Goal: Information Seeking & Learning: Check status

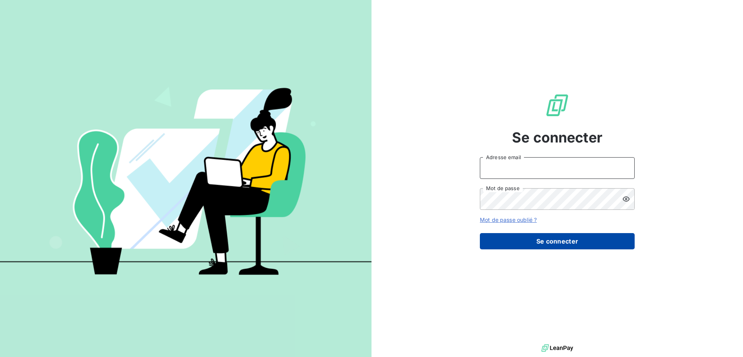
type input "[PERSON_NAME][EMAIL_ADDRESS][PERSON_NAME][DOMAIN_NAME]"
click at [548, 246] on button "Se connecter" at bounding box center [557, 241] width 155 height 16
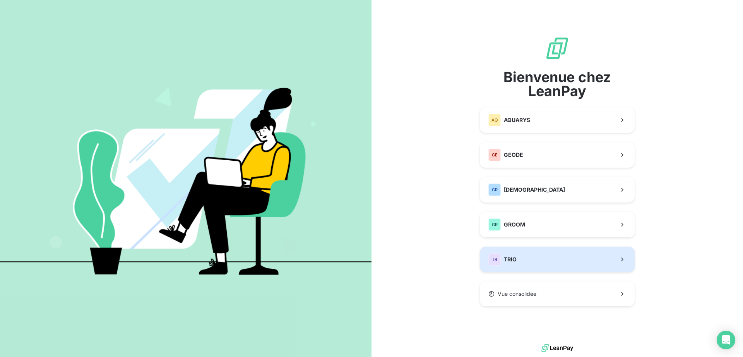
click at [539, 261] on button "TR TRIO" at bounding box center [557, 259] width 155 height 26
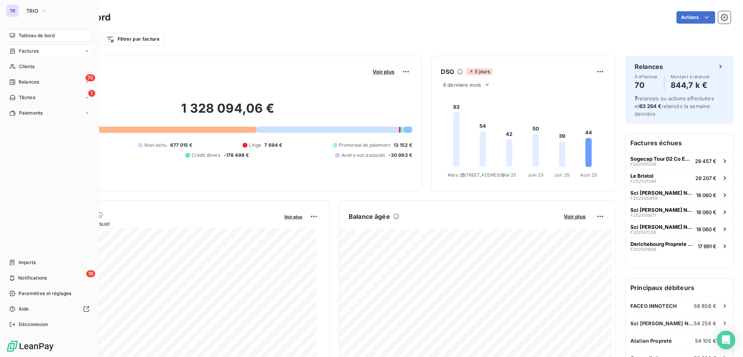
click at [37, 52] on span "Factures" at bounding box center [29, 51] width 20 height 7
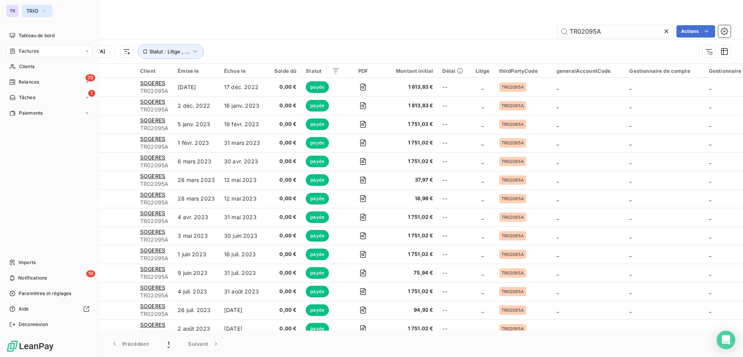
click at [30, 10] on span "TRIO" at bounding box center [32, 11] width 12 height 6
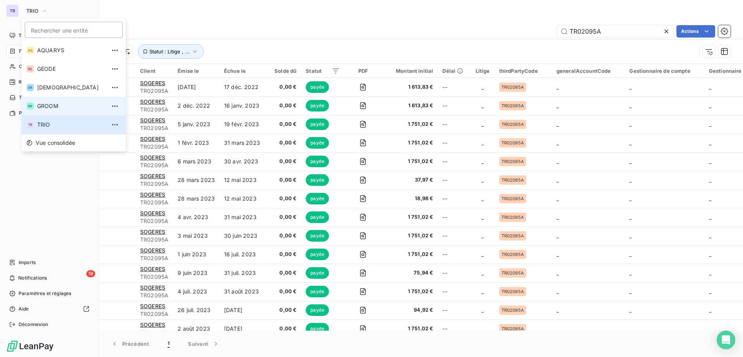
click at [56, 111] on li "GR GROOM" at bounding box center [74, 106] width 104 height 19
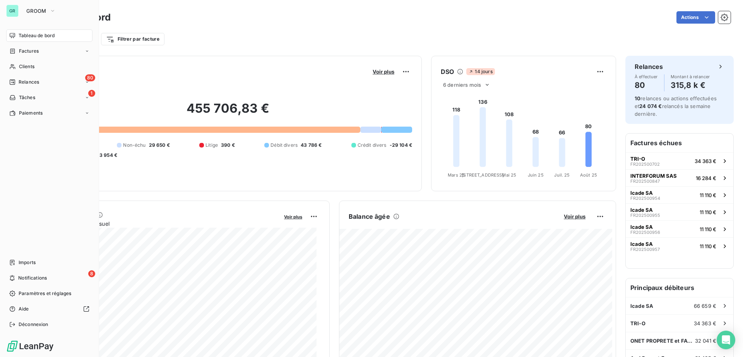
click at [11, 12] on div "GR" at bounding box center [12, 11] width 12 height 12
click at [40, 16] on button "GROOM" at bounding box center [41, 11] width 39 height 12
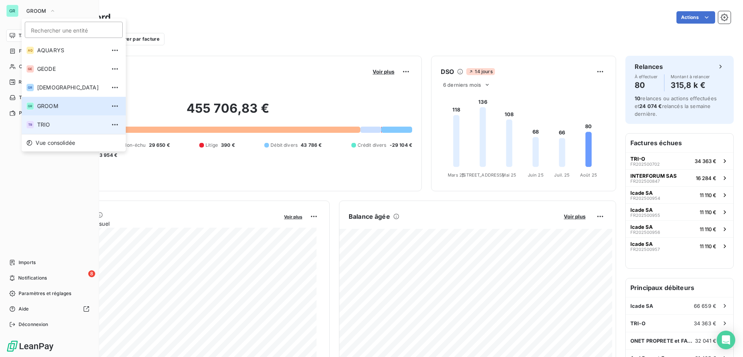
click at [45, 124] on span "TRIO" at bounding box center [71, 125] width 68 height 8
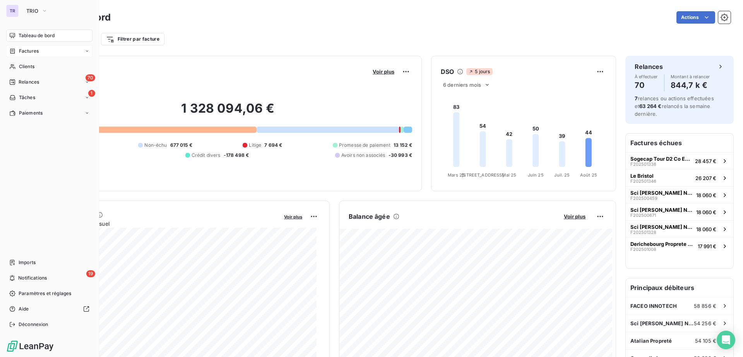
click at [30, 53] on span "Factures" at bounding box center [29, 51] width 20 height 7
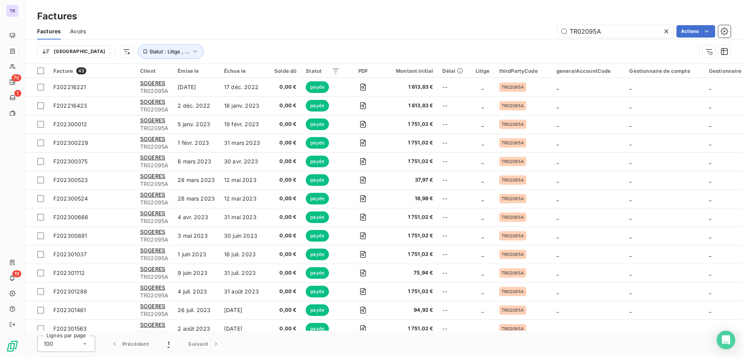
drag, startPoint x: 621, startPoint y: 30, endPoint x: 460, endPoint y: 33, distance: 160.9
click at [438, 31] on div "TR02095A Actions" at bounding box center [412, 31] width 635 height 12
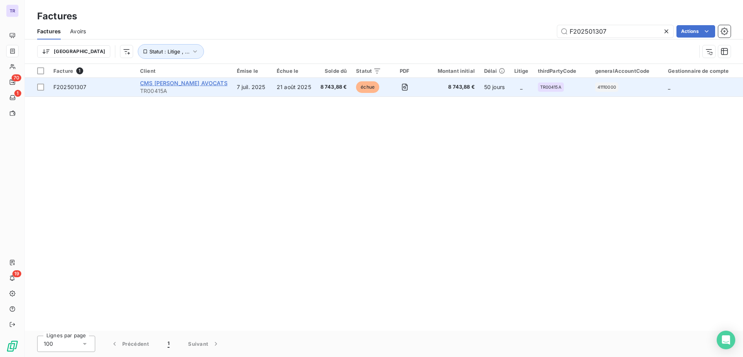
type input "F202501307"
click at [190, 84] on span "CMS [PERSON_NAME] AVOCATS" at bounding box center [183, 83] width 87 height 7
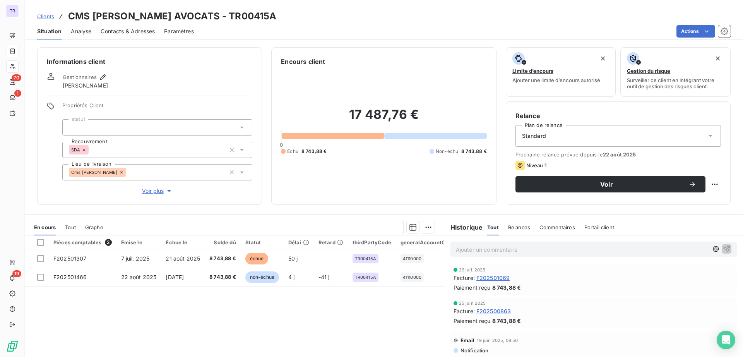
drag, startPoint x: 269, startPoint y: 15, endPoint x: 241, endPoint y: 16, distance: 28.3
click at [241, 16] on div "Clients CMS [PERSON_NAME] AVOCATS - TR00415A" at bounding box center [384, 16] width 718 height 14
drag, startPoint x: 229, startPoint y: 15, endPoint x: 68, endPoint y: 19, distance: 160.6
click at [68, 19] on h3 "CMS [PERSON_NAME] AVOCATS - TR00415A" at bounding box center [172, 16] width 208 height 14
copy h3 "CMS [PERSON_NAME] AVOCATS"
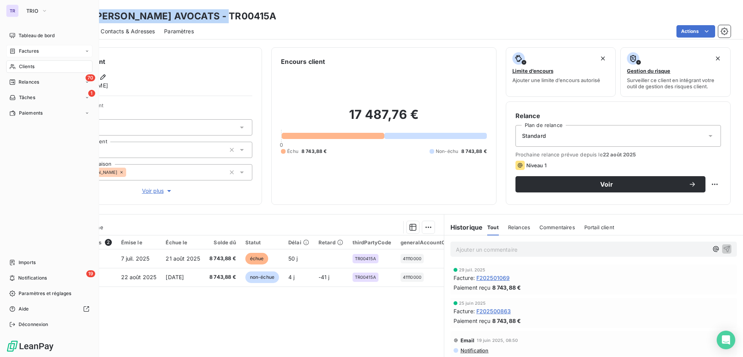
click at [41, 51] on div "Factures" at bounding box center [49, 51] width 86 height 12
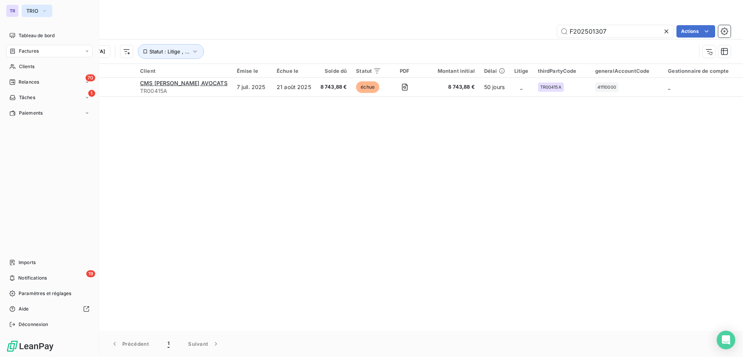
click at [40, 9] on button "TRIO" at bounding box center [37, 11] width 31 height 12
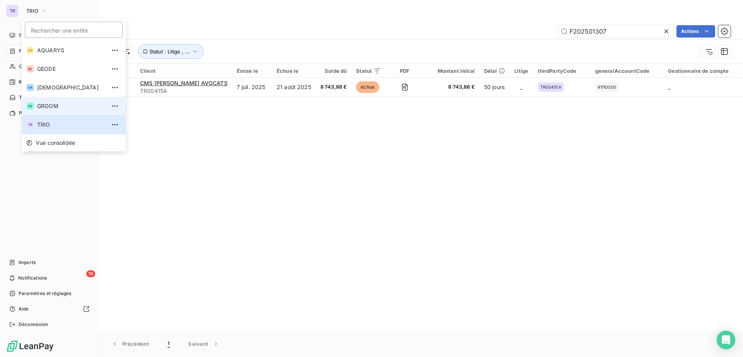
click at [58, 109] on span "GROOM" at bounding box center [71, 106] width 68 height 8
type input "TR00506B"
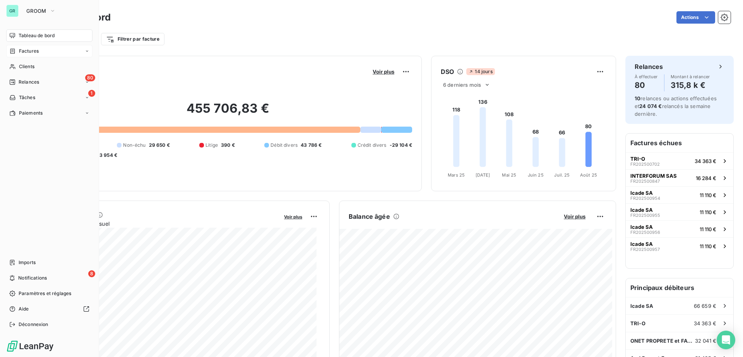
click at [31, 54] on span "Factures" at bounding box center [29, 51] width 20 height 7
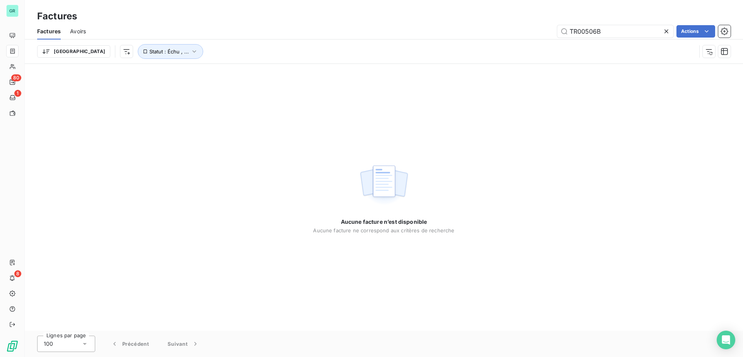
drag, startPoint x: 626, startPoint y: 32, endPoint x: 531, endPoint y: 32, distance: 95.2
click at [529, 32] on div "TR00506B Actions" at bounding box center [412, 31] width 635 height 12
click at [591, 31] on input "TR00506B" at bounding box center [615, 31] width 116 height 12
drag, startPoint x: 606, startPoint y: 33, endPoint x: 511, endPoint y: 34, distance: 95.2
click at [506, 33] on div "TR00506B Actions" at bounding box center [412, 31] width 635 height 12
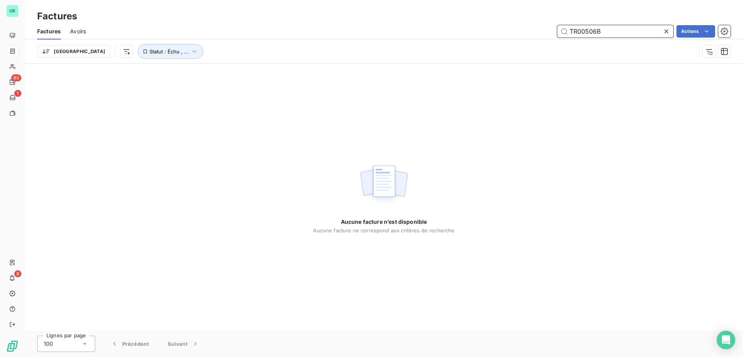
paste input "FR202500691"
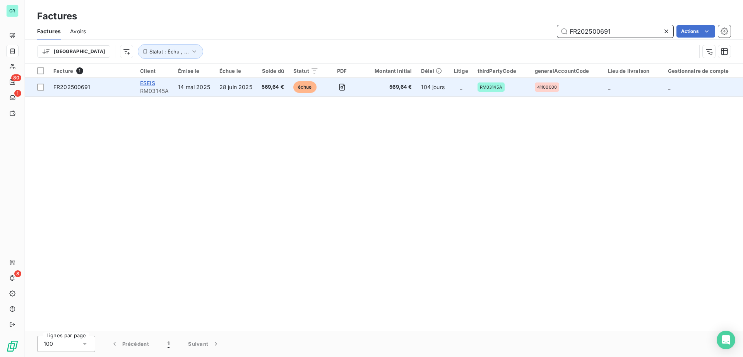
type input "FR202500691"
click at [145, 82] on span "ESEIS" at bounding box center [147, 83] width 15 height 7
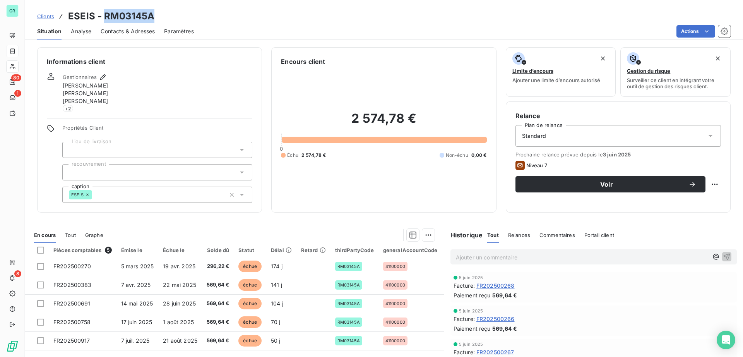
drag, startPoint x: 160, startPoint y: 18, endPoint x: 106, endPoint y: 16, distance: 53.8
click at [106, 16] on div "Clients ESEIS - RM03145A" at bounding box center [384, 16] width 718 height 14
copy h3 "RM03145A"
drag, startPoint x: 96, startPoint y: 16, endPoint x: 70, endPoint y: 17, distance: 25.6
click at [58, 17] on div "Clients ESEIS - RM03145A" at bounding box center [95, 16] width 117 height 14
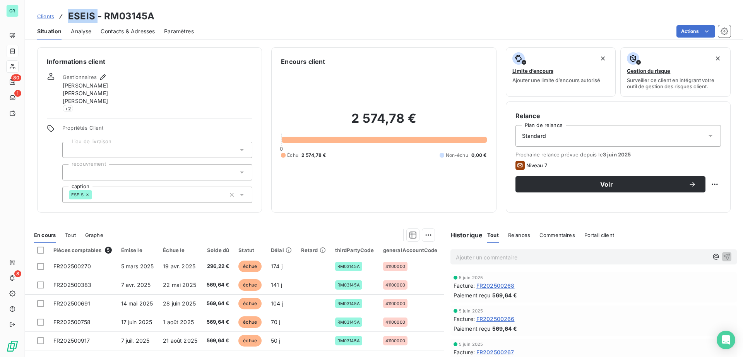
copy h3 "ESEIS"
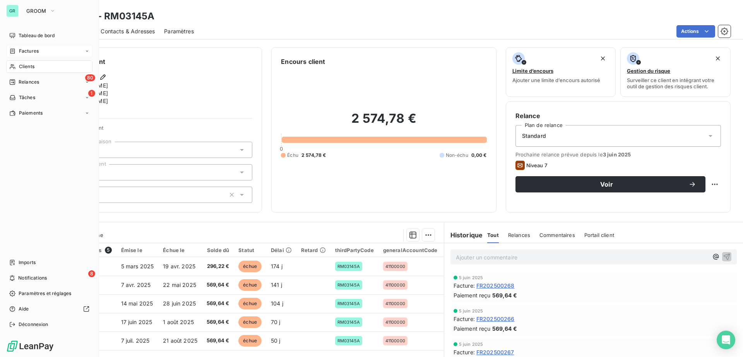
click at [31, 49] on span "Factures" at bounding box center [29, 51] width 20 height 7
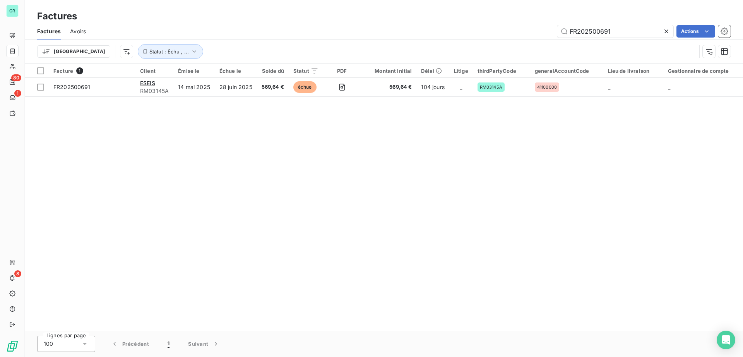
drag, startPoint x: 614, startPoint y: 31, endPoint x: 547, endPoint y: 33, distance: 67.0
click at [518, 31] on div "FR202500691 Actions" at bounding box center [412, 31] width 635 height 12
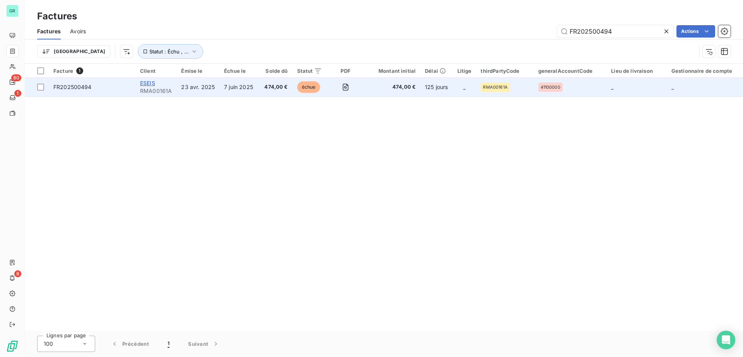
type input "FR202500494"
click at [150, 84] on span "ESEIS" at bounding box center [147, 83] width 15 height 7
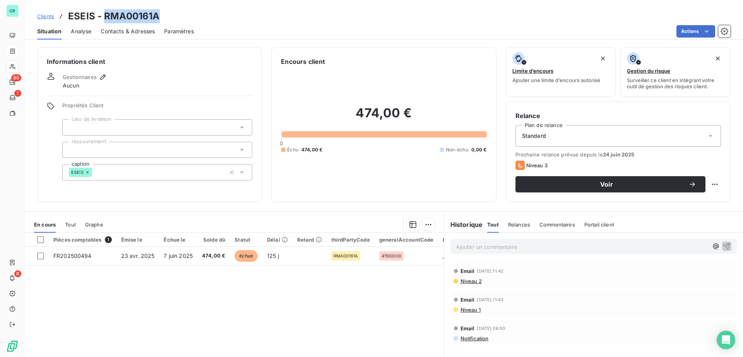
drag, startPoint x: 164, startPoint y: 11, endPoint x: 104, endPoint y: 15, distance: 59.7
click at [104, 15] on div "Clients ESEIS - RMA00161A" at bounding box center [384, 16] width 718 height 14
copy h3 "RMA00161A"
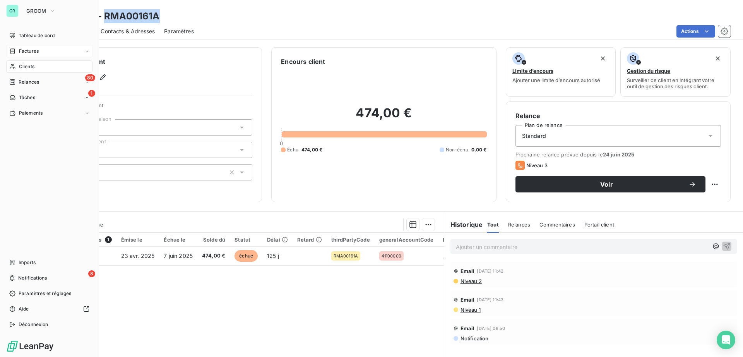
click at [30, 51] on span "Factures" at bounding box center [29, 51] width 20 height 7
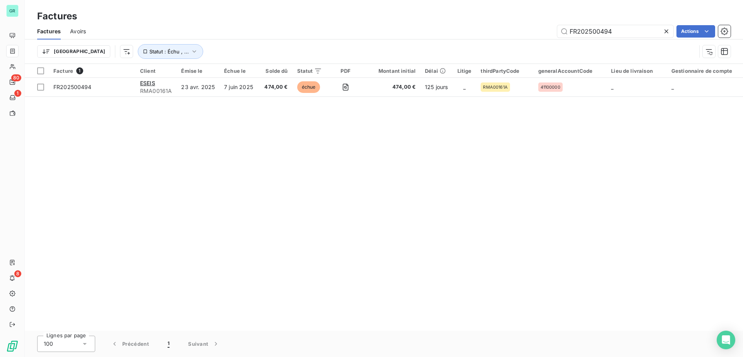
drag, startPoint x: 637, startPoint y: 31, endPoint x: 539, endPoint y: 32, distance: 97.9
click at [476, 30] on div "FR202500494 Actions" at bounding box center [412, 31] width 635 height 12
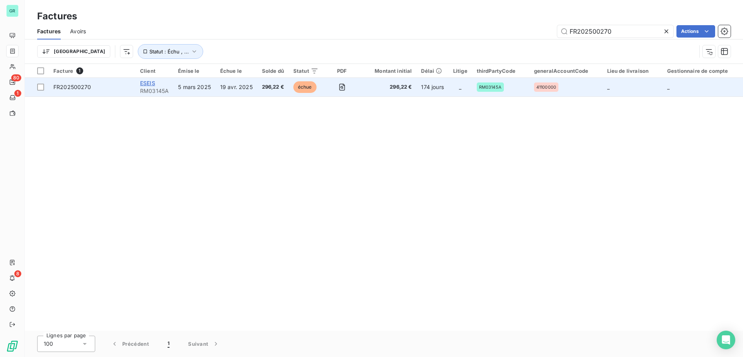
type input "FR202500270"
click at [141, 82] on span "ESEIS" at bounding box center [147, 83] width 15 height 7
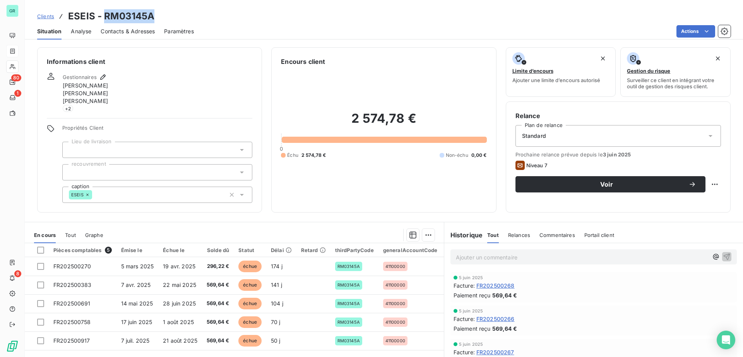
drag, startPoint x: 157, startPoint y: 16, endPoint x: 106, endPoint y: 20, distance: 51.6
click at [106, 20] on div "Clients ESEIS - RM03145A" at bounding box center [384, 16] width 718 height 14
copy h3 "RM03145A"
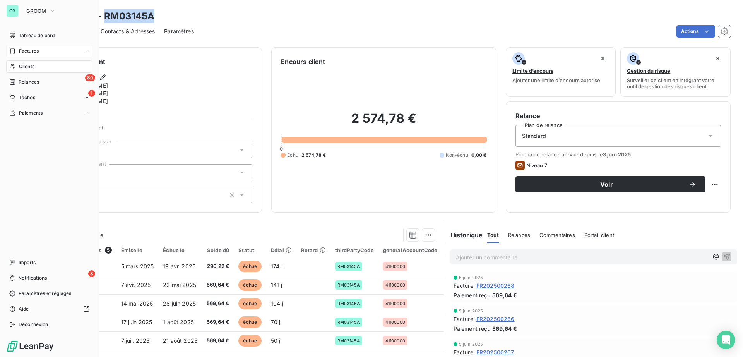
drag, startPoint x: 34, startPoint y: 51, endPoint x: 65, endPoint y: 53, distance: 30.6
click at [36, 51] on span "Factures" at bounding box center [29, 51] width 20 height 7
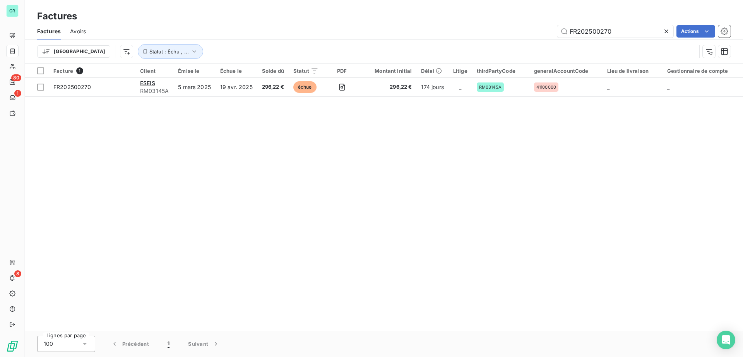
drag, startPoint x: 647, startPoint y: 30, endPoint x: 474, endPoint y: 29, distance: 173.3
click at [475, 29] on div "FR202500270 Actions" at bounding box center [412, 31] width 635 height 12
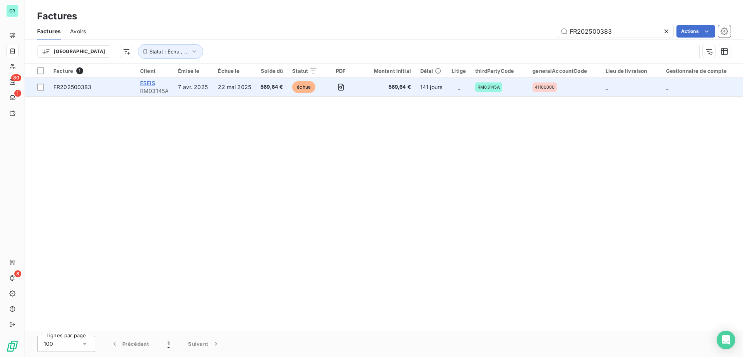
type input "FR202500383"
click at [152, 84] on span "ESEIS" at bounding box center [147, 83] width 15 height 7
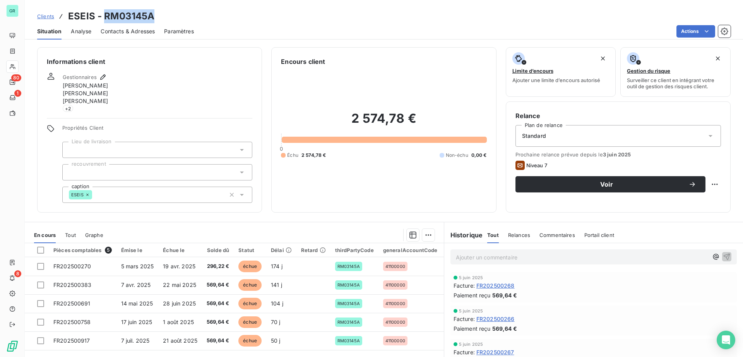
drag, startPoint x: 133, startPoint y: 17, endPoint x: 106, endPoint y: 18, distance: 27.5
click at [106, 18] on div "Clients ESEIS - RM03145A" at bounding box center [384, 16] width 718 height 14
copy h3 "RM03145A"
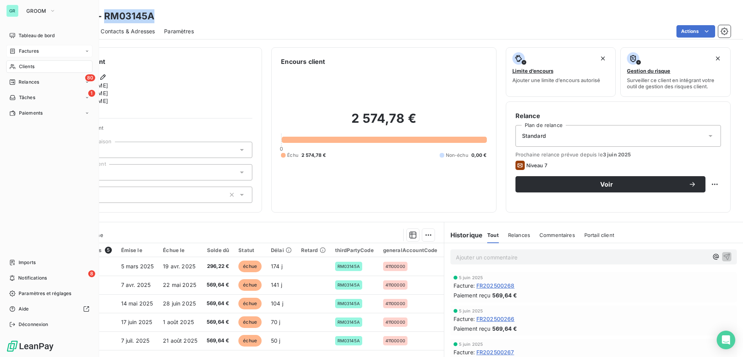
drag, startPoint x: 31, startPoint y: 53, endPoint x: 67, endPoint y: 55, distance: 36.0
click at [31, 53] on span "Factures" at bounding box center [29, 51] width 20 height 7
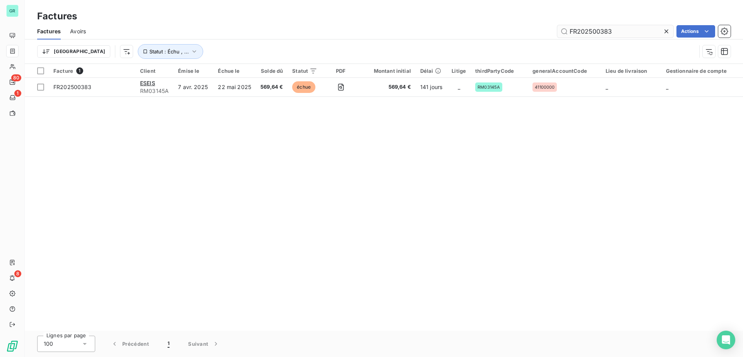
drag, startPoint x: 622, startPoint y: 32, endPoint x: 565, endPoint y: 31, distance: 56.5
click at [468, 31] on div "FR202500383 Actions" at bounding box center [412, 31] width 635 height 12
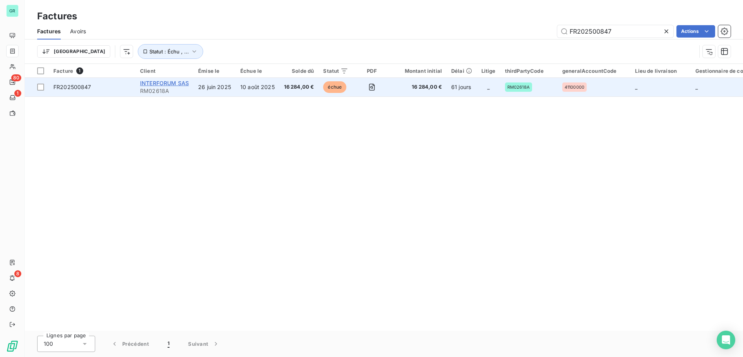
type input "FR202500847"
click at [178, 82] on span "INTERFORUM SAS" at bounding box center [164, 83] width 49 height 7
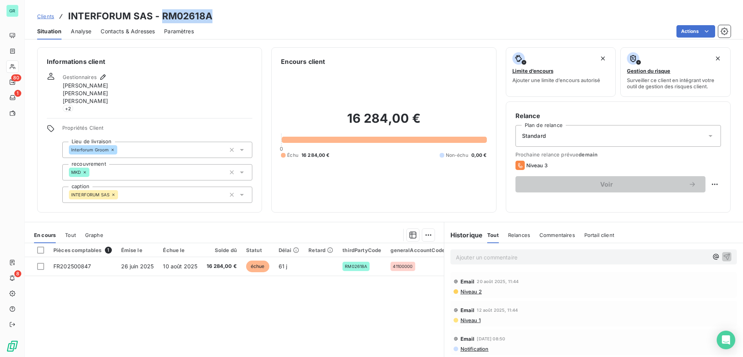
drag, startPoint x: 213, startPoint y: 15, endPoint x: 165, endPoint y: 19, distance: 48.2
click at [162, 20] on div "Clients INTERFORUM SAS - RM02618A" at bounding box center [384, 16] width 718 height 14
drag, startPoint x: 169, startPoint y: 19, endPoint x: 174, endPoint y: 19, distance: 5.0
copy h3 "RM02618A"
click at [426, 237] on html "GR 80 1 8 Clients INTERFORUM SAS - RM02618A Situation Analyse Contacts & Adress…" at bounding box center [371, 178] width 743 height 357
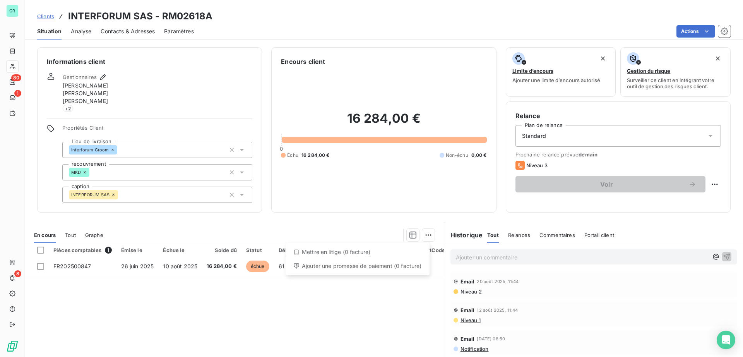
click at [410, 236] on html "GR 80 1 8 Clients INTERFORUM SAS - RM02618A Situation Analyse Contacts & Adress…" at bounding box center [371, 178] width 743 height 357
click at [410, 236] on icon "button" at bounding box center [413, 235] width 8 height 8
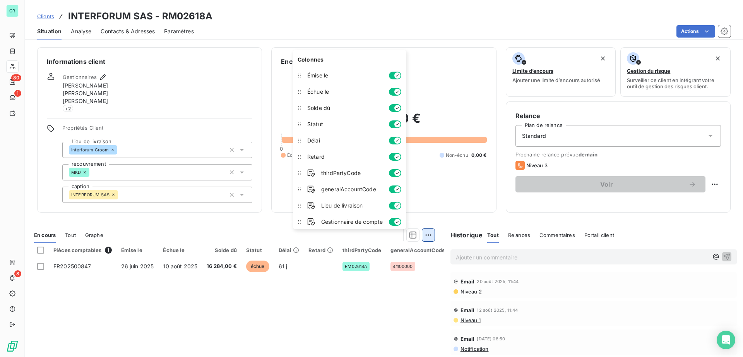
click at [427, 233] on html "GR 80 1 8 Clients INTERFORUM SAS - RM02618A Situation Analyse Contacts & Adress…" at bounding box center [371, 178] width 743 height 357
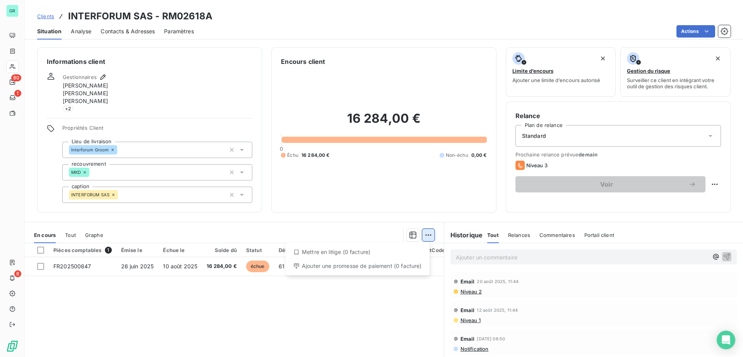
click at [424, 235] on html "GR 80 1 8 Clients INTERFORUM SAS - RM02618A Situation Analyse Contacts & Adress…" at bounding box center [371, 178] width 743 height 357
click at [411, 236] on html "GR 80 1 8 Clients INTERFORUM SAS - RM02618A Situation Analyse Contacts & Adress…" at bounding box center [371, 178] width 743 height 357
click at [409, 234] on icon "button" at bounding box center [413, 235] width 8 height 8
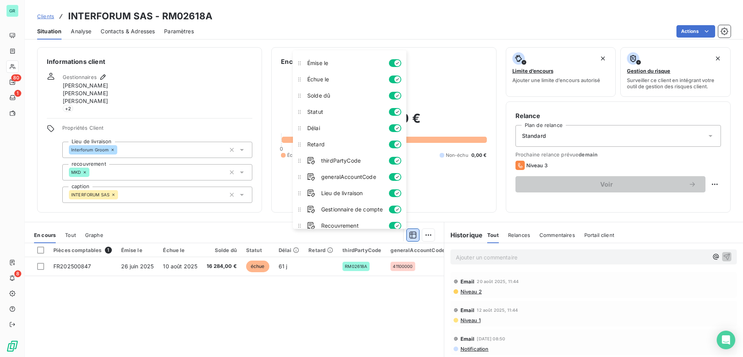
scroll to position [19, 0]
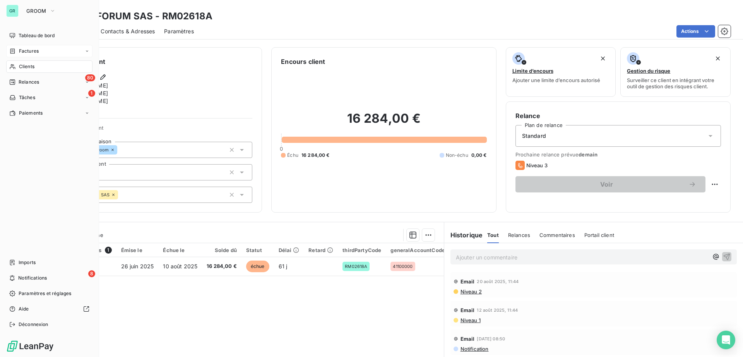
click at [34, 53] on span "Factures" at bounding box center [29, 51] width 20 height 7
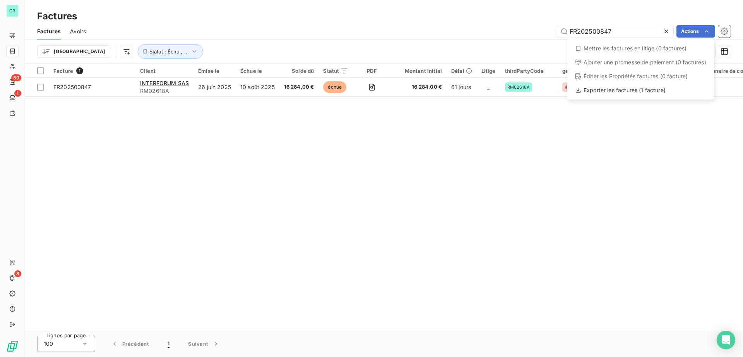
drag, startPoint x: 476, startPoint y: 189, endPoint x: 496, endPoint y: 185, distance: 20.5
click at [479, 189] on html "GR 80 1 8 Factures Factures Avoirs FR202500847 Actions Mettre les factures en l…" at bounding box center [371, 178] width 743 height 357
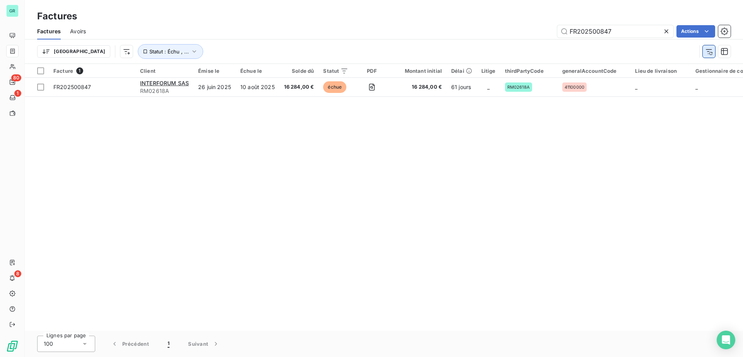
click at [708, 54] on icon "button" at bounding box center [709, 52] width 8 height 8
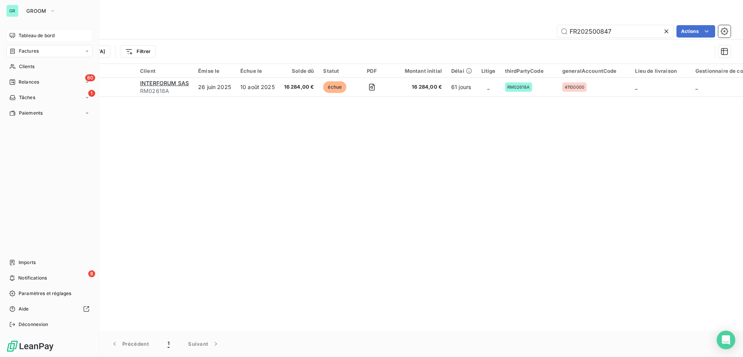
click at [39, 36] on span "Tableau de bord" at bounding box center [37, 35] width 36 height 7
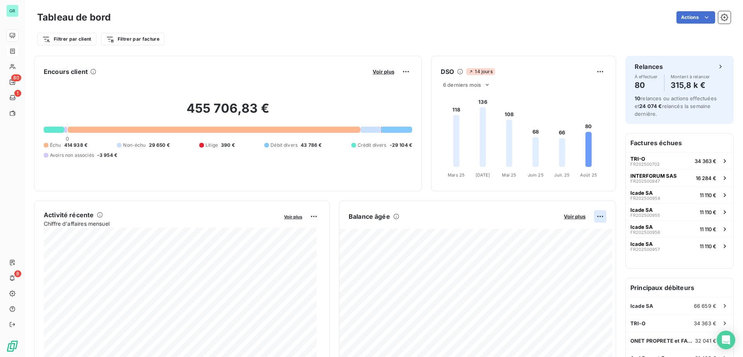
click at [593, 212] on html "GR 80 1 8 Tableau de bord Actions Filtrer par client Filtrer par facture Encour…" at bounding box center [371, 178] width 743 height 357
click at [17, 10] on html "GR 80 1 8 Tableau de bord Actions Filtrer par client Filtrer par facture Encour…" at bounding box center [371, 178] width 743 height 357
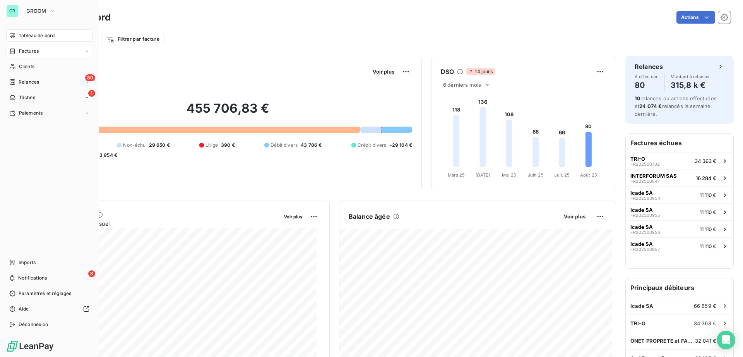
drag, startPoint x: 29, startPoint y: 14, endPoint x: 31, endPoint y: 18, distance: 4.2
click at [29, 14] on button "GROOM" at bounding box center [41, 11] width 39 height 12
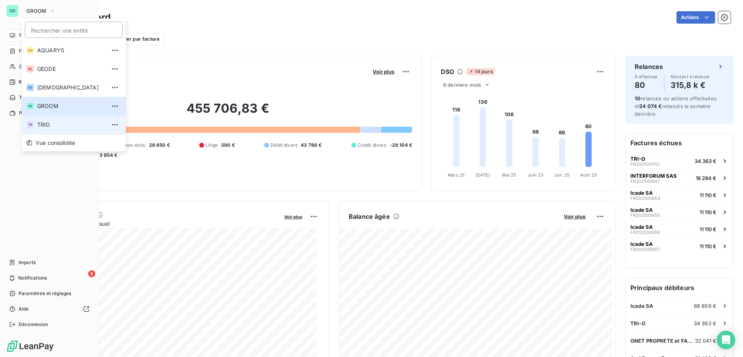
click at [47, 129] on li "TR TRIO" at bounding box center [74, 124] width 104 height 19
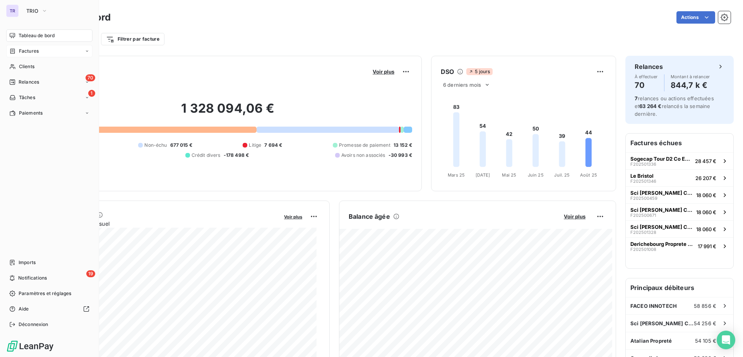
click at [32, 50] on span "Factures" at bounding box center [29, 51] width 20 height 7
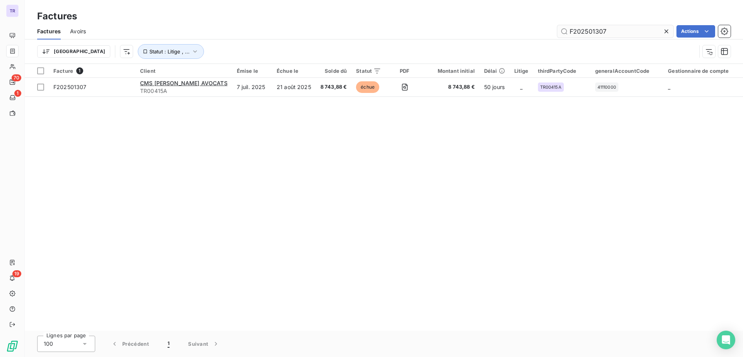
drag, startPoint x: 618, startPoint y: 33, endPoint x: 572, endPoint y: 32, distance: 46.4
click at [550, 32] on div "F202501307 Actions" at bounding box center [412, 31] width 635 height 12
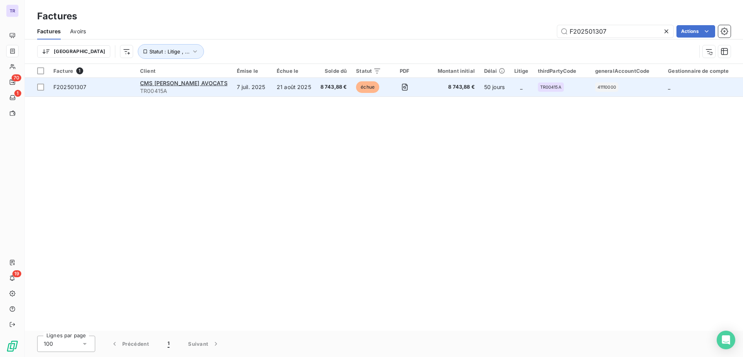
click at [174, 79] on div "CMS [PERSON_NAME] AVOCATS" at bounding box center [183, 83] width 87 height 8
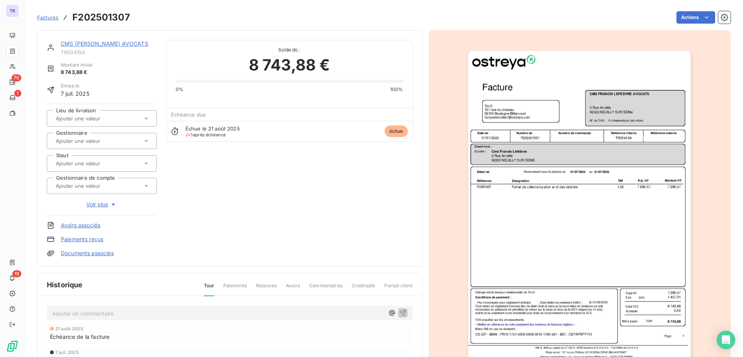
click at [114, 43] on link "CMS [PERSON_NAME] AVOCATS" at bounding box center [104, 43] width 87 height 7
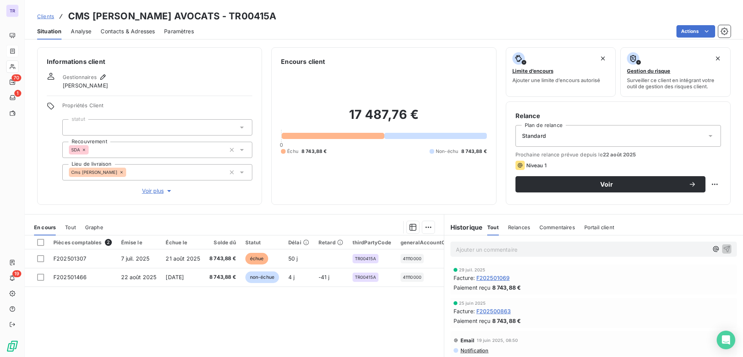
drag, startPoint x: 288, startPoint y: 16, endPoint x: 240, endPoint y: 13, distance: 47.7
click at [240, 13] on div "Clients CMS [PERSON_NAME] AVOCATS - TR00415A" at bounding box center [384, 16] width 718 height 14
copy h3 "TR00415A"
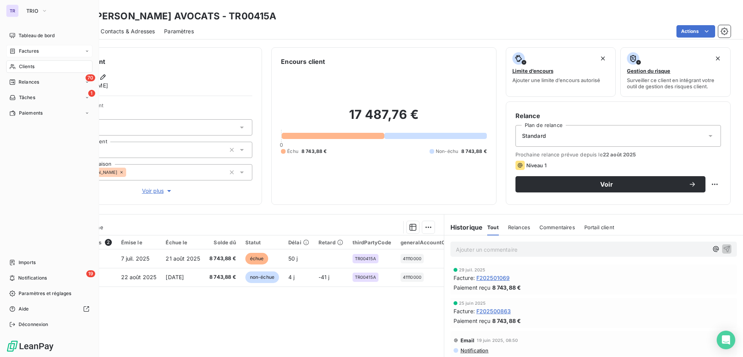
drag, startPoint x: 28, startPoint y: 50, endPoint x: 54, endPoint y: 49, distance: 25.9
click at [28, 50] on span "Factures" at bounding box center [29, 51] width 20 height 7
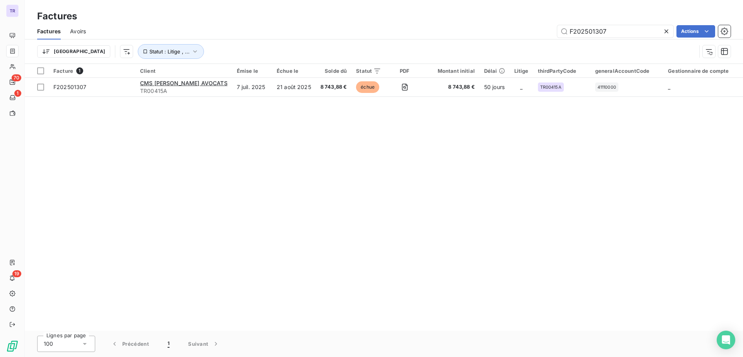
drag, startPoint x: 619, startPoint y: 35, endPoint x: 499, endPoint y: 33, distance: 120.7
click at [497, 33] on div "F202501307 Actions" at bounding box center [412, 31] width 635 height 12
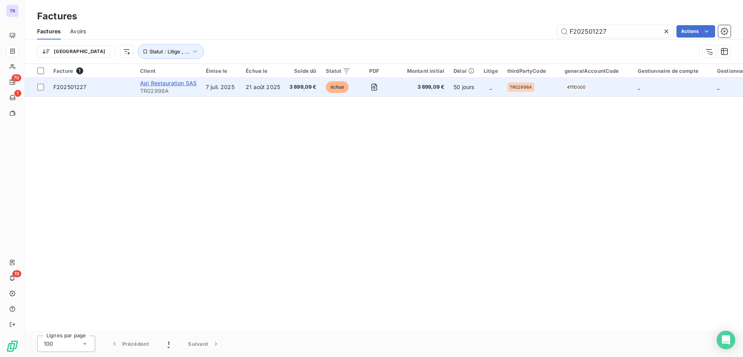
type input "F202501227"
click at [189, 85] on span "Api Restauration SAS" at bounding box center [168, 83] width 56 height 7
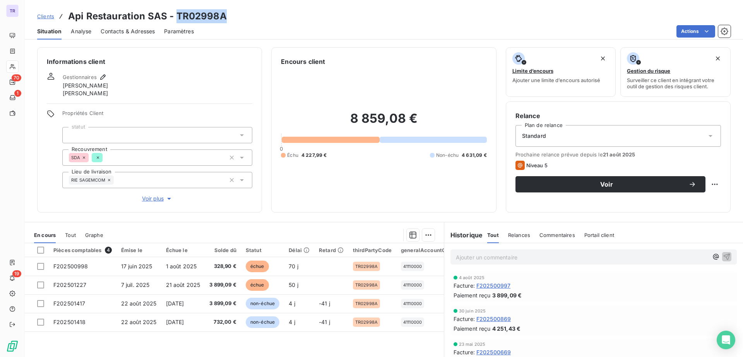
drag, startPoint x: 225, startPoint y: 15, endPoint x: 176, endPoint y: 19, distance: 49.2
click at [176, 19] on div "Clients Api Restauration SAS - TR02998A" at bounding box center [384, 16] width 718 height 14
copy h3 "TR02998A"
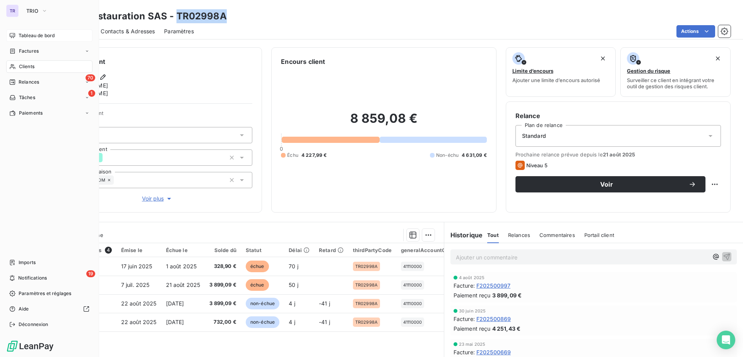
click at [41, 35] on span "Tableau de bord" at bounding box center [37, 35] width 36 height 7
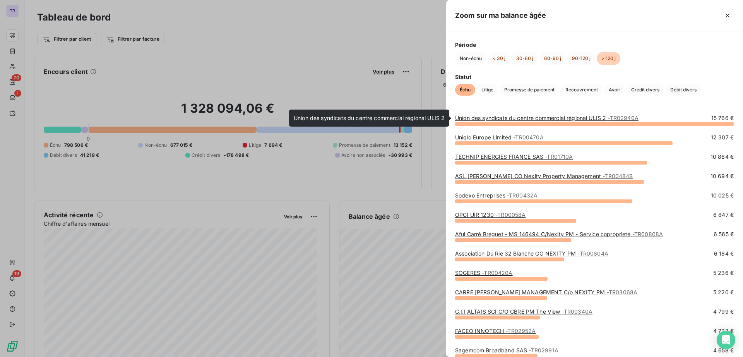
click at [576, 118] on link "Union des syndicats du centre commercial régional ULIS 2 - TR02940A" at bounding box center [546, 117] width 183 height 7
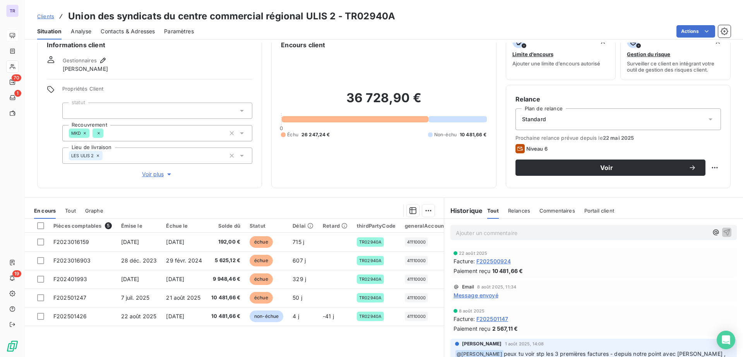
scroll to position [2, 0]
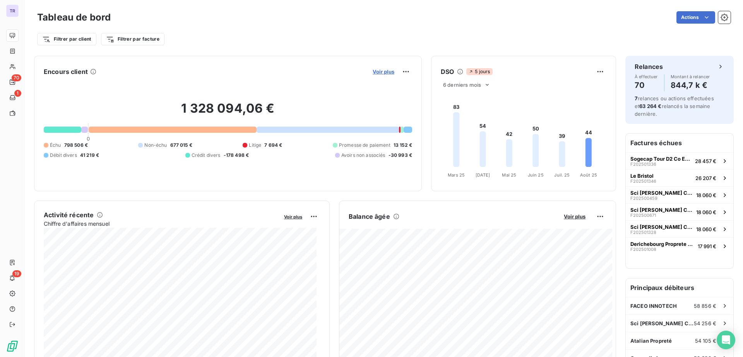
click at [388, 73] on span "Voir plus" at bounding box center [383, 71] width 22 height 6
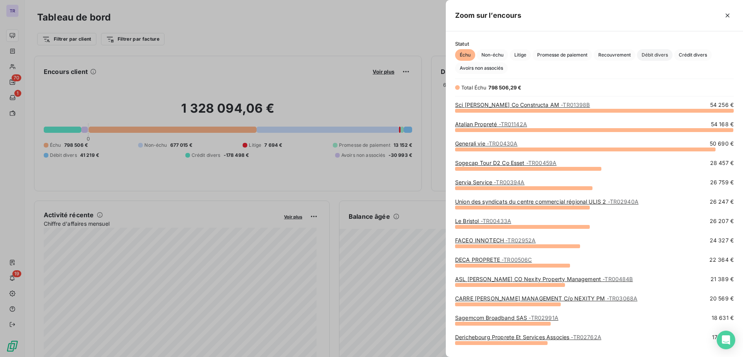
scroll to position [239, 290]
click at [426, 236] on div at bounding box center [371, 178] width 743 height 357
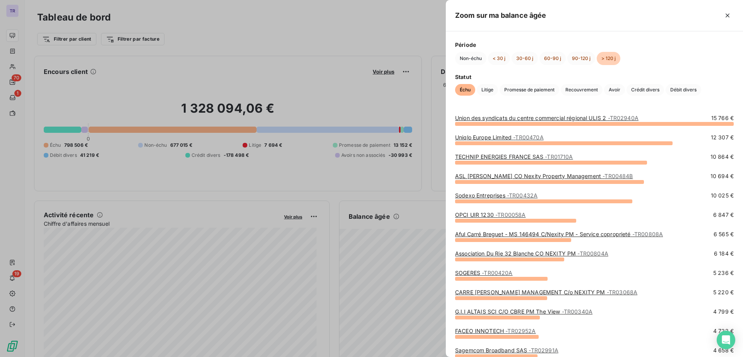
click at [608, 116] on link "Union des syndicats du centre commercial régional ULIS 2 - TR02940A" at bounding box center [546, 117] width 183 height 7
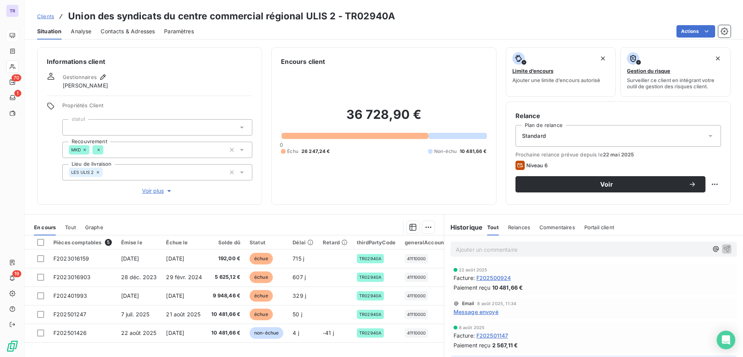
click at [513, 248] on p "Ajouter un commentaire ﻿" at bounding box center [582, 249] width 252 height 10
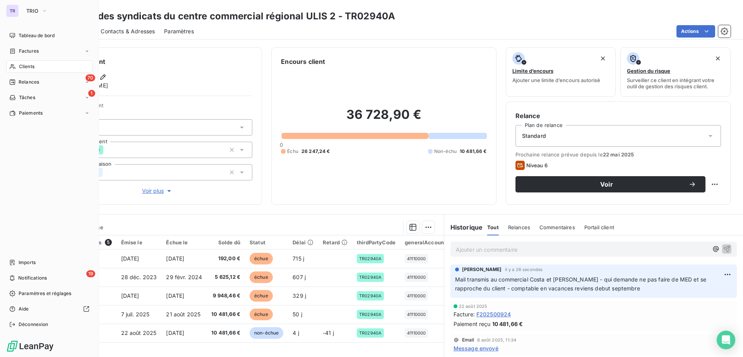
drag, startPoint x: 34, startPoint y: 35, endPoint x: 53, endPoint y: 43, distance: 20.5
click at [35, 35] on span "Tableau de bord" at bounding box center [37, 35] width 36 height 7
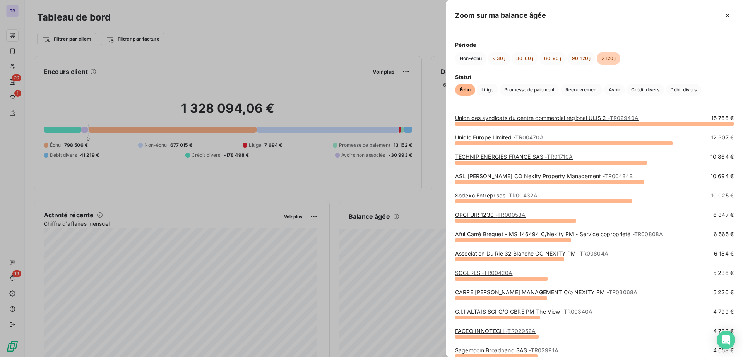
click at [532, 137] on span "- TR00470A" at bounding box center [528, 137] width 30 height 7
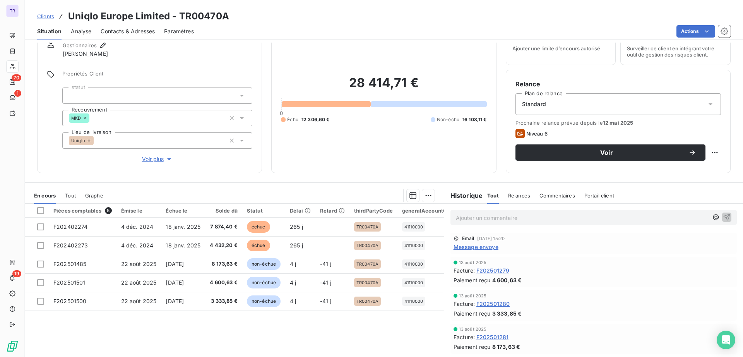
scroll to position [48, 0]
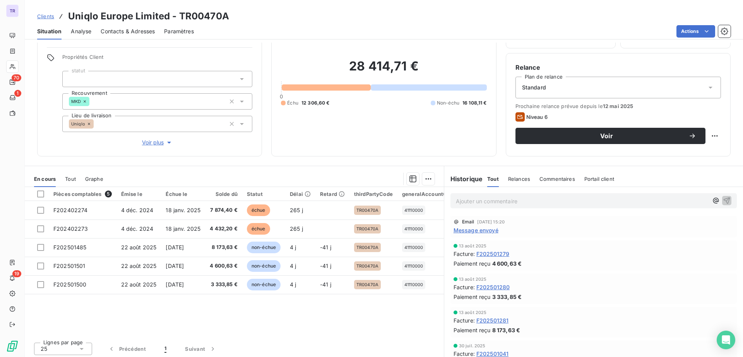
click at [474, 232] on span "Message envoyé" at bounding box center [475, 230] width 45 height 8
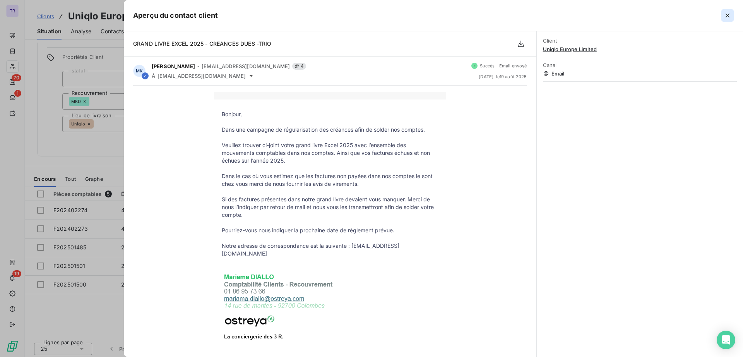
click at [724, 15] on icon "button" at bounding box center [727, 16] width 8 height 8
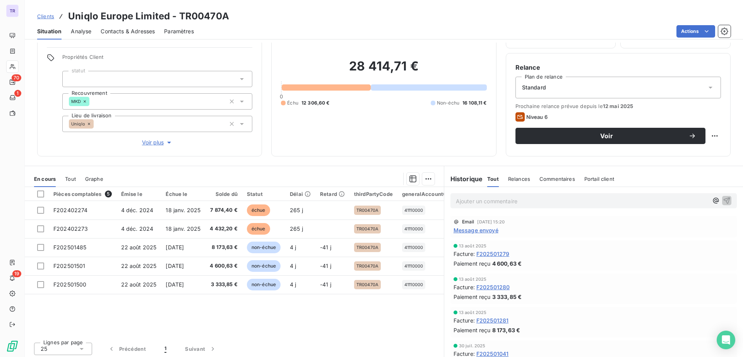
click at [132, 29] on span "Contacts & Adresses" at bounding box center [128, 31] width 54 height 8
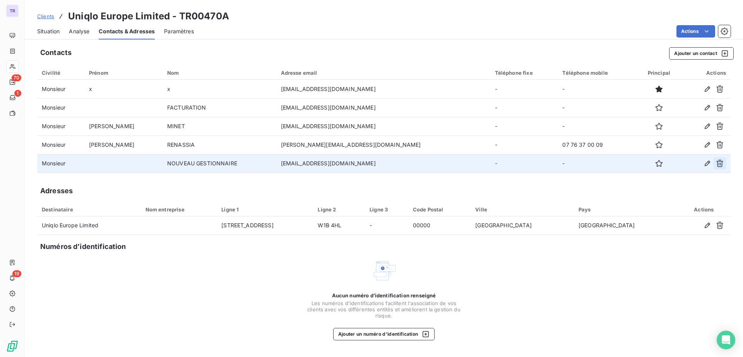
click at [718, 161] on icon "button" at bounding box center [720, 163] width 8 height 8
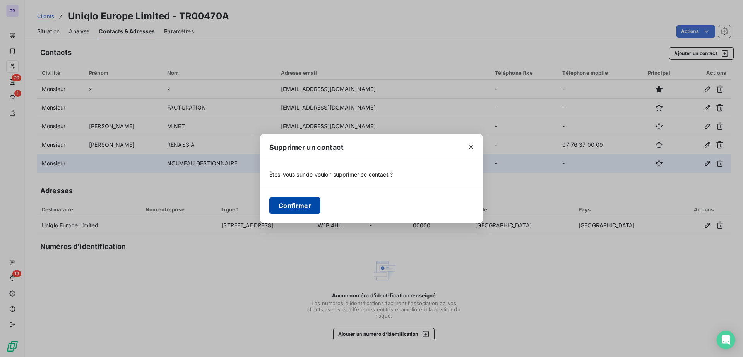
click at [292, 203] on button "Confirmer" at bounding box center [294, 205] width 51 height 16
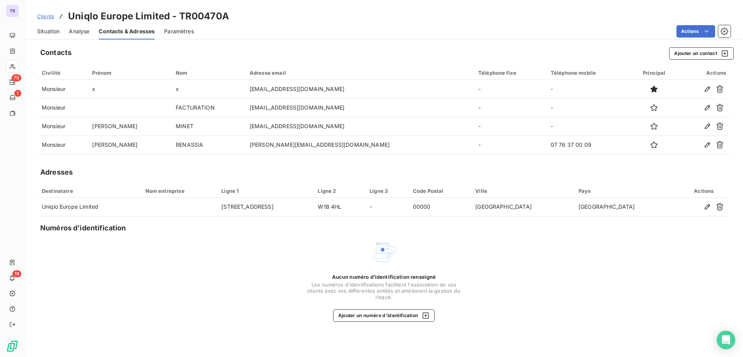
click at [58, 31] on span "Situation" at bounding box center [48, 31] width 22 height 8
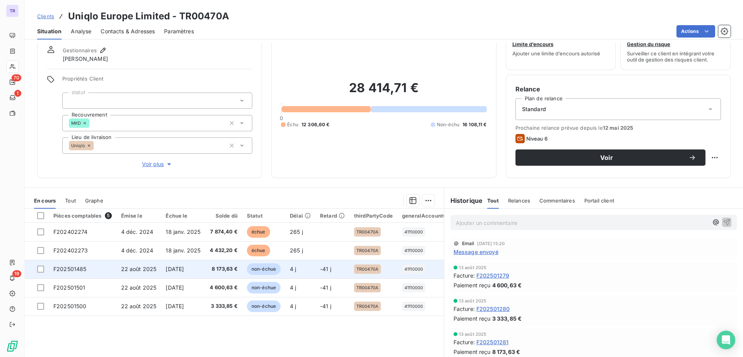
scroll to position [51, 0]
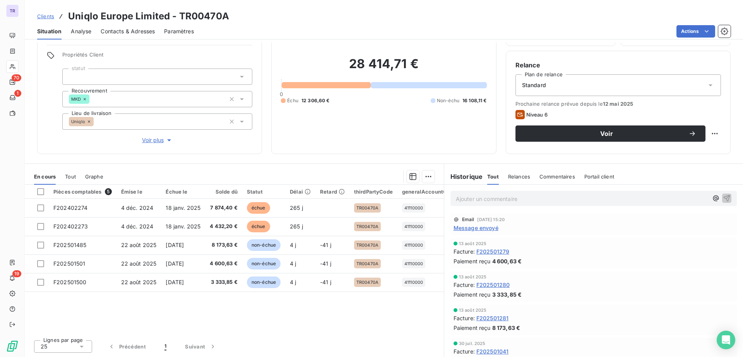
click at [468, 228] on span "Message envoyé" at bounding box center [475, 228] width 45 height 8
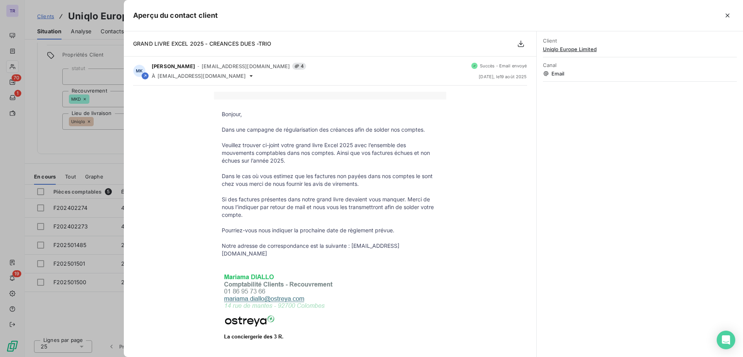
click at [104, 154] on div at bounding box center [371, 178] width 743 height 357
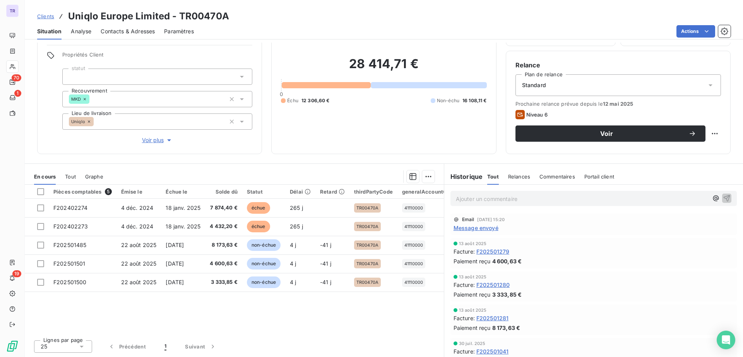
click at [119, 27] on span "Contacts & Adresses" at bounding box center [128, 31] width 54 height 8
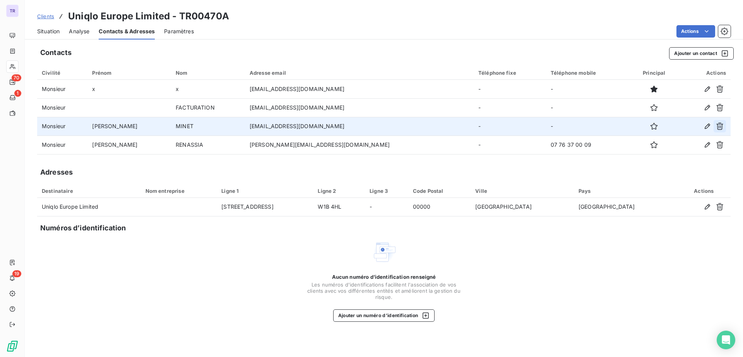
drag, startPoint x: 727, startPoint y: 127, endPoint x: 715, endPoint y: 127, distance: 11.6
click at [724, 127] on td at bounding box center [704, 126] width 52 height 19
click at [715, 127] on button "button" at bounding box center [719, 126] width 12 height 12
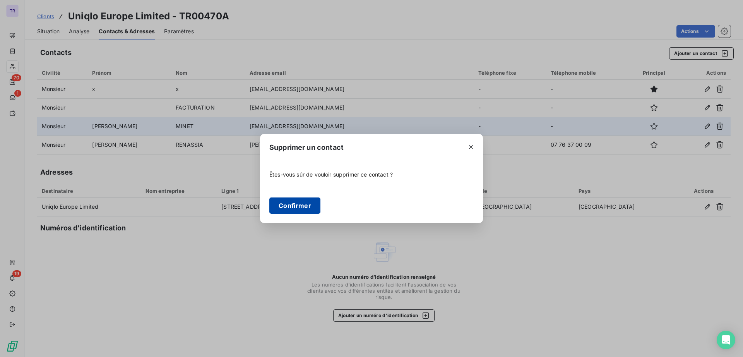
click at [292, 207] on button "Confirmer" at bounding box center [294, 205] width 51 height 16
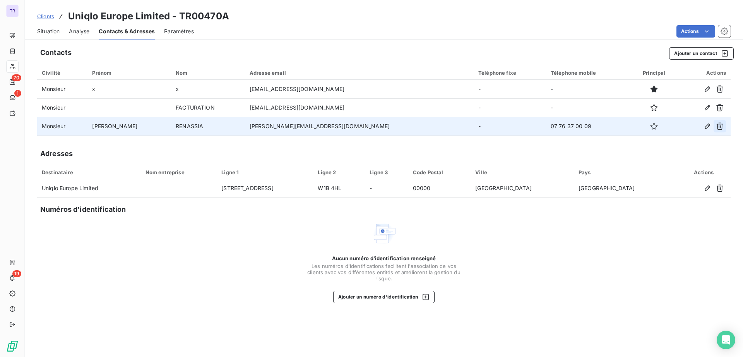
click at [721, 125] on icon "button" at bounding box center [720, 126] width 8 height 8
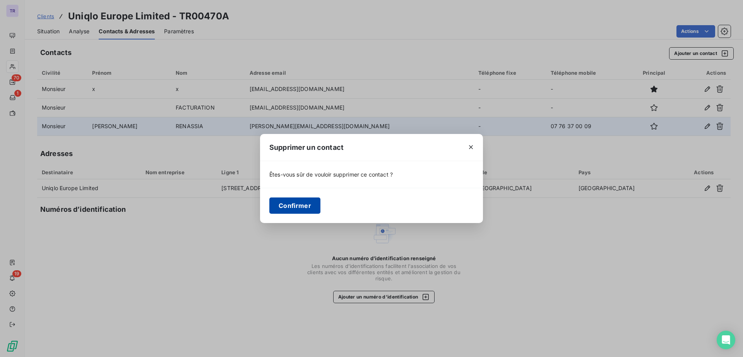
click at [302, 203] on button "Confirmer" at bounding box center [294, 205] width 51 height 16
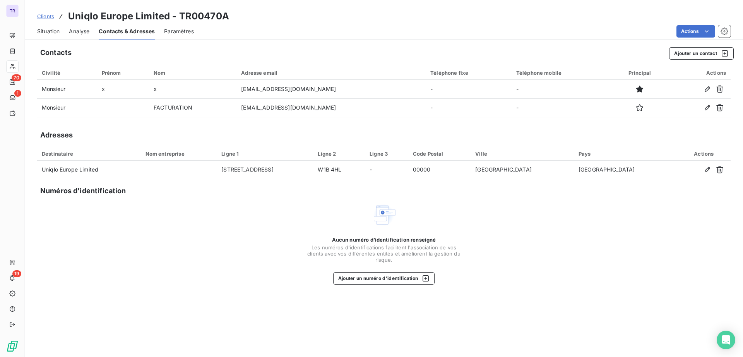
click at [53, 32] on span "Situation" at bounding box center [48, 31] width 22 height 8
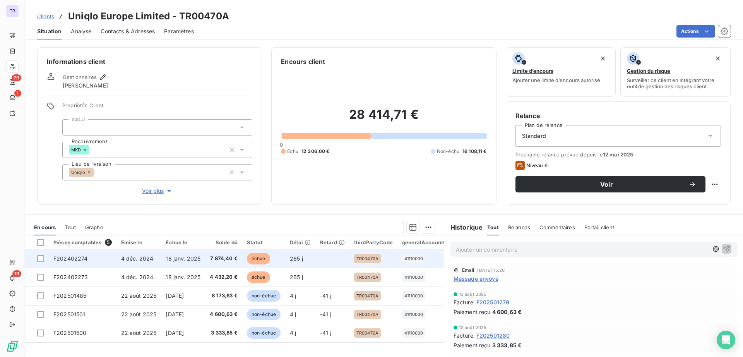
drag, startPoint x: 94, startPoint y: 261, endPoint x: 100, endPoint y: 265, distance: 7.0
click at [100, 265] on td "F202402274" at bounding box center [83, 258] width 68 height 19
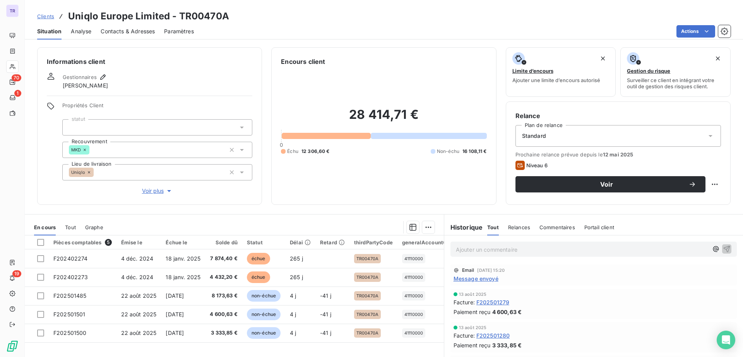
click at [474, 280] on span "Message envoyé" at bounding box center [475, 278] width 45 height 8
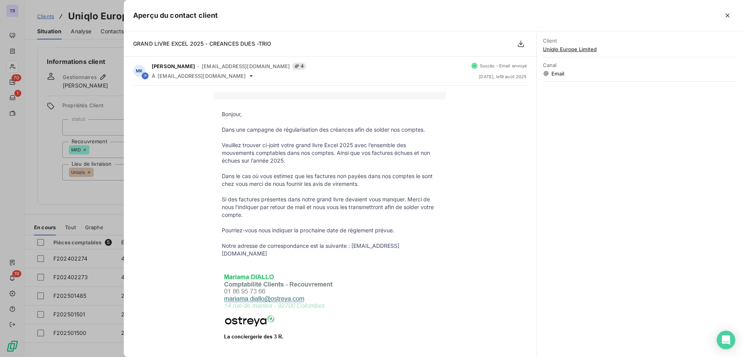
drag, startPoint x: 726, startPoint y: 12, endPoint x: 721, endPoint y: 14, distance: 5.8
click at [724, 13] on icon "button" at bounding box center [727, 16] width 8 height 8
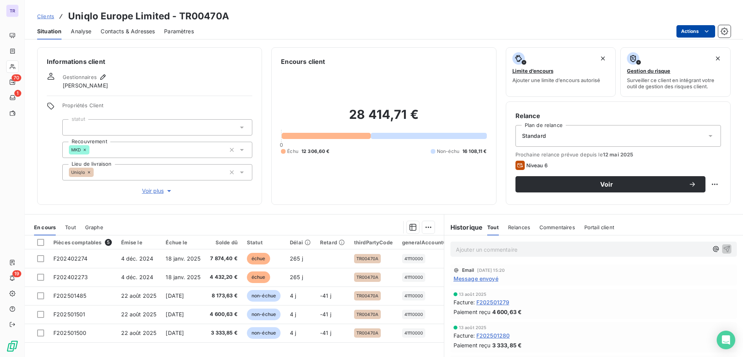
click at [685, 31] on html "TR 70 1 19 Clients Uniqlo Europe Limited - TR00470A Situation Analyse Contacts …" at bounding box center [371, 178] width 743 height 357
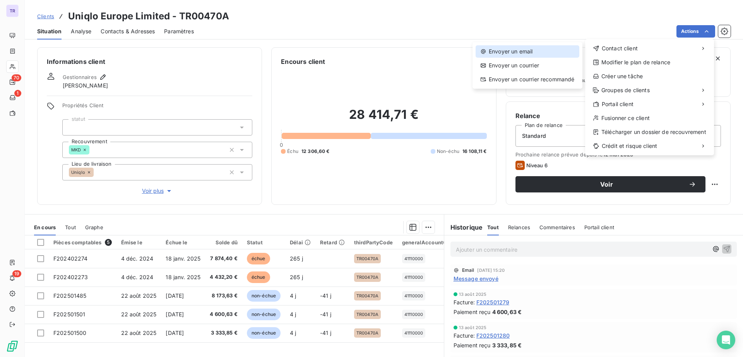
click at [519, 48] on div "Envoyer un email" at bounding box center [527, 51] width 104 height 12
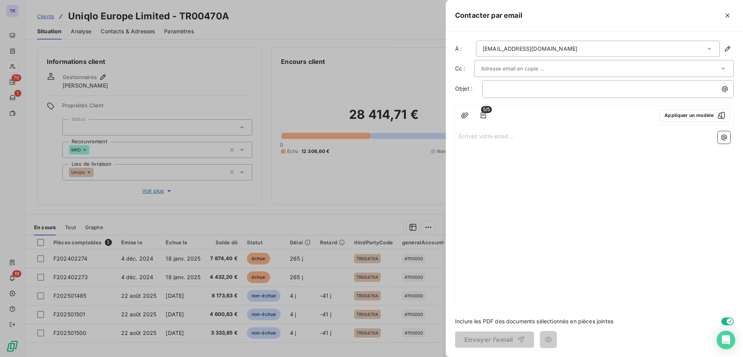
click at [522, 69] on input "text" at bounding box center [522, 69] width 83 height 12
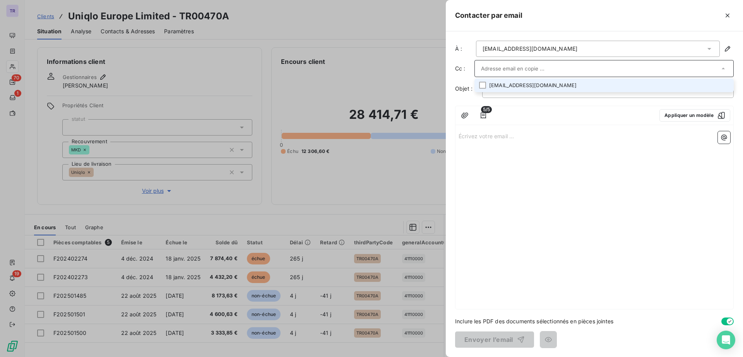
click at [514, 87] on li "uqeu-invoice@fastretailing.com" at bounding box center [603, 86] width 259 height 14
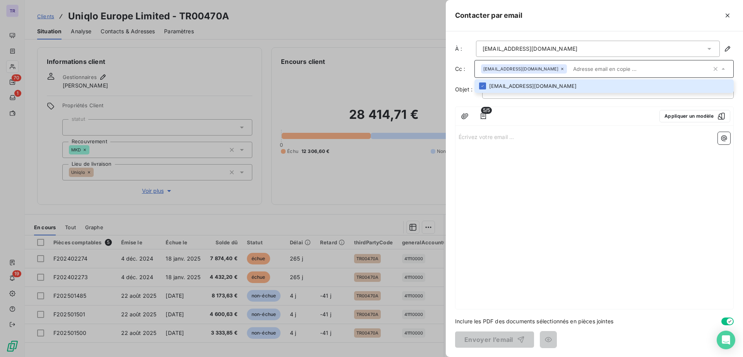
click at [526, 152] on div "Écrivez votre email ... ﻿" at bounding box center [594, 219] width 278 height 180
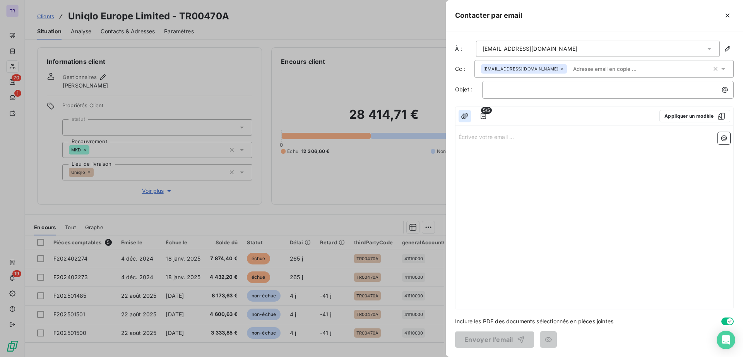
click at [464, 116] on icon "button" at bounding box center [465, 116] width 8 height 8
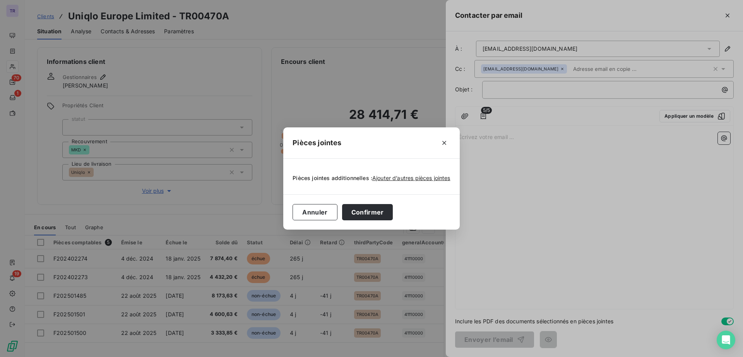
click at [485, 137] on div "Pièces jointes Pièces jointes additionnelles : Ajouter d’autres pièces jointes …" at bounding box center [371, 178] width 743 height 357
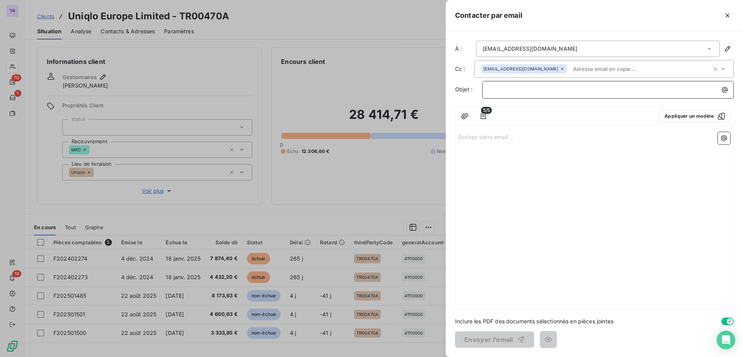
click at [520, 91] on p "﻿" at bounding box center [610, 89] width 242 height 9
click at [494, 133] on p "Écrivez votre email ... ﻿" at bounding box center [594, 136] width 272 height 9
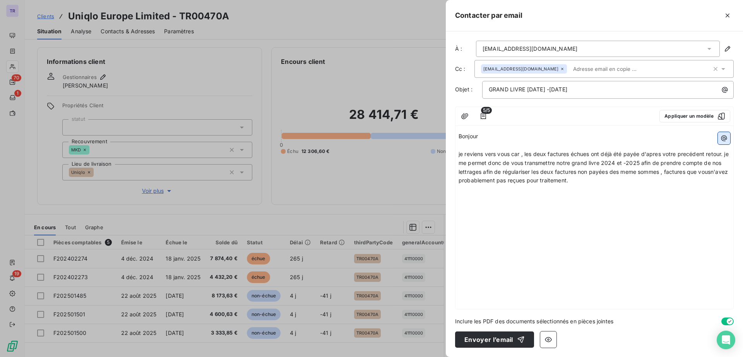
click at [720, 135] on icon "button" at bounding box center [724, 138] width 8 height 8
drag, startPoint x: 720, startPoint y: 135, endPoint x: 473, endPoint y: 182, distance: 251.6
click at [473, 182] on span "je reviens vers vous car , les deux factures échues ont déjà été payée d'apres …" at bounding box center [594, 166] width 272 height 33
click at [472, 179] on span "je reviens vers vous car , les deux factures échues ont déjà été payée d'apres …" at bounding box center [594, 166] width 272 height 33
click at [601, 180] on p "je reviens vers vous car , les deux factures échues ont déjà été payée d'apres …" at bounding box center [594, 168] width 272 height 36
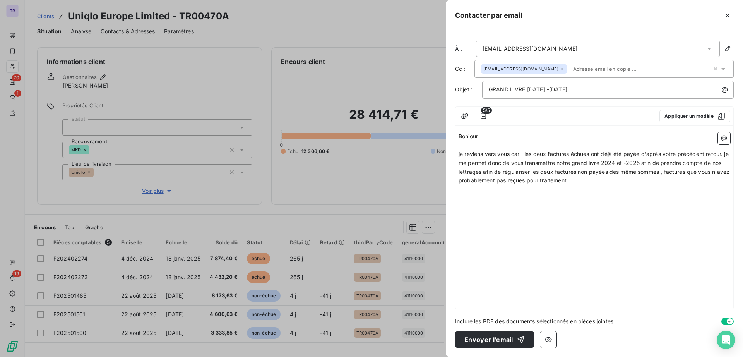
click at [526, 202] on p "﻿" at bounding box center [594, 198] width 272 height 9
click at [468, 114] on icon "button" at bounding box center [464, 116] width 7 height 6
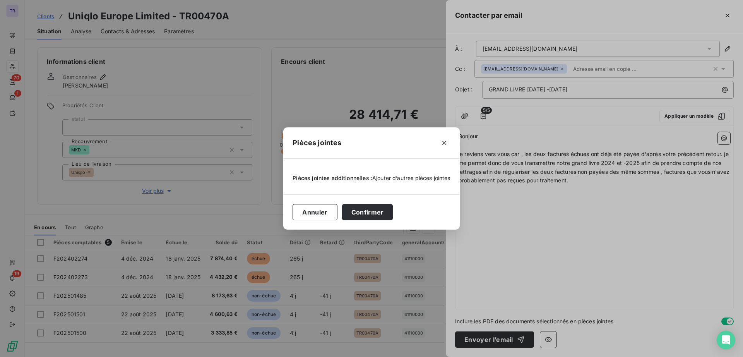
click at [409, 178] on span "Ajouter d’autres pièces jointes" at bounding box center [411, 177] width 78 height 7
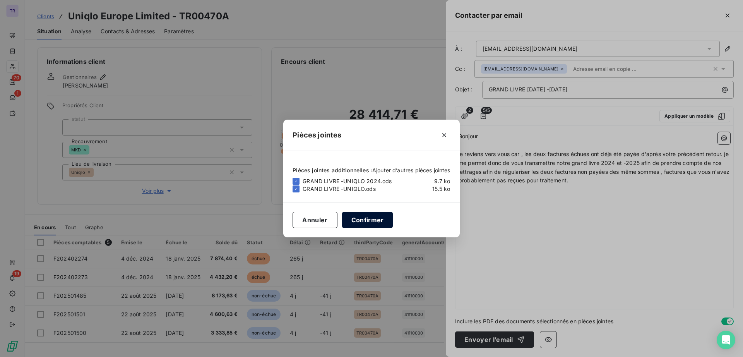
click at [371, 220] on button "Confirmer" at bounding box center [367, 220] width 51 height 16
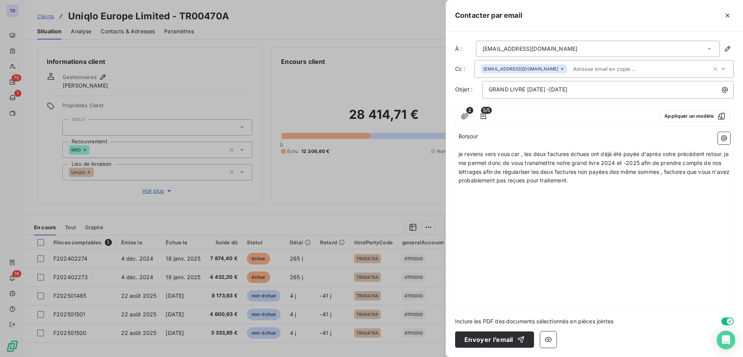
click at [598, 182] on p "je reviens vers vous car , les deux factures échues ont déjà été payée d'après …" at bounding box center [594, 168] width 272 height 36
click at [725, 137] on icon "button" at bounding box center [724, 138] width 8 height 8
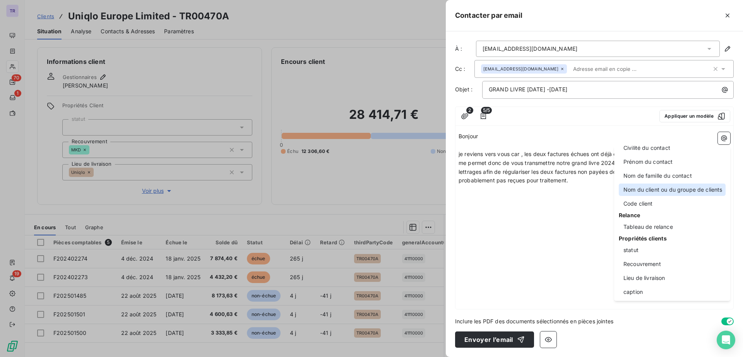
scroll to position [57, 0]
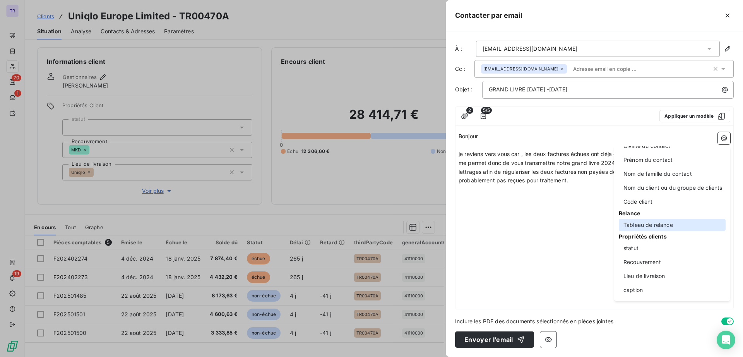
click at [676, 222] on div "Tableau de relance" at bounding box center [671, 225] width 107 height 12
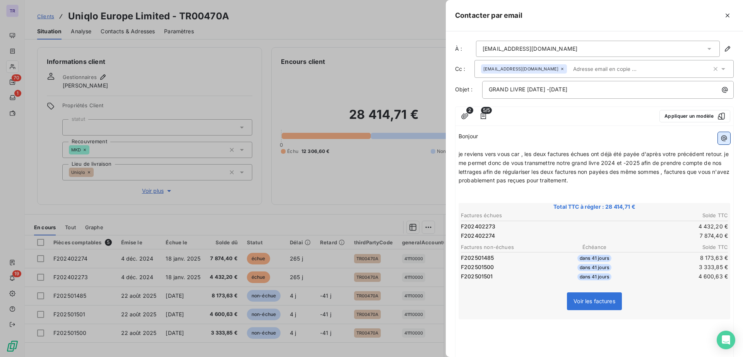
click at [720, 138] on icon "button" at bounding box center [724, 138] width 8 height 8
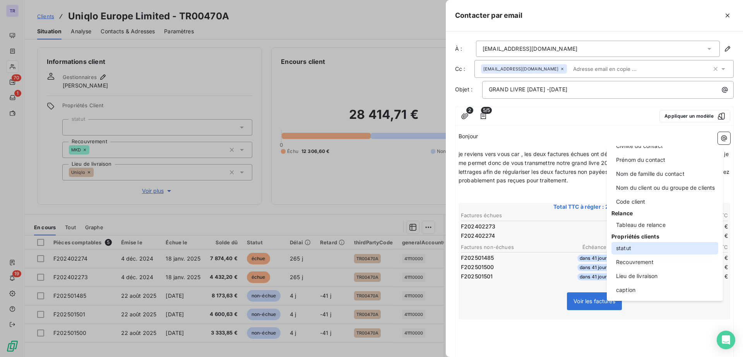
click at [664, 249] on div "statut" at bounding box center [664, 248] width 107 height 12
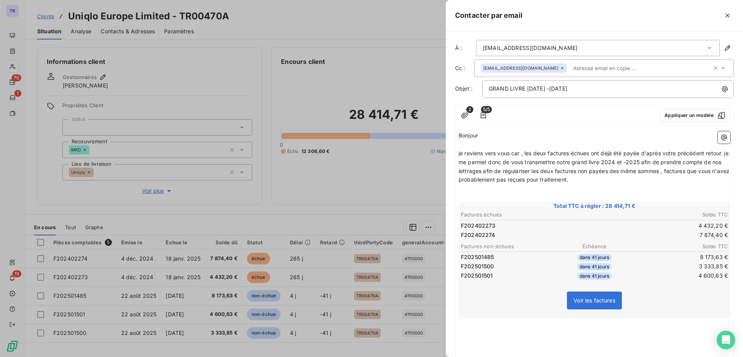
scroll to position [0, 0]
click at [720, 140] on icon "button" at bounding box center [724, 138] width 8 height 8
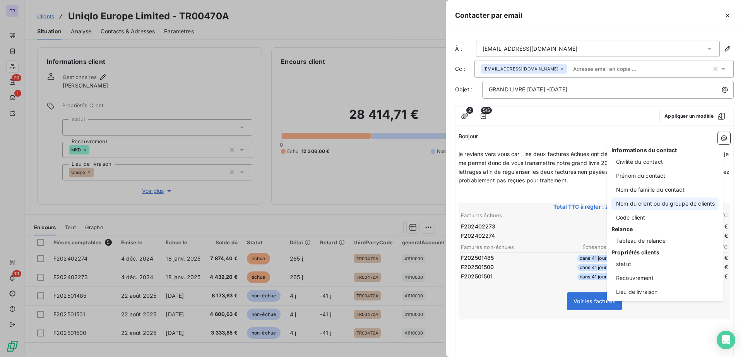
scroll to position [57, 0]
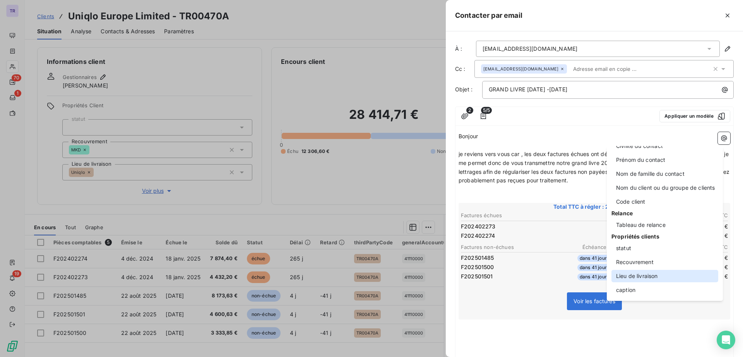
click at [652, 277] on div "Lieu de livraison" at bounding box center [664, 276] width 107 height 12
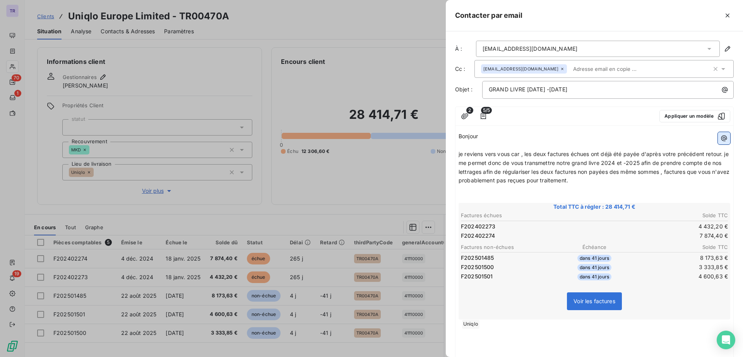
click at [720, 140] on icon "button" at bounding box center [724, 138] width 8 height 8
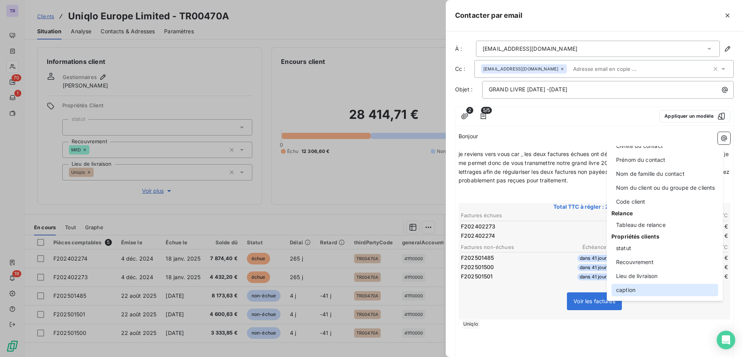
click at [639, 287] on div "caption" at bounding box center [664, 290] width 107 height 12
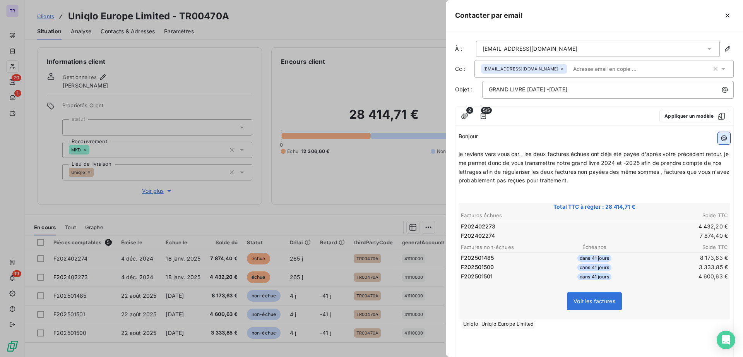
click at [720, 136] on icon "button" at bounding box center [724, 138] width 8 height 8
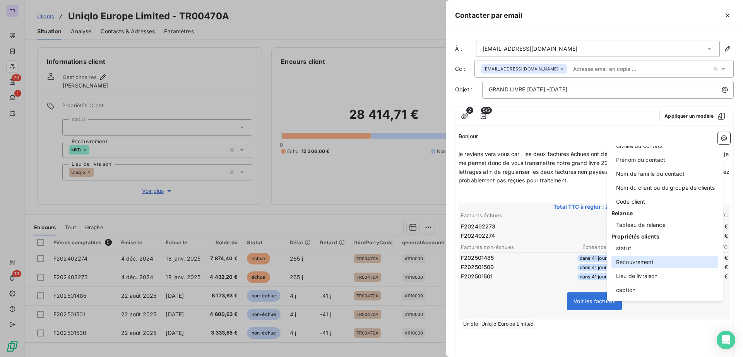
click at [661, 263] on div "Recouvrement" at bounding box center [664, 262] width 107 height 12
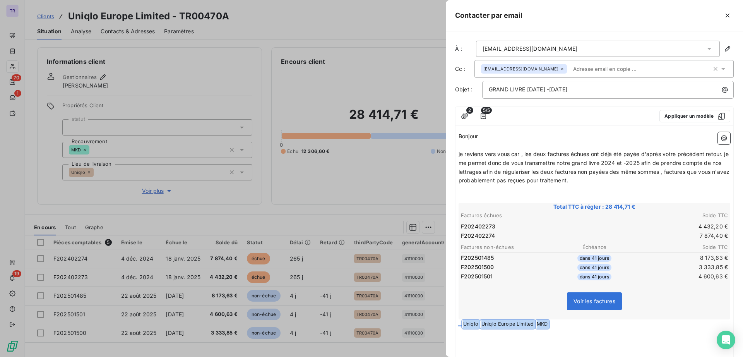
drag, startPoint x: 599, startPoint y: 325, endPoint x: 412, endPoint y: 321, distance: 187.6
click at [412, 356] on div "Contacter par email À : frgroup-eu_invoice@fastretailing.com Cc : uqeu-invoice@…" at bounding box center [371, 357] width 743 height 0
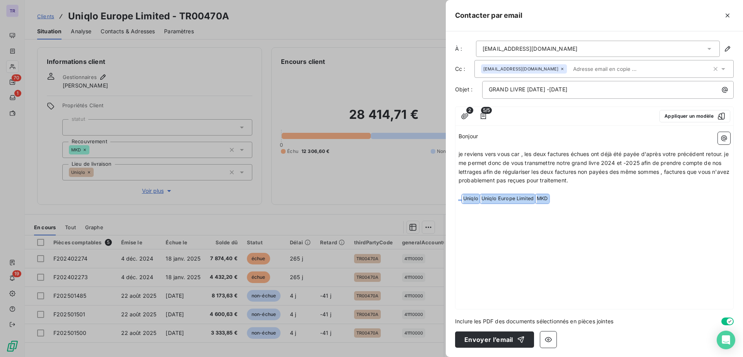
drag, startPoint x: 558, startPoint y: 195, endPoint x: 405, endPoint y: 198, distance: 152.8
click at [405, 356] on div "Contacter par email À : frgroup-eu_invoice@fastretailing.com Cc : uqeu-invoice@…" at bounding box center [371, 357] width 743 height 0
click at [563, 190] on p "﻿ ﻿ ﻿ Uniqlo ﻿ ﻿ Uniqlo Europe Limited ﻿ ﻿ MKD ﻿ ﻿" at bounding box center [594, 189] width 272 height 9
click at [723, 142] on icon "button" at bounding box center [724, 138] width 8 height 8
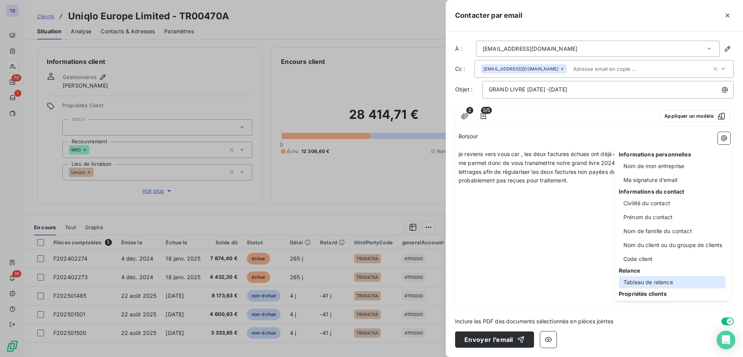
click at [654, 280] on div "Tableau de relance" at bounding box center [671, 282] width 107 height 12
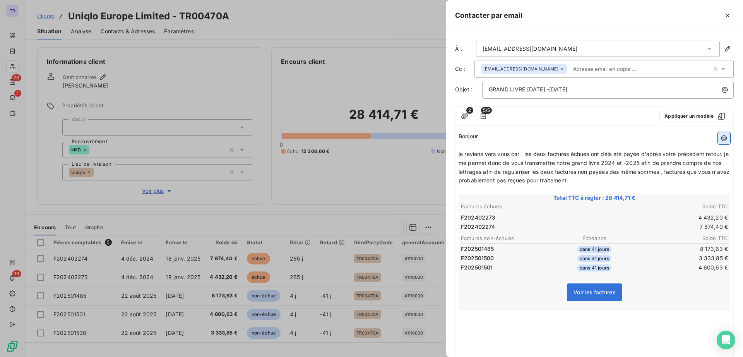
click at [720, 138] on icon "button" at bounding box center [724, 138] width 8 height 8
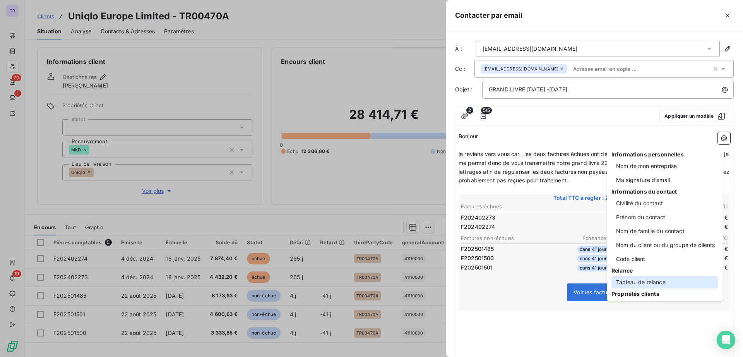
click at [656, 282] on div "Tableau de relance" at bounding box center [664, 282] width 107 height 12
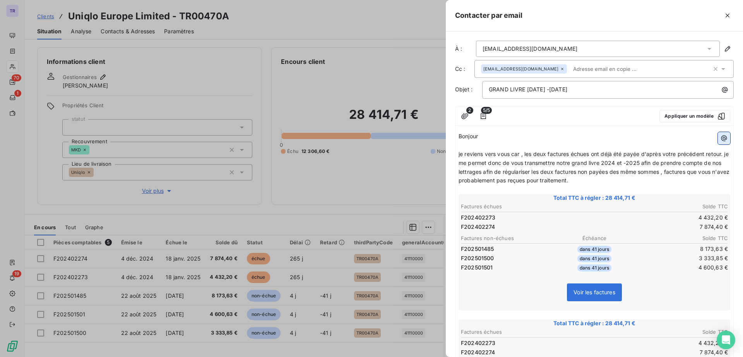
click at [720, 141] on icon "button" at bounding box center [724, 138] width 8 height 8
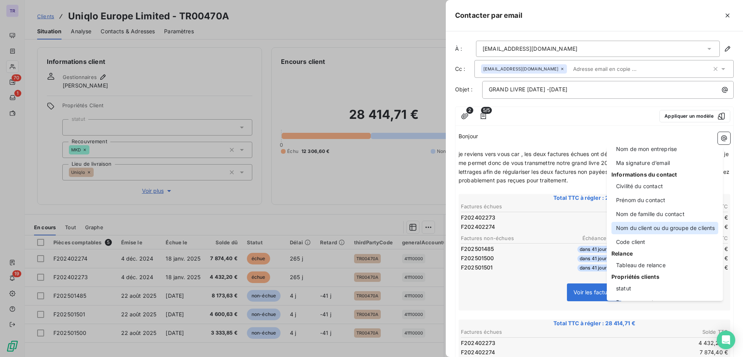
scroll to position [0, 0]
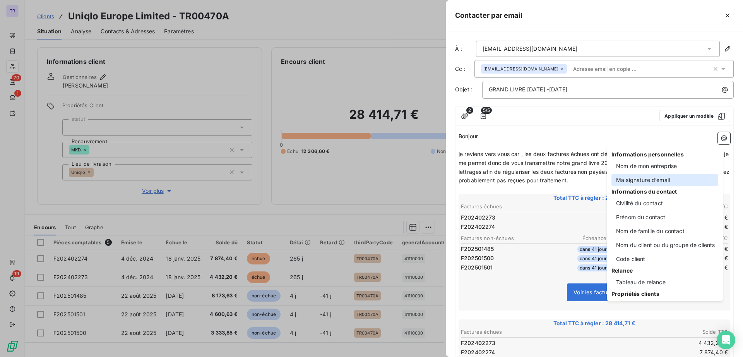
click at [667, 181] on div "Ma signature d’email" at bounding box center [664, 180] width 107 height 12
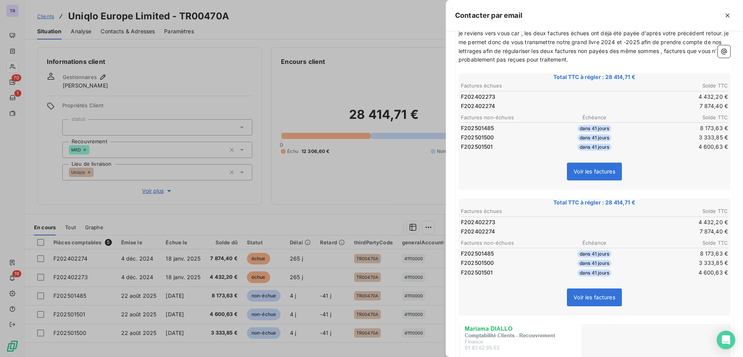
scroll to position [193, 0]
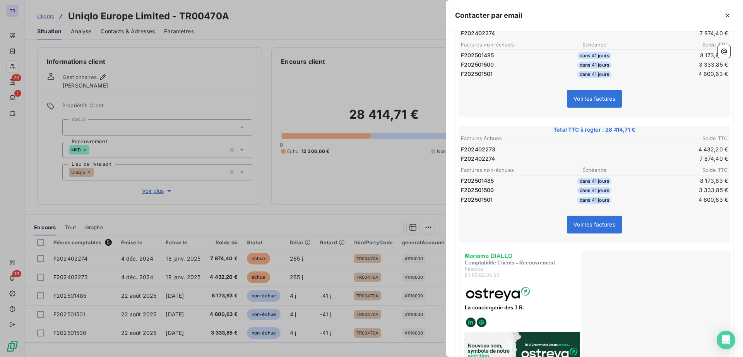
click at [623, 182] on td "dans 41 jours" at bounding box center [594, 180] width 89 height 9
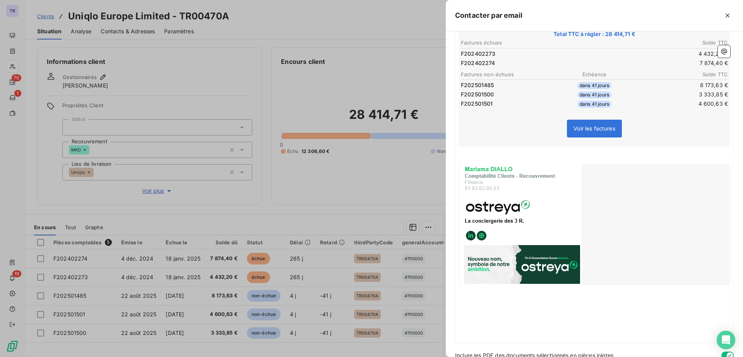
scroll to position [198, 0]
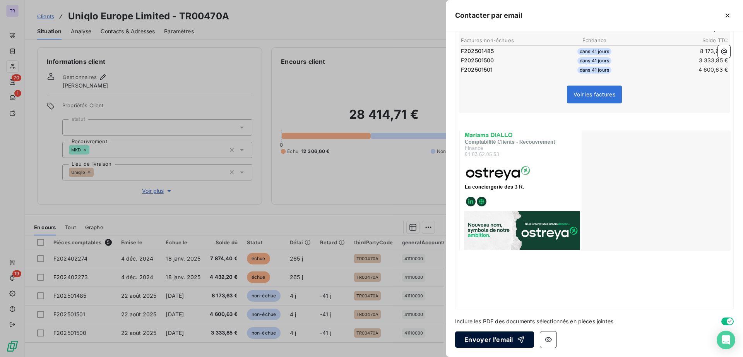
click at [504, 336] on button "Envoyer l’email" at bounding box center [494, 339] width 79 height 16
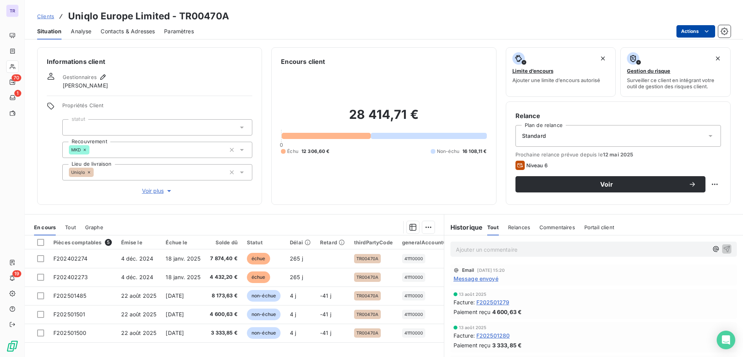
click at [690, 30] on html "TR 70 1 19 Clients Uniqlo Europe Limited - TR00470A Situation Analyse Contacts …" at bounding box center [371, 178] width 743 height 357
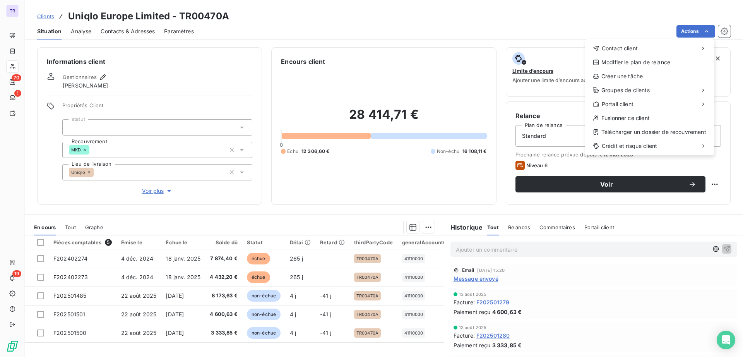
drag, startPoint x: 26, startPoint y: 49, endPoint x: 34, endPoint y: 49, distance: 7.4
click at [27, 49] on html "TR 70 1 19 Clients Uniqlo Europe Limited - TR00470A Situation Analyse Contacts …" at bounding box center [371, 178] width 743 height 357
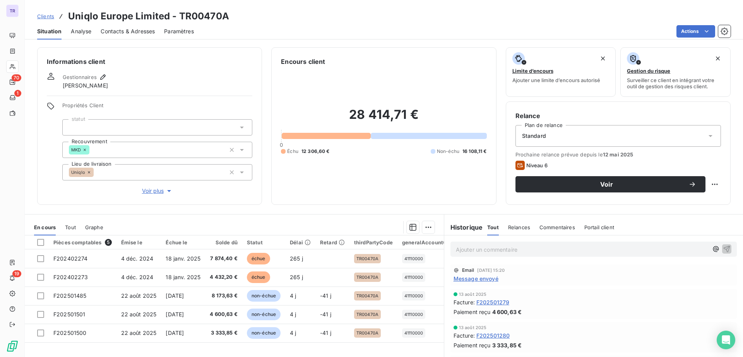
click at [515, 251] on p "Ajouter un commentaire ﻿" at bounding box center [582, 249] width 252 height 10
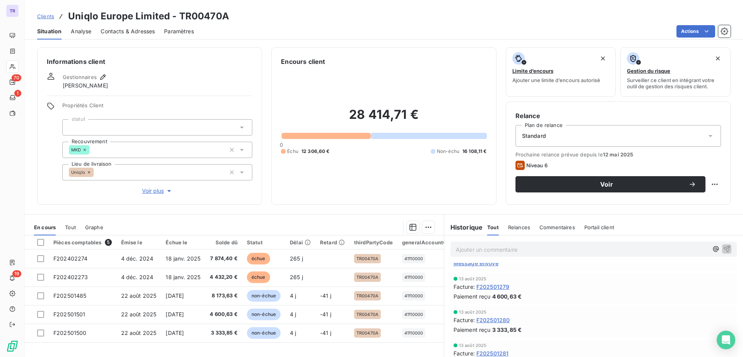
scroll to position [0, 0]
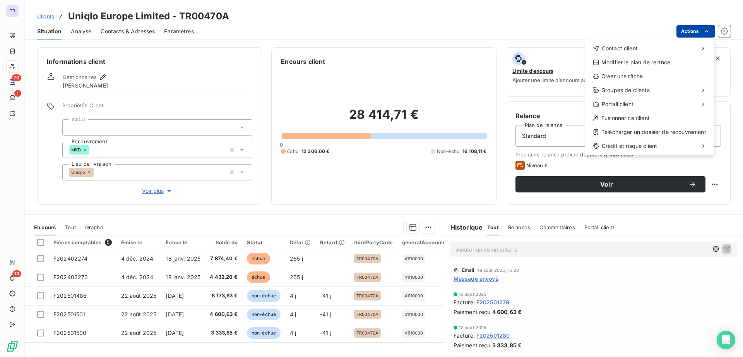
click at [686, 27] on html "TR 70 1 19 Clients Uniqlo Europe Limited - TR00470A Situation Analyse Contacts …" at bounding box center [371, 178] width 743 height 357
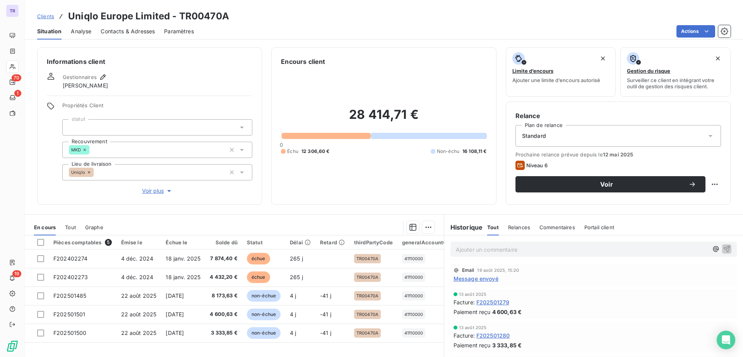
click at [480, 280] on html "TR 70 1 19 Clients Uniqlo Europe Limited - TR00470A Situation Analyse Contacts …" at bounding box center [371, 178] width 743 height 357
click at [480, 278] on span "Message envoyé" at bounding box center [475, 278] width 45 height 8
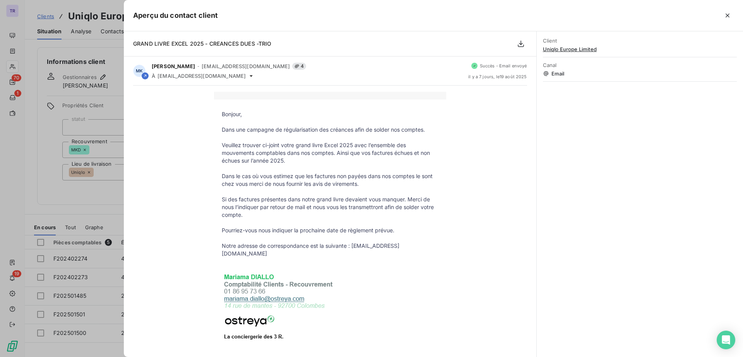
click at [107, 114] on div at bounding box center [371, 178] width 743 height 357
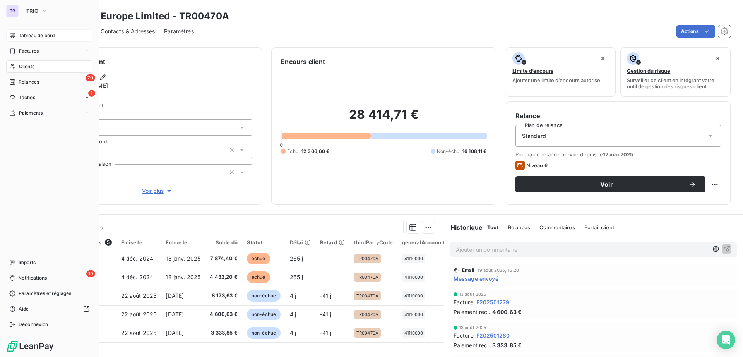
click at [31, 34] on span "Tableau de bord" at bounding box center [37, 35] width 36 height 7
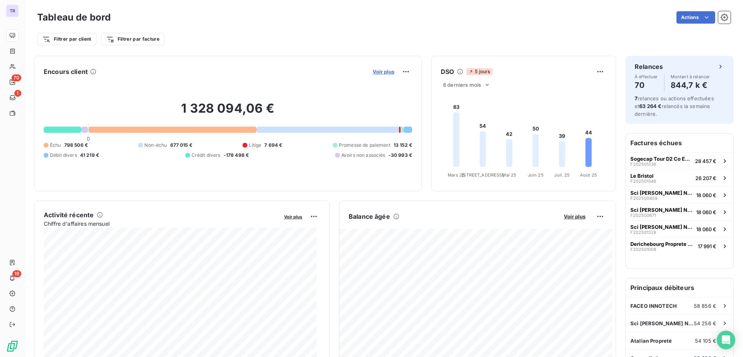
click at [382, 73] on span "Voir plus" at bounding box center [383, 71] width 22 height 6
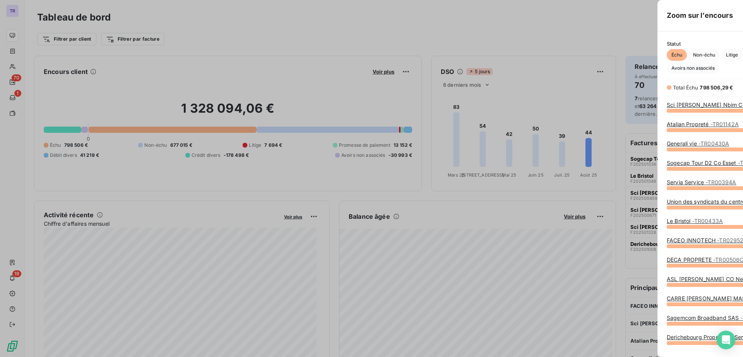
scroll to position [239, 290]
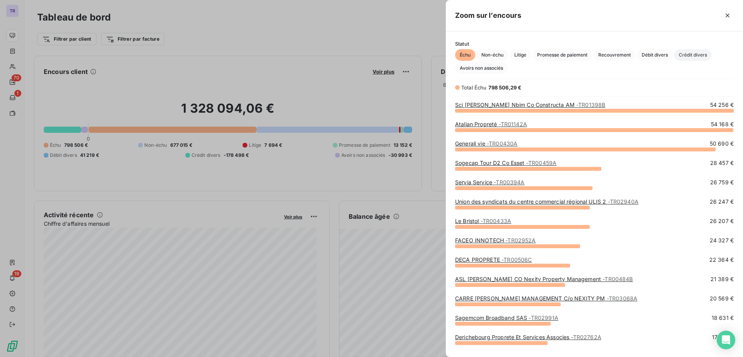
click at [689, 55] on span "Crédit divers" at bounding box center [693, 55] width 38 height 12
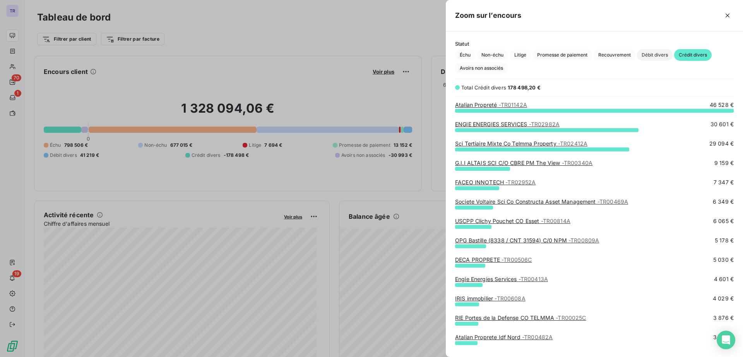
click at [653, 53] on span "Débit divers" at bounding box center [655, 55] width 36 height 12
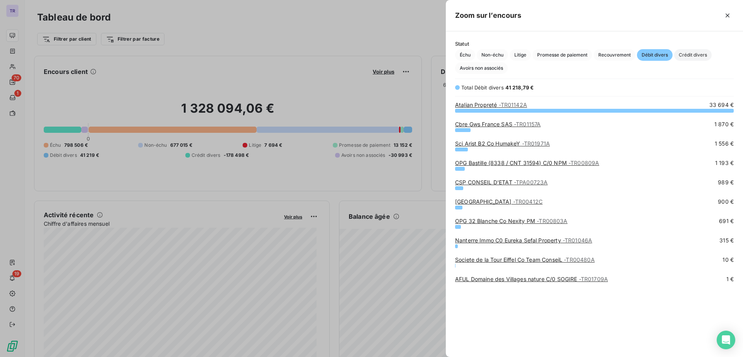
click at [695, 54] on span "Crédit divers" at bounding box center [693, 55] width 38 height 12
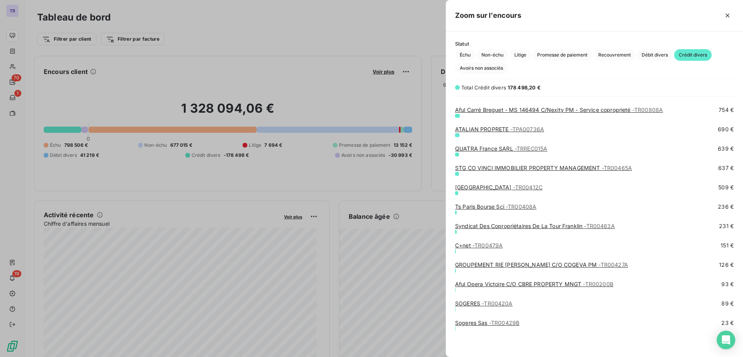
scroll to position [169, 0]
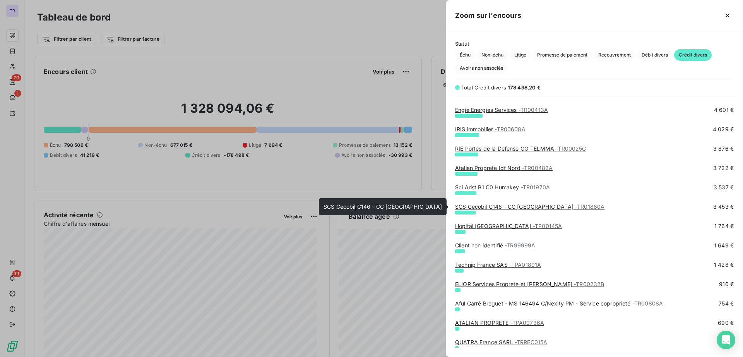
click at [503, 207] on link "SCS Cecobil C146 - CC Boulogne les Passages - TR01880A" at bounding box center [529, 206] width 149 height 7
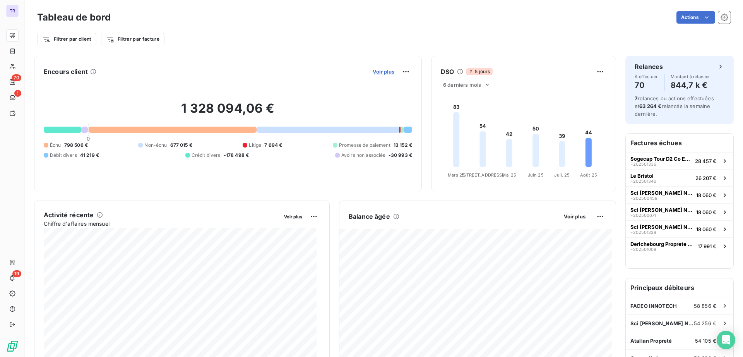
click at [376, 72] on span "Voir plus" at bounding box center [383, 71] width 22 height 6
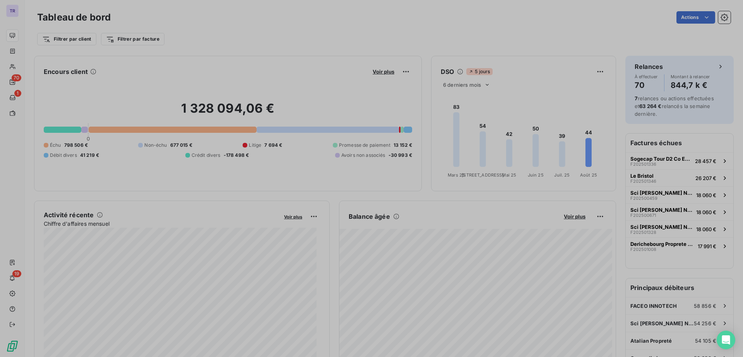
scroll to position [8, 8]
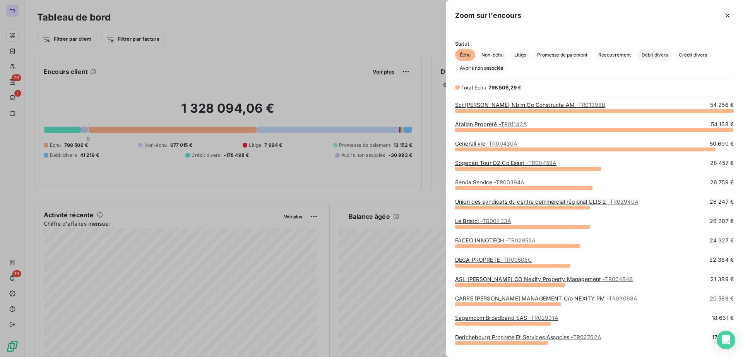
click at [655, 53] on span "Débit divers" at bounding box center [655, 55] width 36 height 12
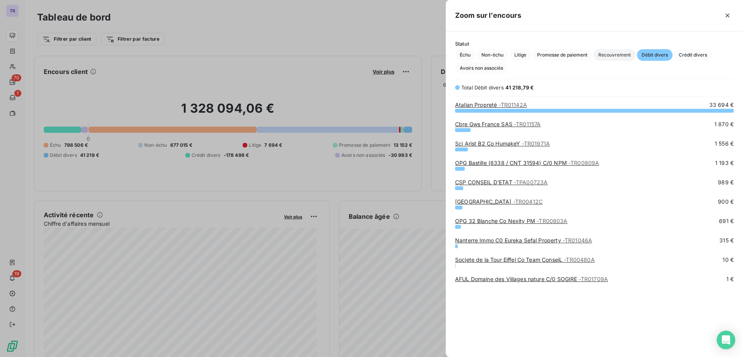
click at [628, 57] on span "Recouvrement" at bounding box center [614, 55] width 42 height 12
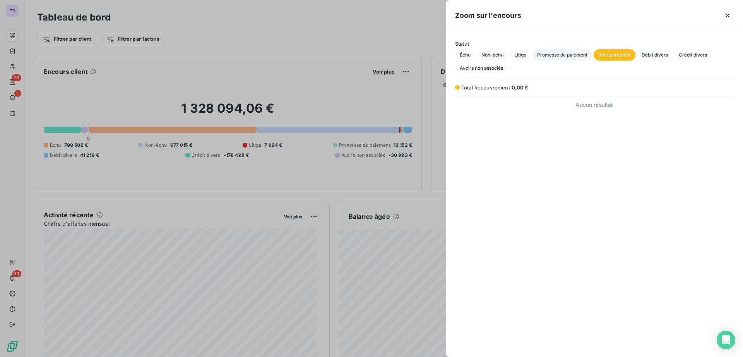
click at [570, 56] on span "Promesse de paiement" at bounding box center [562, 55] width 60 height 12
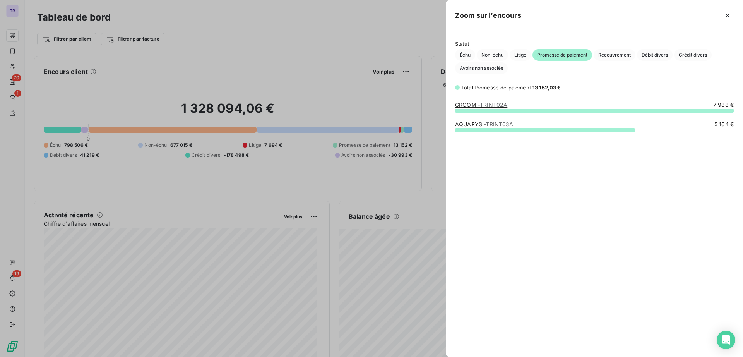
scroll to position [239, 290]
click at [519, 58] on span "Litige" at bounding box center [519, 55] width 21 height 12
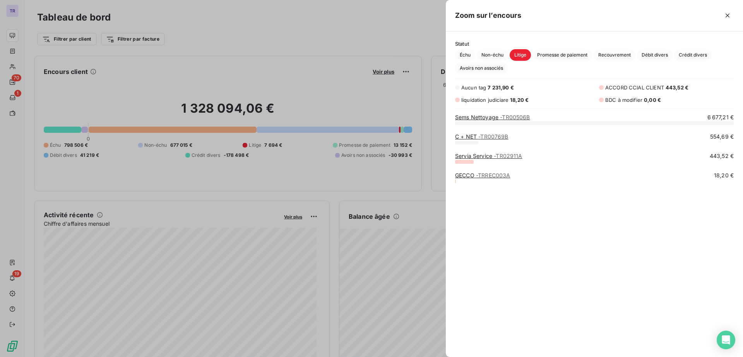
scroll to position [227, 290]
click at [495, 56] on span "Non-échu" at bounding box center [492, 55] width 31 height 12
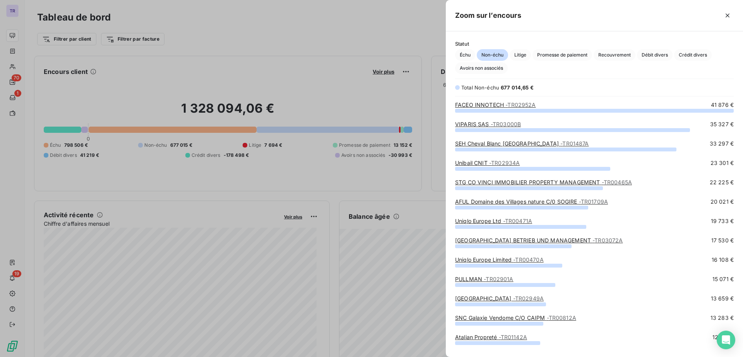
scroll to position [239, 290]
click at [575, 60] on span "Promesse de paiement" at bounding box center [562, 55] width 60 height 12
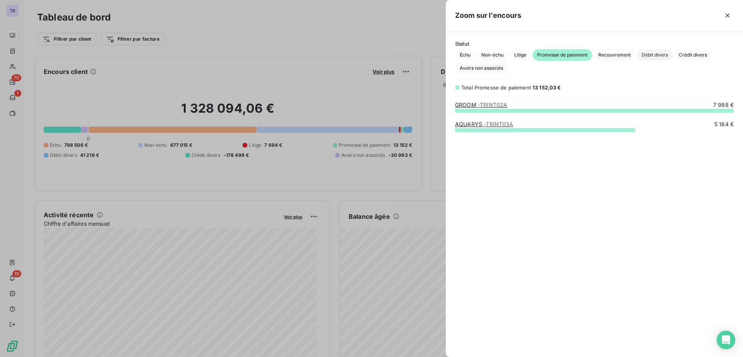
click at [668, 55] on span "Débit divers" at bounding box center [655, 55] width 36 height 12
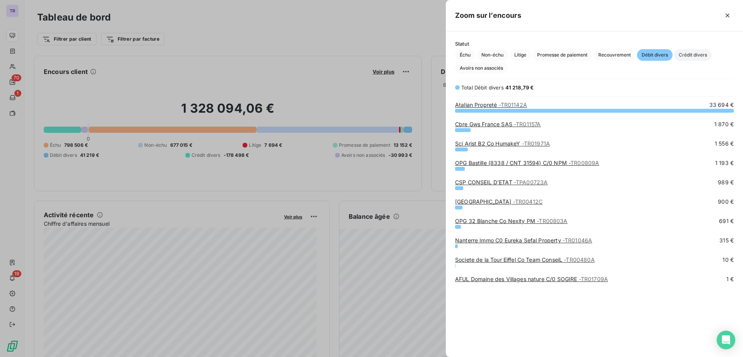
click at [697, 57] on span "Crédit divers" at bounding box center [693, 55] width 38 height 12
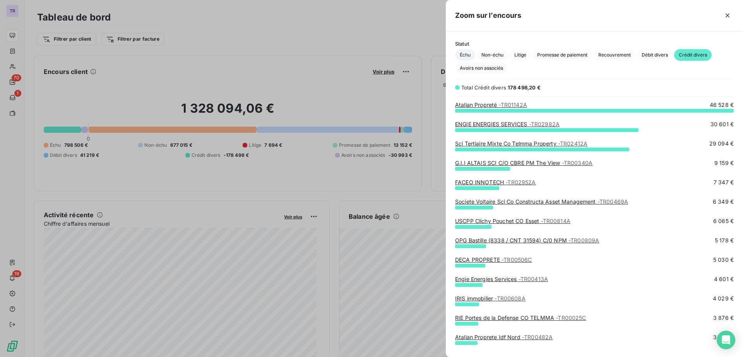
click at [468, 55] on span "Échu" at bounding box center [465, 55] width 20 height 12
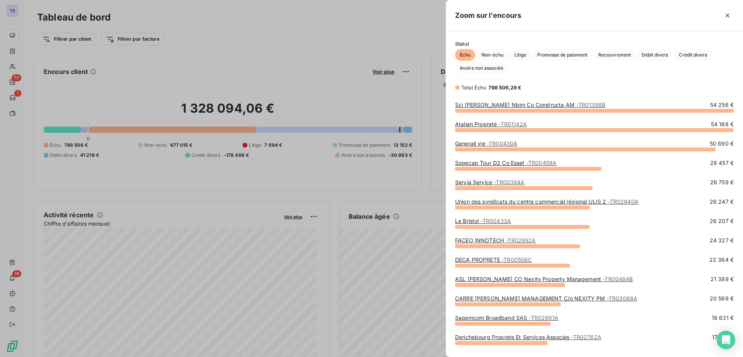
click at [524, 103] on link "Sci [PERSON_NAME] Co Constructa AM - TR01398B" at bounding box center [530, 104] width 150 height 7
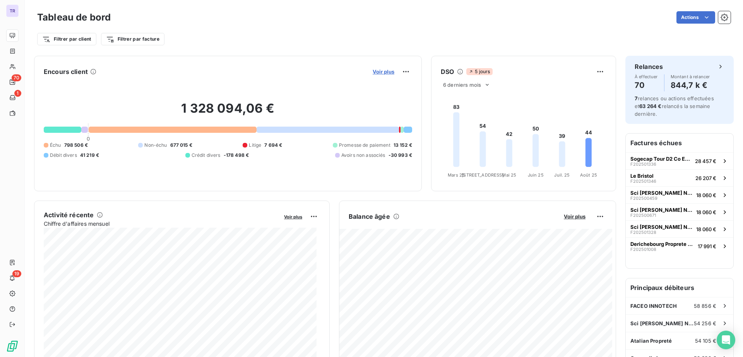
click at [385, 70] on span "Voir plus" at bounding box center [383, 71] width 22 height 6
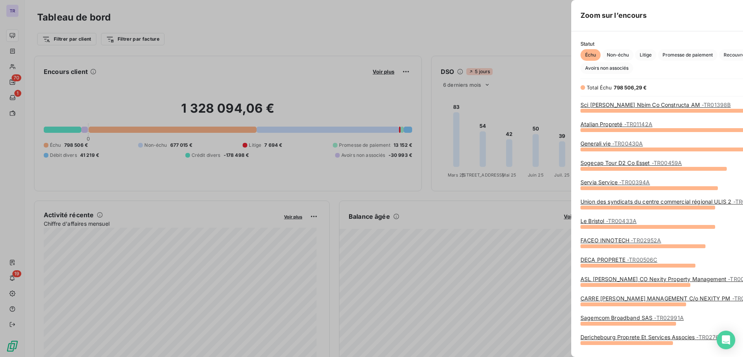
scroll to position [349, 290]
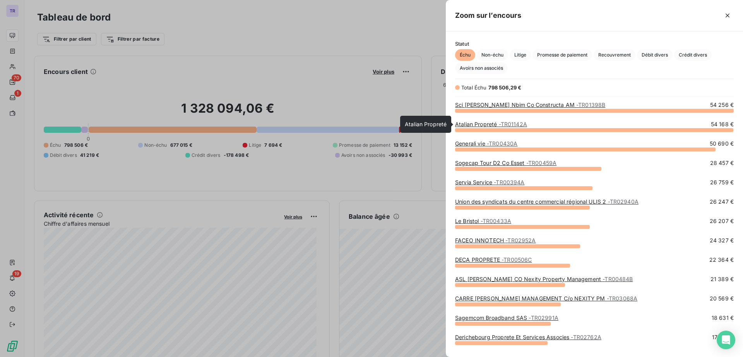
click at [518, 124] on span "- TR01142A" at bounding box center [513, 124] width 28 height 7
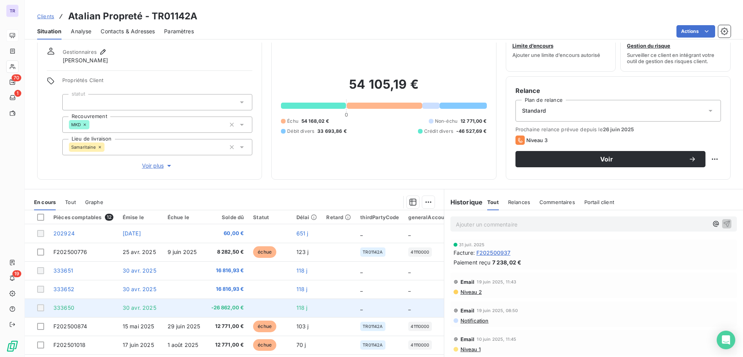
scroll to position [2, 0]
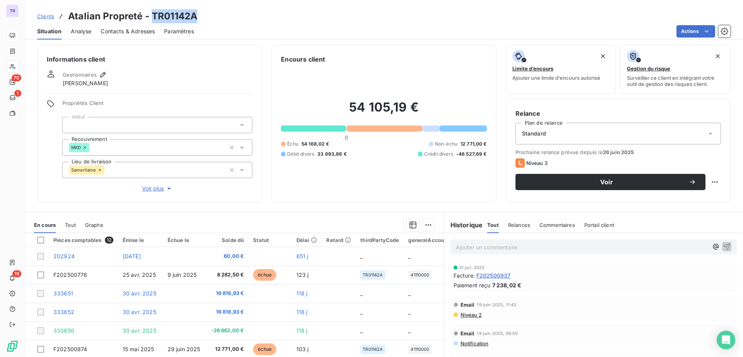
drag, startPoint x: 188, startPoint y: 17, endPoint x: 153, endPoint y: 14, distance: 35.3
click at [153, 14] on div "Clients Atalian Propreté - TR01142A" at bounding box center [384, 16] width 718 height 14
drag, startPoint x: 153, startPoint y: 14, endPoint x: 157, endPoint y: 19, distance: 6.3
copy h3 "TR01142A"
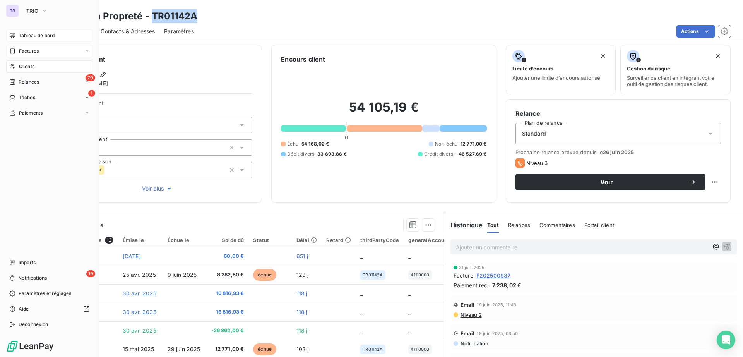
click at [31, 50] on span "Factures" at bounding box center [29, 51] width 20 height 7
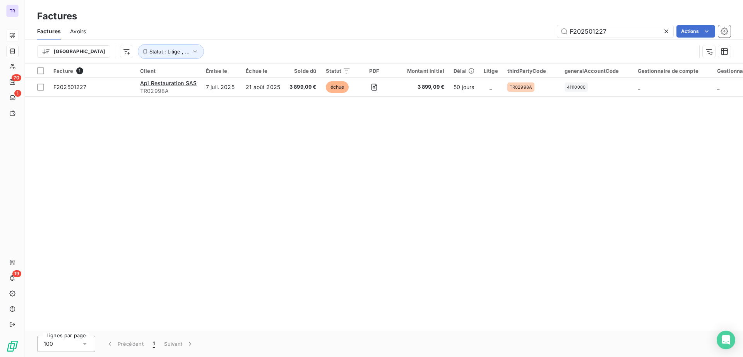
click at [78, 30] on span "Avoirs" at bounding box center [78, 31] width 16 height 8
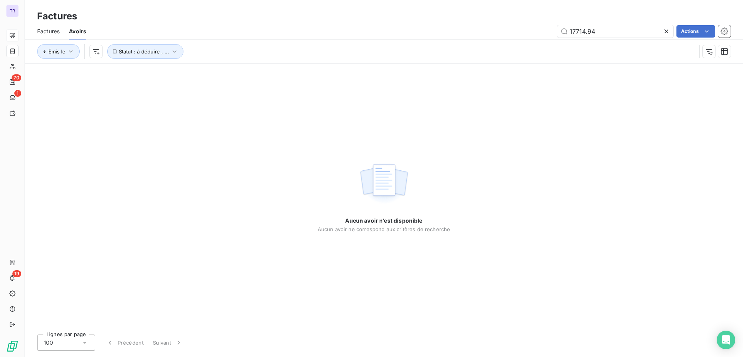
click at [84, 33] on span "Avoirs" at bounding box center [77, 31] width 17 height 8
drag, startPoint x: 607, startPoint y: 27, endPoint x: 442, endPoint y: 22, distance: 165.6
click at [442, 22] on div "Factures Factures Avoirs 17714.94 Actions Émis le Statut : à déduire , ..." at bounding box center [384, 32] width 718 height 64
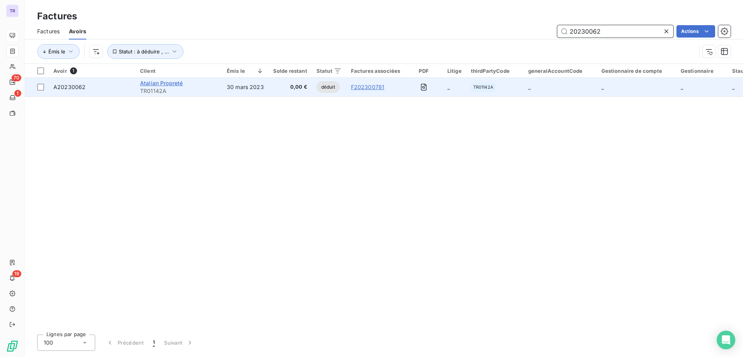
type input "20230062"
click at [160, 82] on span "Atalian Propreté" at bounding box center [161, 83] width 43 height 7
click at [420, 88] on icon "button" at bounding box center [424, 87] width 8 height 8
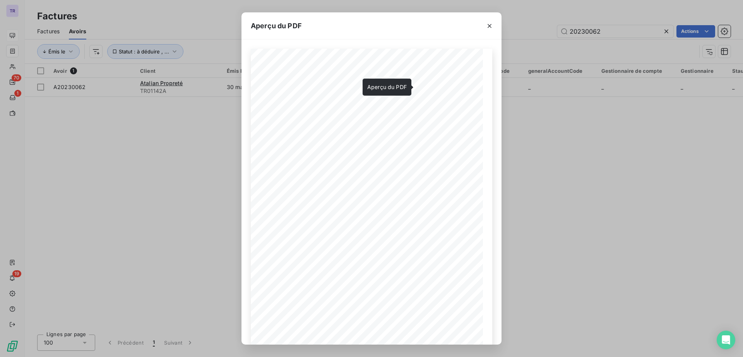
drag, startPoint x: 492, startPoint y: 22, endPoint x: 514, endPoint y: 22, distance: 22.4
click at [492, 22] on icon "button" at bounding box center [489, 26] width 8 height 8
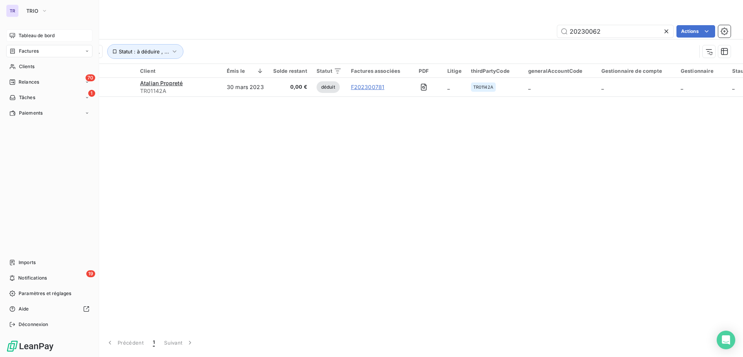
click at [33, 35] on span "Tableau de bord" at bounding box center [37, 35] width 36 height 7
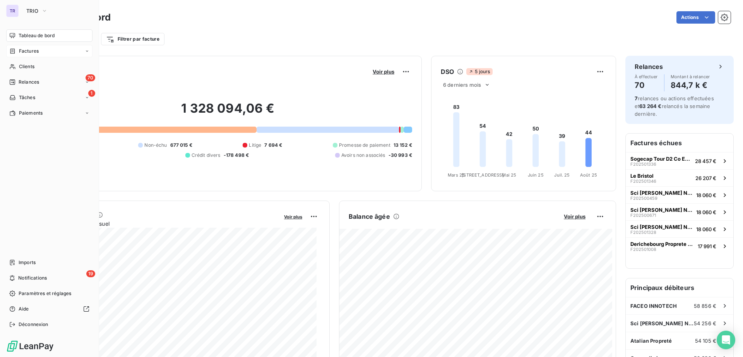
click at [43, 36] on span "Tableau de bord" at bounding box center [37, 35] width 36 height 7
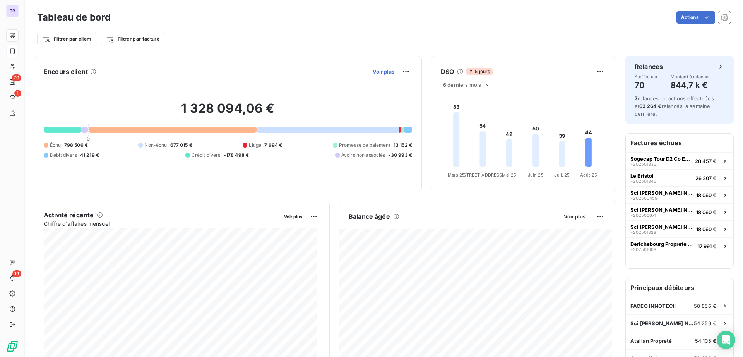
click at [372, 68] on span "Voir plus" at bounding box center [383, 71] width 22 height 6
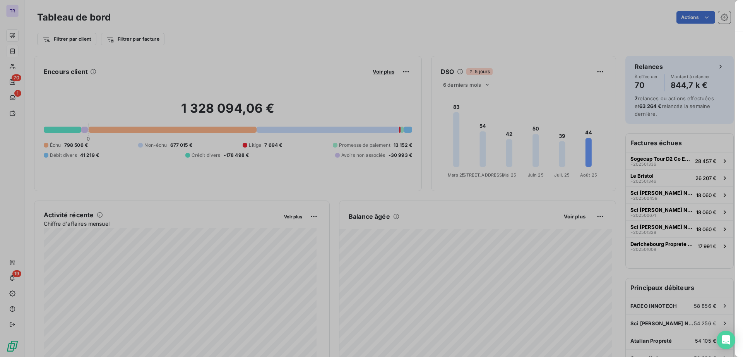
scroll to position [239, 290]
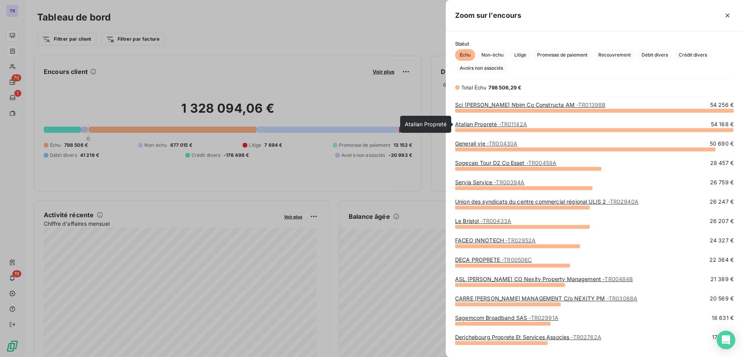
click at [482, 124] on link "Atalian Propreté - TR01142A" at bounding box center [491, 124] width 72 height 7
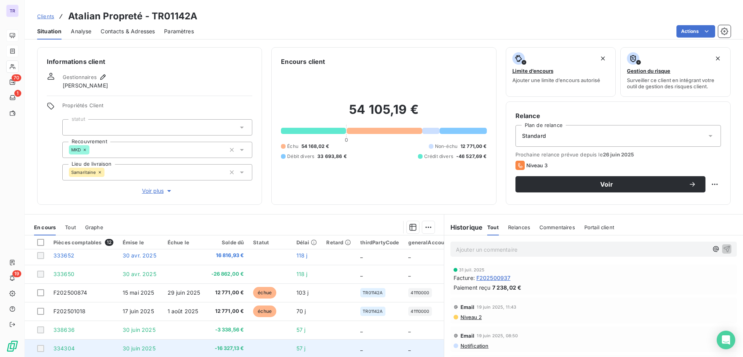
scroll to position [43, 0]
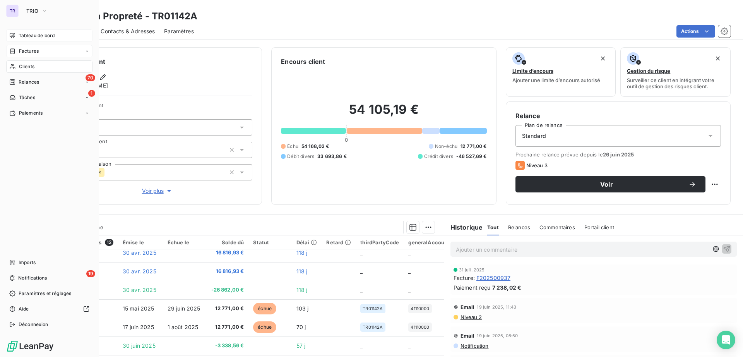
drag, startPoint x: 31, startPoint y: 53, endPoint x: 36, endPoint y: 53, distance: 4.6
click at [31, 53] on span "Factures" at bounding box center [29, 51] width 20 height 7
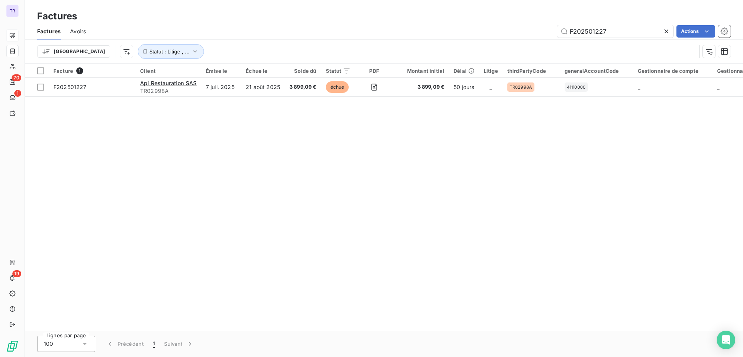
click at [77, 28] on span "Avoirs" at bounding box center [78, 31] width 16 height 8
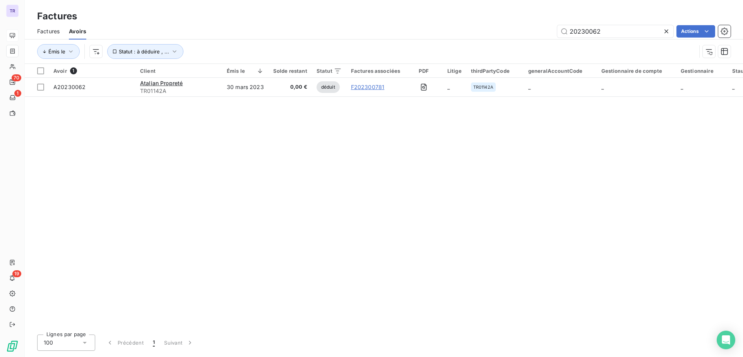
drag, startPoint x: 615, startPoint y: 32, endPoint x: 294, endPoint y: 23, distance: 321.2
click at [294, 23] on div "Factures Avoirs 20230062 Actions" at bounding box center [384, 31] width 718 height 16
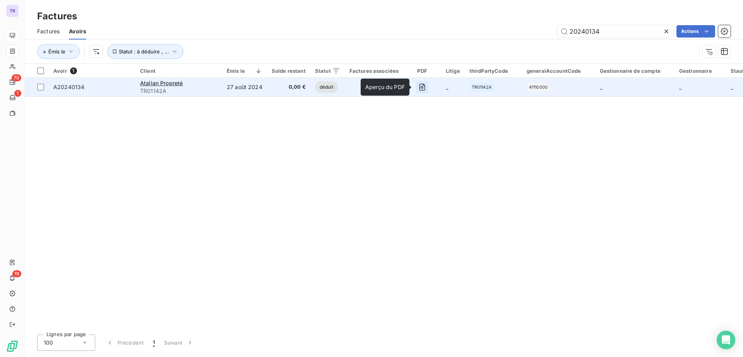
click at [420, 86] on icon "button" at bounding box center [421, 87] width 3 height 3
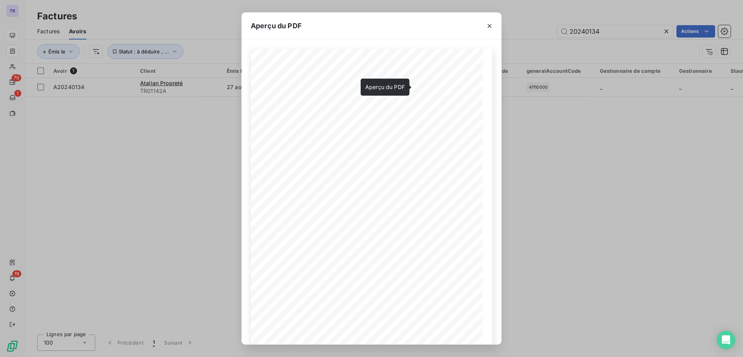
drag, startPoint x: 187, startPoint y: 121, endPoint x: 193, endPoint y: 121, distance: 6.2
click at [188, 121] on div "Aperçu du PDF Référence interne Numéro de Date de Numéro de commande Référence …" at bounding box center [371, 178] width 743 height 357
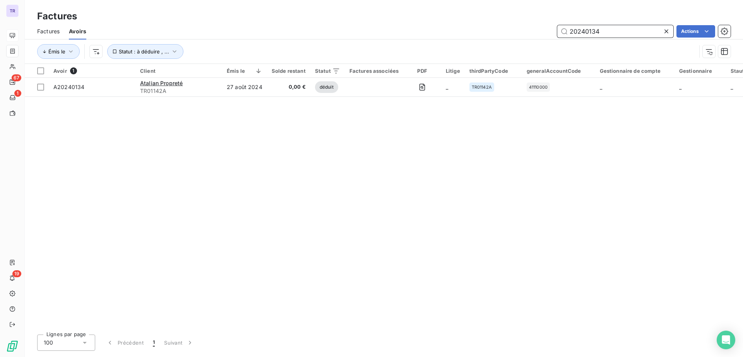
drag, startPoint x: 632, startPoint y: 35, endPoint x: 289, endPoint y: 27, distance: 343.9
click at [294, 27] on div "20240134 Actions" at bounding box center [413, 31] width 635 height 12
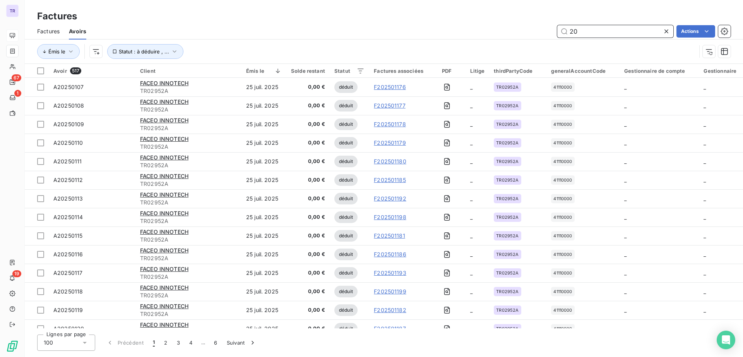
type input "2"
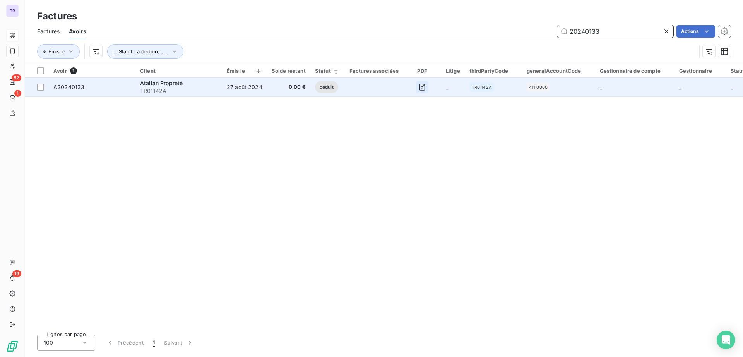
type input "20240133"
click at [416, 86] on button "button" at bounding box center [422, 87] width 12 height 12
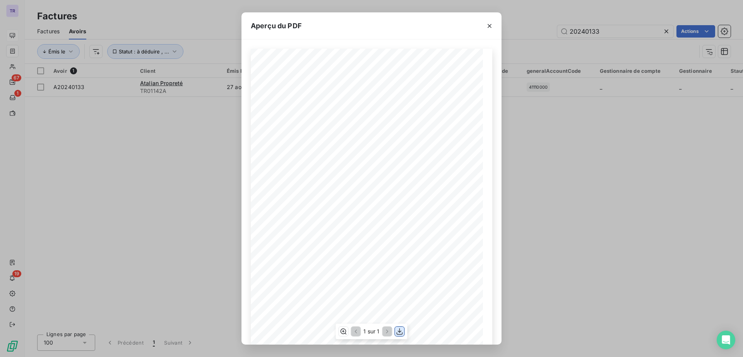
click at [401, 330] on icon "button" at bounding box center [400, 331] width 8 height 8
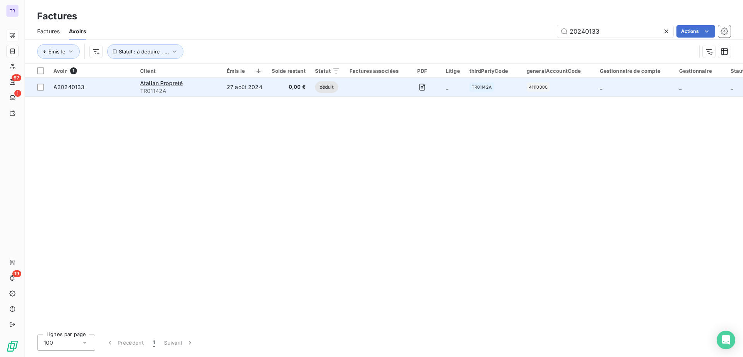
click at [263, 84] on td "27 août 2024" at bounding box center [244, 87] width 45 height 19
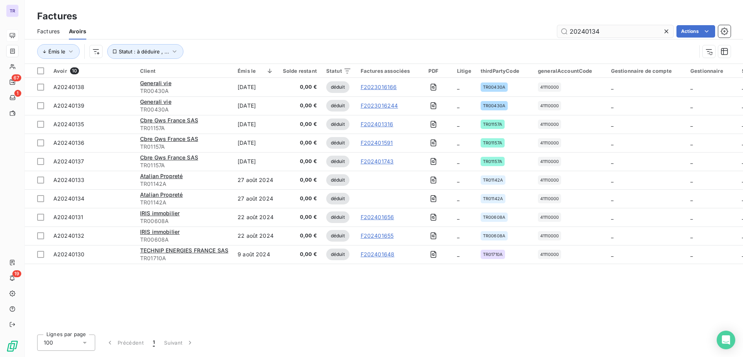
type input "20240134"
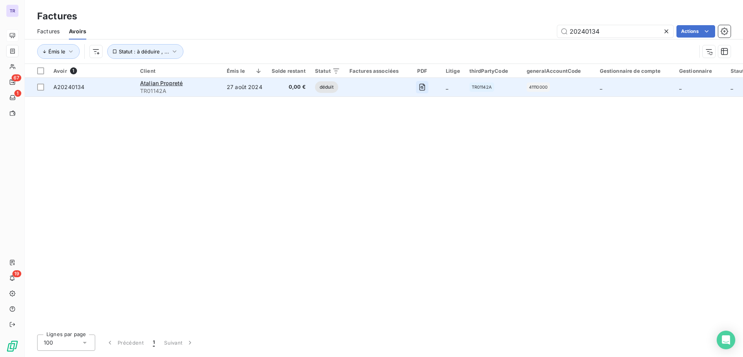
click at [419, 87] on icon "button" at bounding box center [422, 87] width 6 height 7
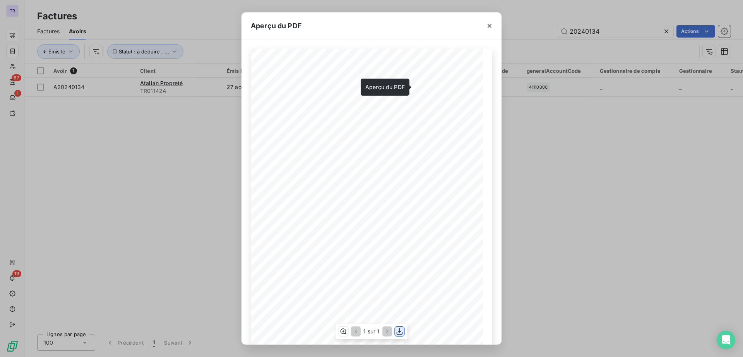
click at [402, 331] on icon "button" at bounding box center [400, 331] width 8 height 8
click at [487, 25] on icon "button" at bounding box center [489, 26] width 8 height 8
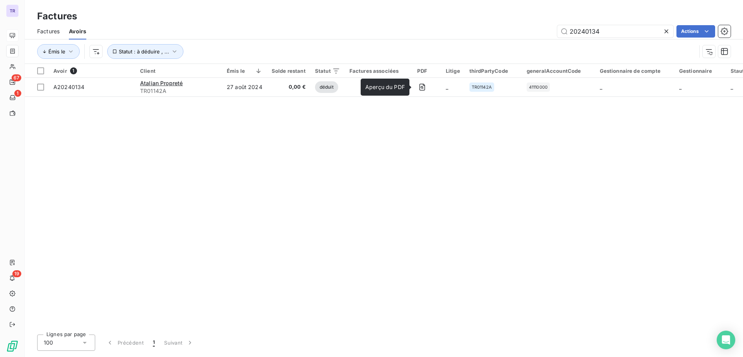
click at [46, 32] on span "Factures" at bounding box center [48, 31] width 22 height 8
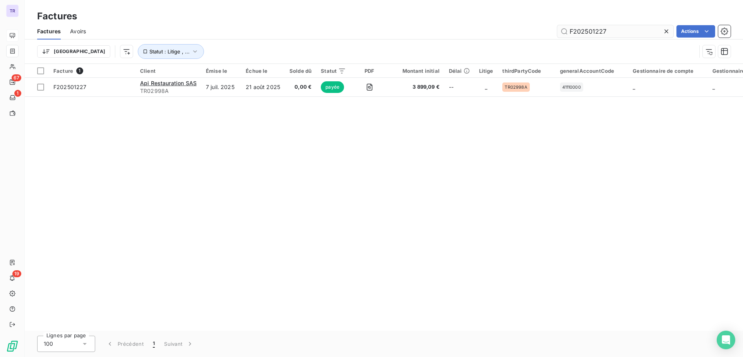
drag, startPoint x: 632, startPoint y: 32, endPoint x: 593, endPoint y: 32, distance: 38.7
click at [593, 32] on input "F202501227" at bounding box center [615, 31] width 116 height 12
click at [616, 35] on input "F202501227" at bounding box center [615, 31] width 116 height 12
drag, startPoint x: 617, startPoint y: 32, endPoint x: 504, endPoint y: 30, distance: 113.3
click at [504, 30] on div "F202501227 Actions" at bounding box center [412, 31] width 635 height 12
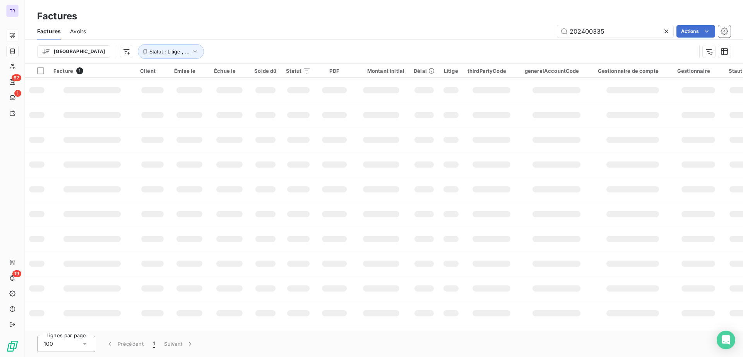
type input "202400335"
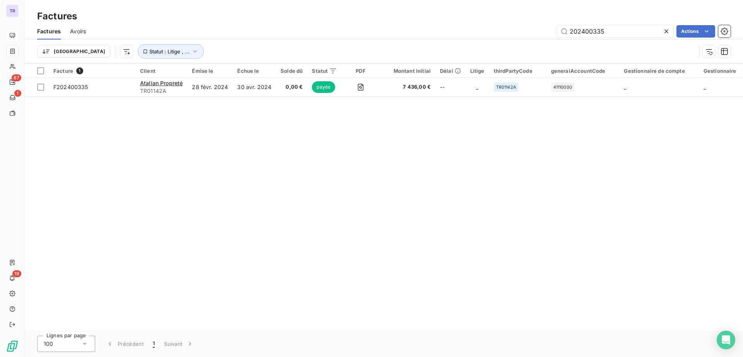
click at [80, 29] on span "Avoirs" at bounding box center [78, 31] width 16 height 8
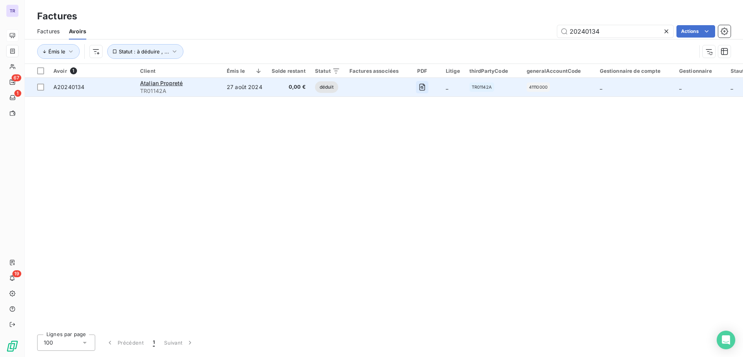
click at [418, 86] on icon "button" at bounding box center [422, 87] width 8 height 8
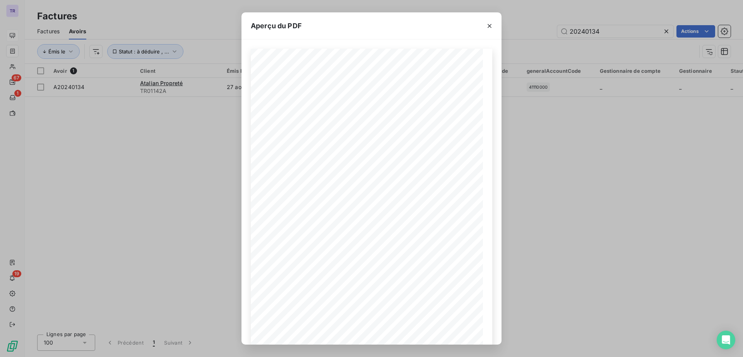
click at [490, 25] on icon "button" at bounding box center [489, 26] width 8 height 8
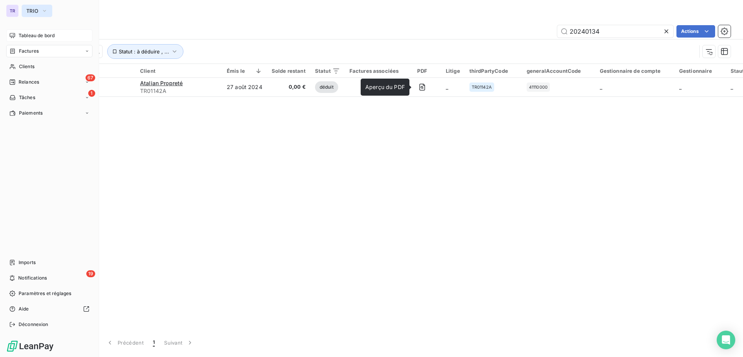
click at [38, 9] on span "TRIO" at bounding box center [32, 11] width 12 height 6
click at [41, 13] on icon "button" at bounding box center [44, 11] width 6 height 8
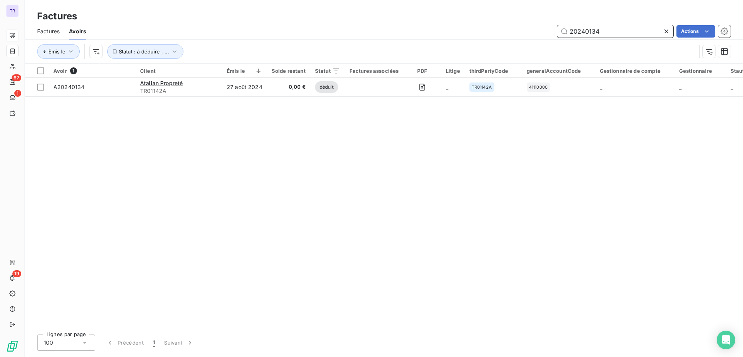
drag, startPoint x: 615, startPoint y: 31, endPoint x: 489, endPoint y: 31, distance: 125.7
click at [490, 31] on div "20240134 Actions" at bounding box center [413, 31] width 635 height 12
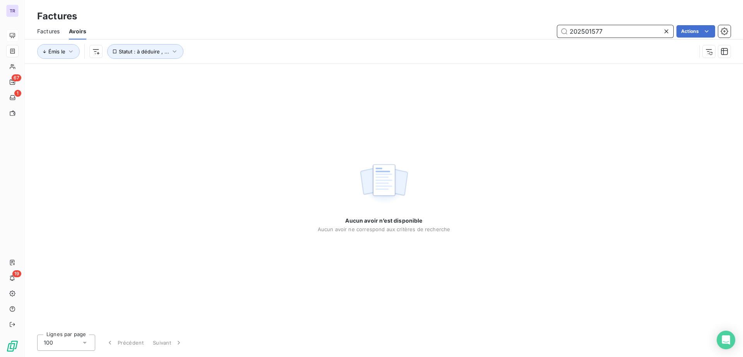
drag, startPoint x: 606, startPoint y: 31, endPoint x: 540, endPoint y: 29, distance: 65.8
click at [530, 29] on div "202501577 Actions" at bounding box center [413, 31] width 635 height 12
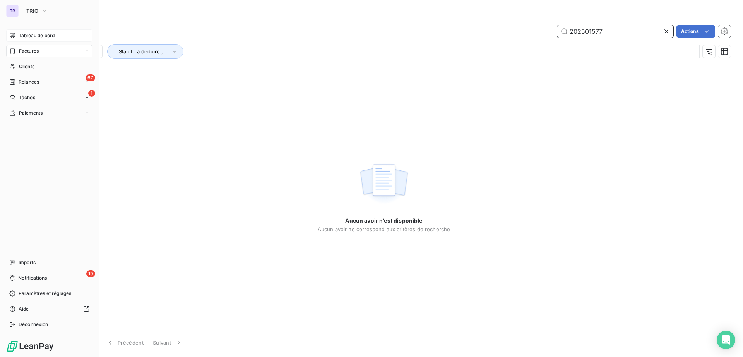
type input "202501577"
click at [35, 47] on div "Factures" at bounding box center [49, 51] width 86 height 12
click at [32, 64] on span "Factures" at bounding box center [29, 66] width 20 height 7
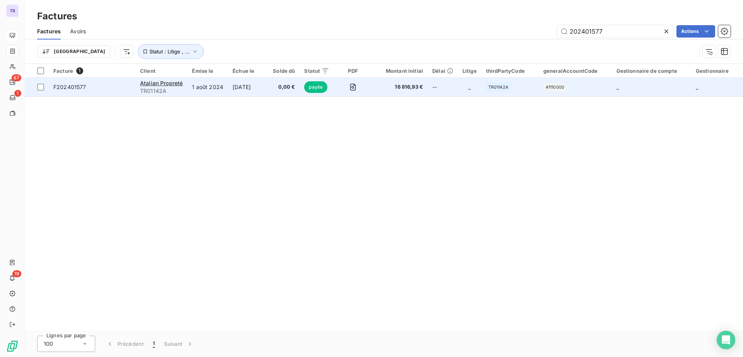
type input "202401577"
click at [190, 86] on td "1 août 2024" at bounding box center [207, 87] width 41 height 19
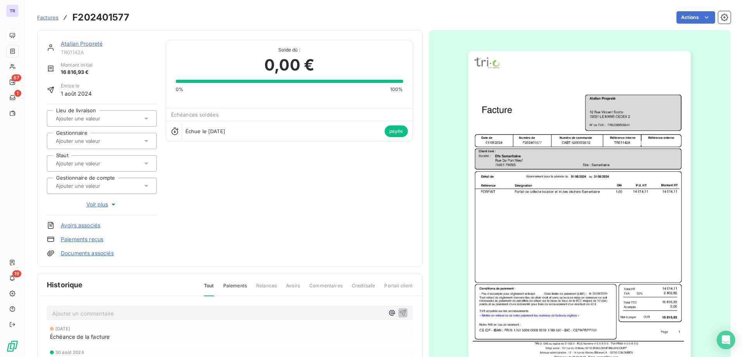
click at [540, 75] on img "button" at bounding box center [579, 208] width 222 height 315
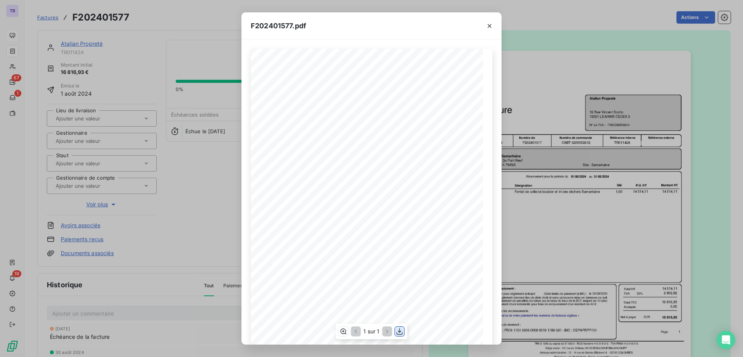
click at [400, 330] on icon "button" at bounding box center [399, 331] width 6 height 7
click at [488, 27] on icon "button" at bounding box center [489, 26] width 4 height 4
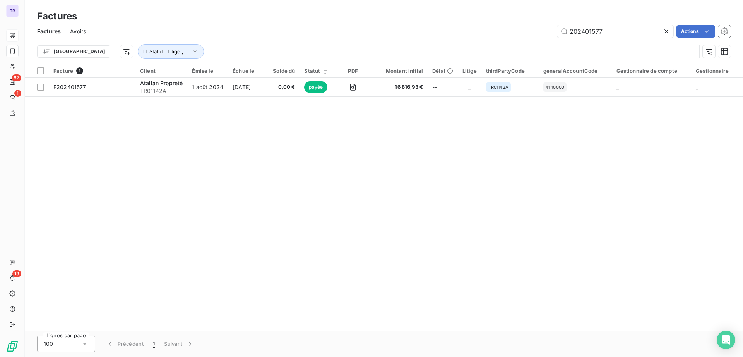
click at [51, 30] on span "Factures" at bounding box center [49, 31] width 24 height 8
drag, startPoint x: 616, startPoint y: 32, endPoint x: 366, endPoint y: 30, distance: 250.3
click at [366, 30] on div "202401577 Actions" at bounding box center [412, 31] width 635 height 12
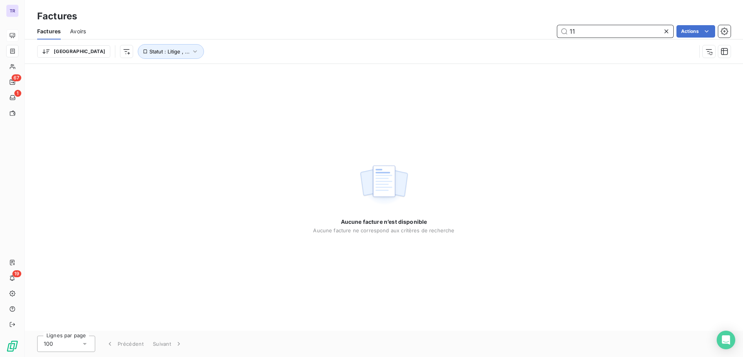
type input "1"
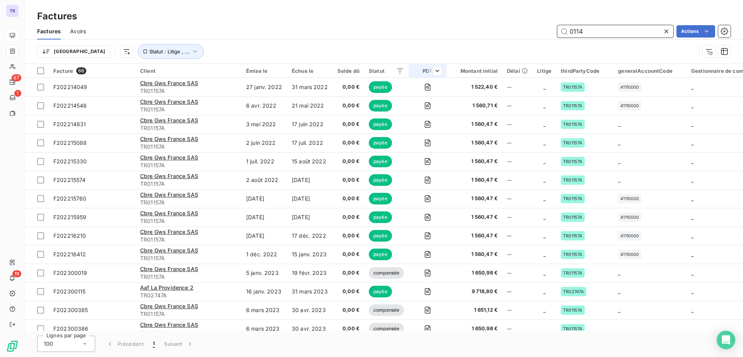
type input "01142"
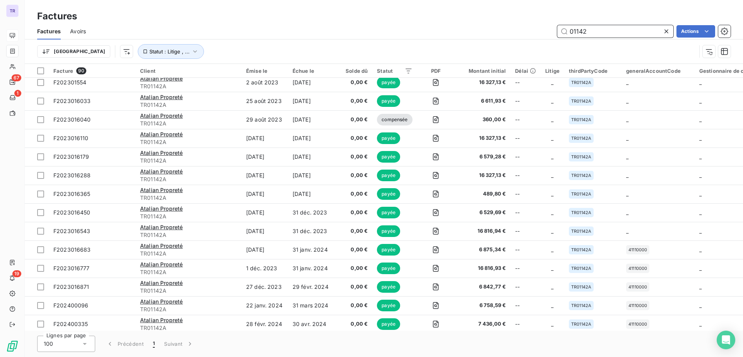
scroll to position [774, 0]
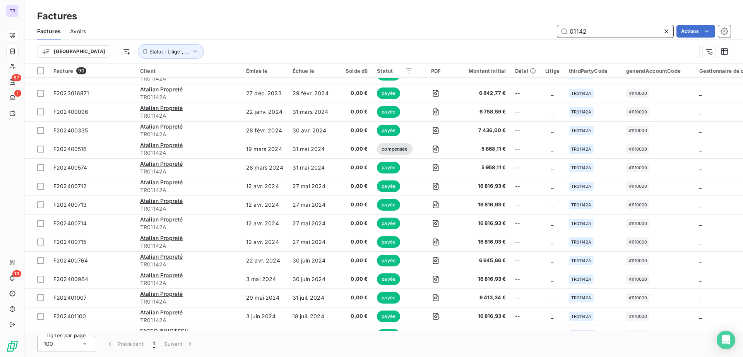
click at [86, 33] on span "Avoirs" at bounding box center [78, 31] width 16 height 8
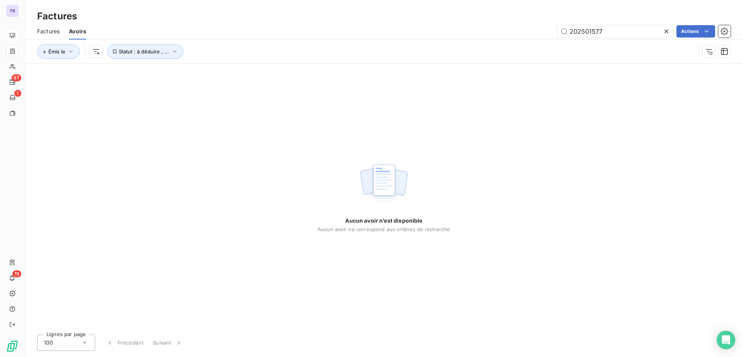
drag, startPoint x: 615, startPoint y: 33, endPoint x: 493, endPoint y: 26, distance: 121.7
click at [492, 24] on div "Factures Avoirs 202501577 Actions" at bounding box center [384, 31] width 718 height 16
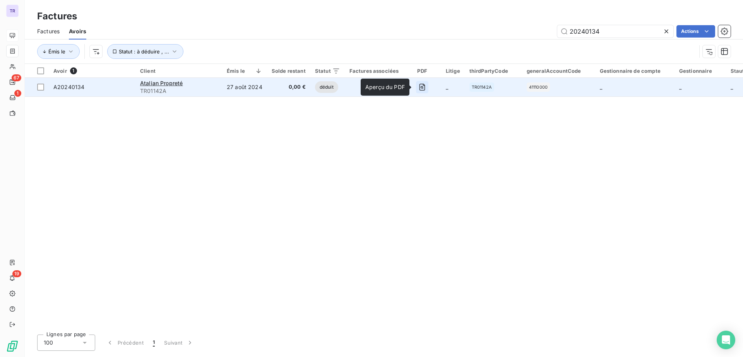
click at [418, 89] on icon "button" at bounding box center [422, 87] width 8 height 8
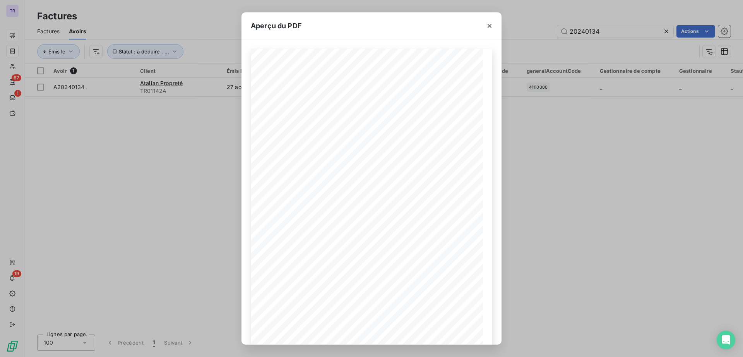
drag, startPoint x: 488, startPoint y: 27, endPoint x: 499, endPoint y: 27, distance: 10.5
click at [489, 27] on icon "button" at bounding box center [489, 26] width 8 height 8
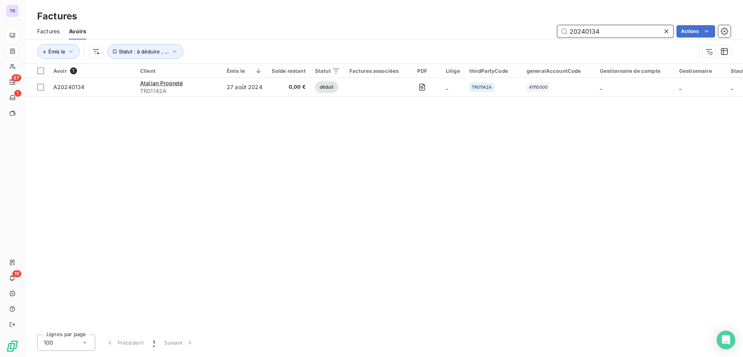
click at [604, 32] on input "20240134" at bounding box center [615, 31] width 116 height 12
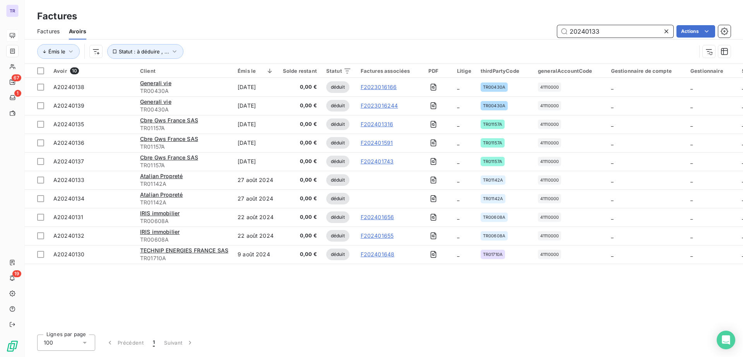
type input "20240133"
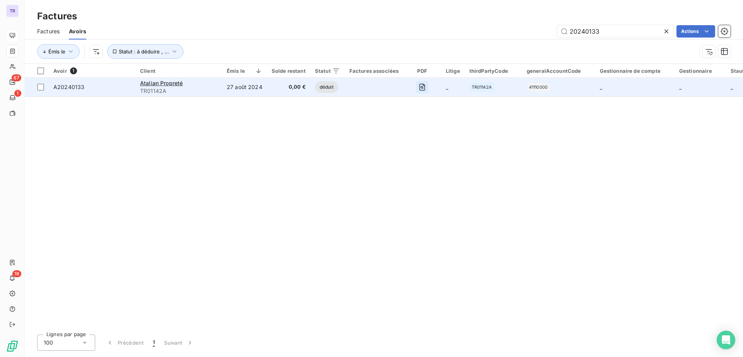
click at [418, 86] on icon "button" at bounding box center [422, 87] width 8 height 8
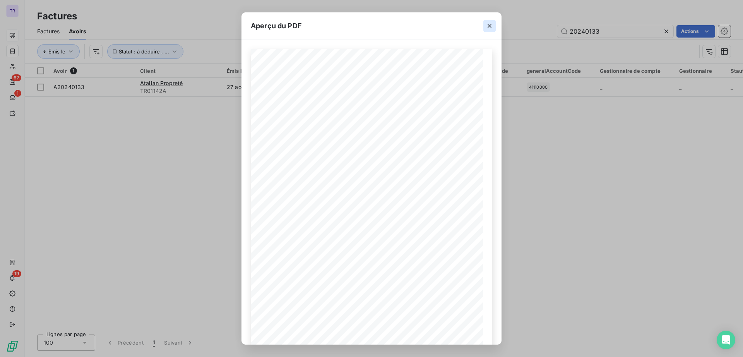
click at [491, 29] on icon "button" at bounding box center [489, 26] width 8 height 8
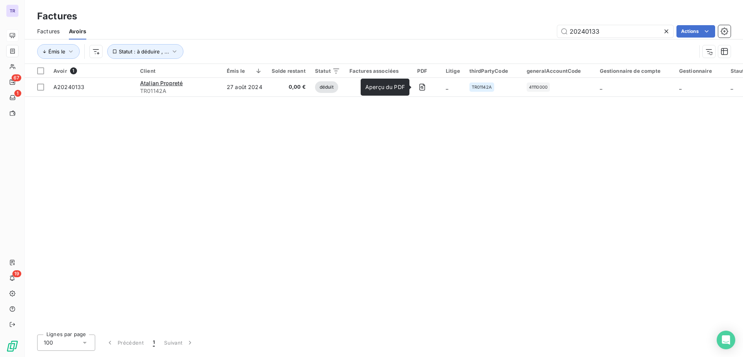
drag, startPoint x: 47, startPoint y: 32, endPoint x: 64, endPoint y: 36, distance: 17.5
click at [47, 31] on span "Factures" at bounding box center [48, 31] width 22 height 8
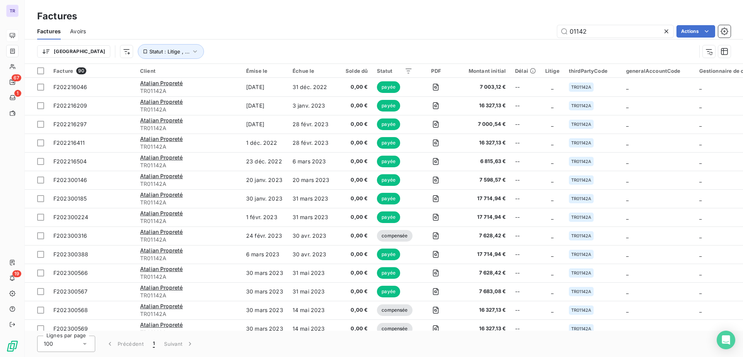
click at [507, 27] on div "01142 Actions" at bounding box center [412, 31] width 635 height 12
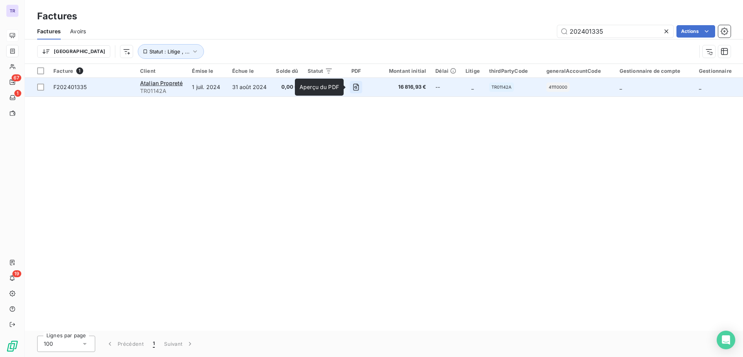
click at [352, 89] on icon "button" at bounding box center [356, 87] width 8 height 8
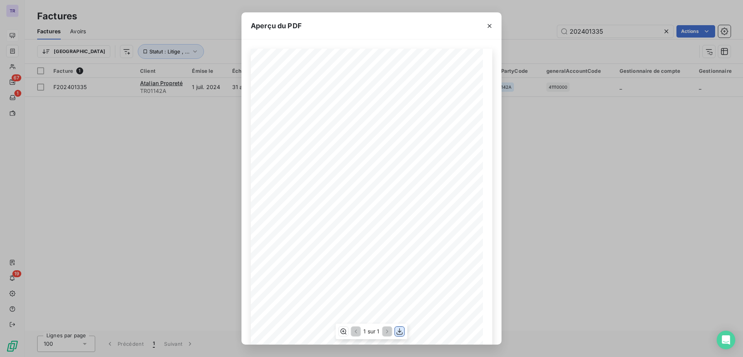
click at [401, 330] on icon "button" at bounding box center [399, 331] width 6 height 7
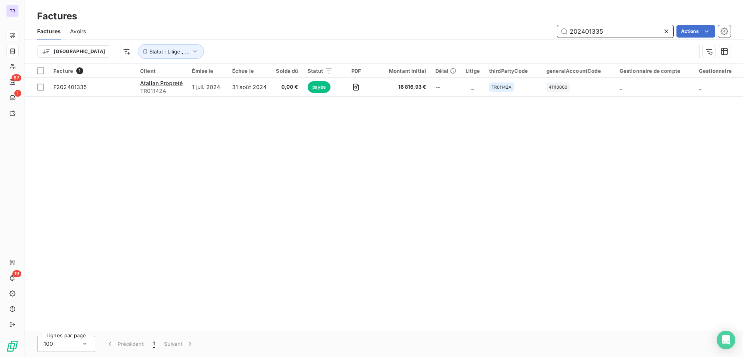
click at [629, 29] on input "202401335" at bounding box center [615, 31] width 116 height 12
drag, startPoint x: 619, startPoint y: 33, endPoint x: 405, endPoint y: 30, distance: 213.9
click at [405, 30] on div "202401335 Actions" at bounding box center [412, 31] width 635 height 12
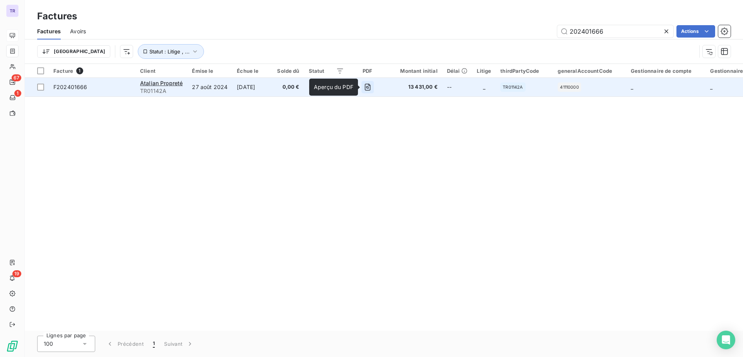
click at [364, 89] on button "button" at bounding box center [367, 87] width 12 height 12
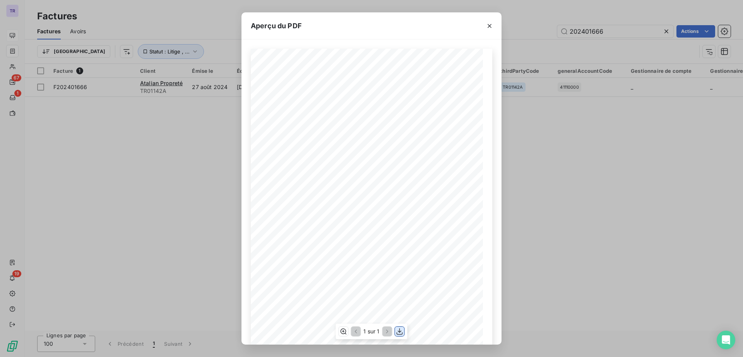
click at [401, 332] on icon "button" at bounding box center [400, 331] width 8 height 8
drag, startPoint x: 179, startPoint y: 118, endPoint x: 210, endPoint y: 119, distance: 30.6
click at [179, 119] on div "Aperçu du PDF Référence interne Numéro de Date de Numéro de commande Référence …" at bounding box center [371, 178] width 743 height 357
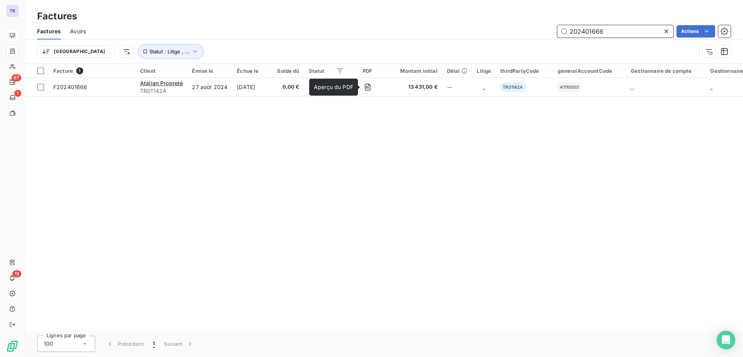
click at [612, 32] on input "202401666" at bounding box center [615, 31] width 116 height 12
type input "202401667"
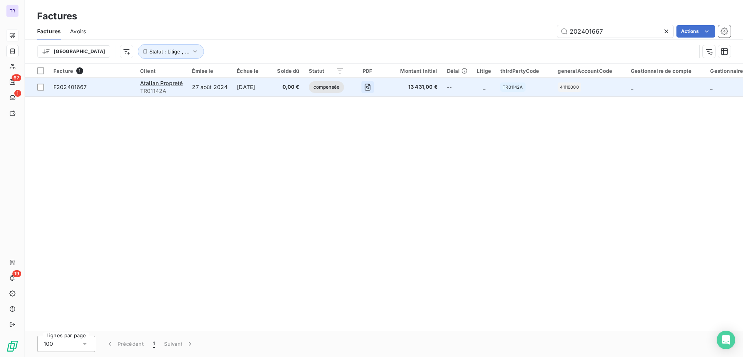
click at [363, 83] on button "button" at bounding box center [367, 87] width 12 height 12
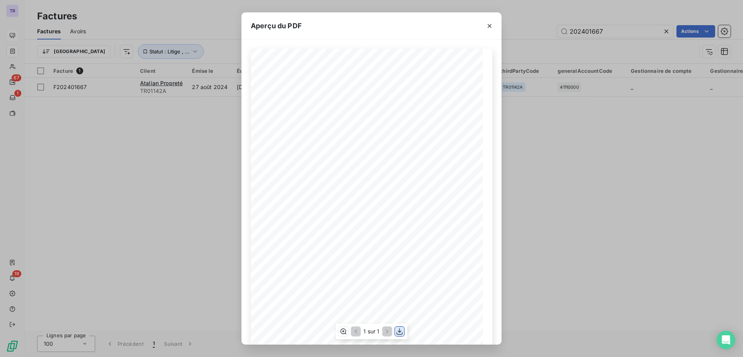
click at [400, 331] on icon "button" at bounding box center [399, 331] width 6 height 7
click at [489, 26] on icon "button" at bounding box center [489, 26] width 8 height 8
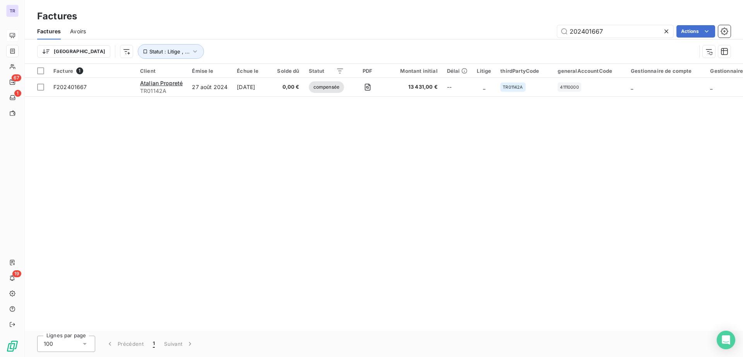
drag, startPoint x: 277, startPoint y: 128, endPoint x: 289, endPoint y: 126, distance: 13.0
click at [278, 128] on div "Facture 1 Client Émise le Échue le Solde dû Statut PDF Montant initial Délai Li…" at bounding box center [384, 197] width 718 height 266
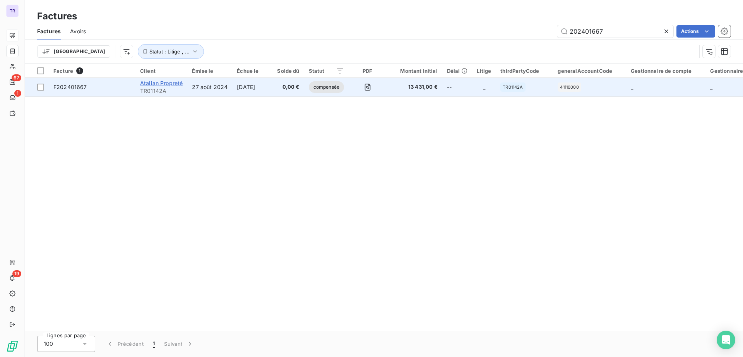
click at [172, 83] on span "Atalian Propreté" at bounding box center [161, 83] width 43 height 7
click at [326, 85] on span "compensée" at bounding box center [326, 87] width 35 height 12
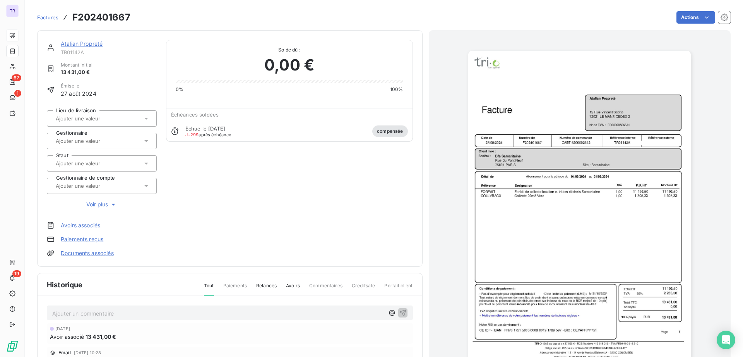
click at [91, 227] on link "Avoirs associés" at bounding box center [80, 225] width 39 height 8
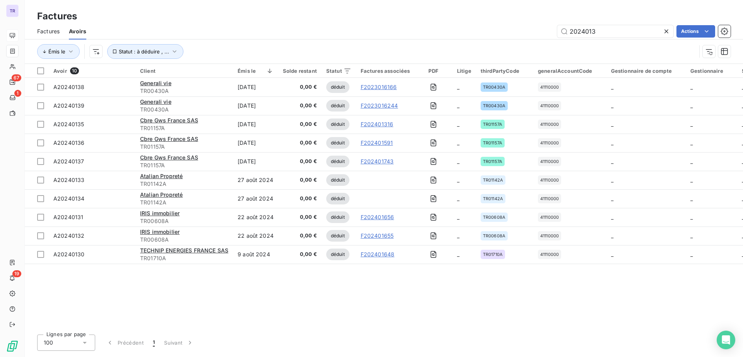
click at [76, 32] on span "Avoirs" at bounding box center [77, 31] width 17 height 8
drag, startPoint x: 634, startPoint y: 33, endPoint x: 413, endPoint y: 31, distance: 221.3
click at [412, 31] on div "2024013 Actions" at bounding box center [413, 31] width 635 height 12
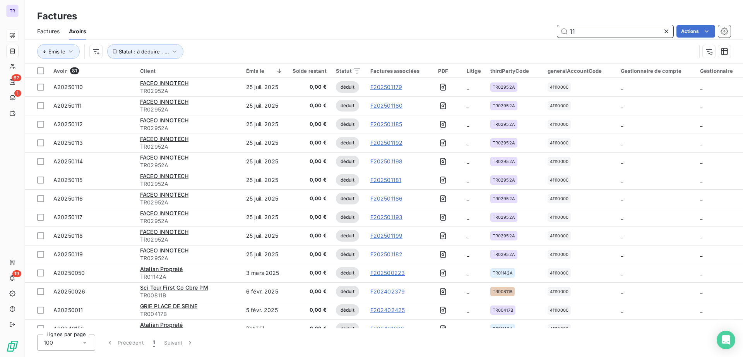
type input "1"
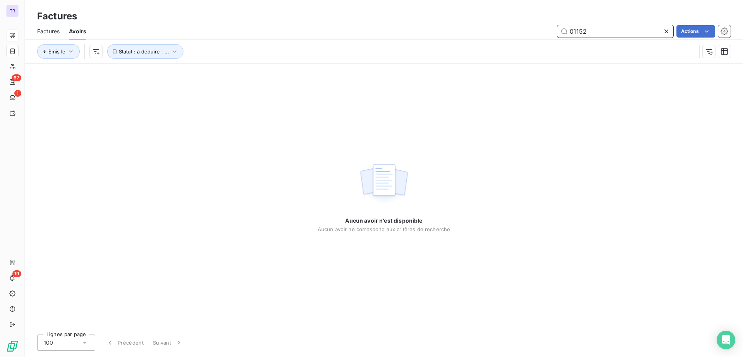
drag, startPoint x: 604, startPoint y: 36, endPoint x: 495, endPoint y: 32, distance: 108.7
click at [495, 32] on div "01152 Actions" at bounding box center [413, 31] width 635 height 12
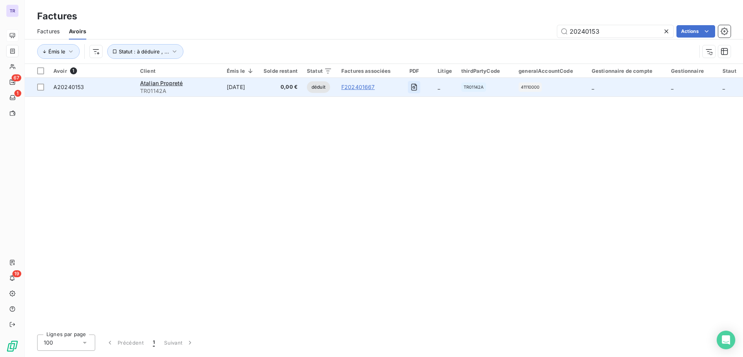
click at [413, 88] on button "button" at bounding box center [414, 87] width 12 height 12
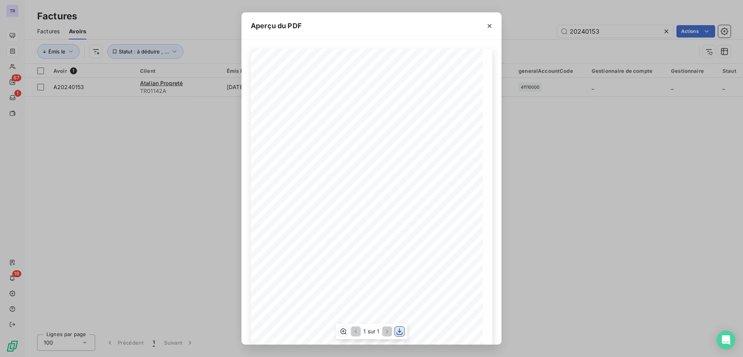
click at [396, 331] on button "button" at bounding box center [399, 330] width 9 height 9
click at [491, 22] on icon "button" at bounding box center [489, 26] width 8 height 8
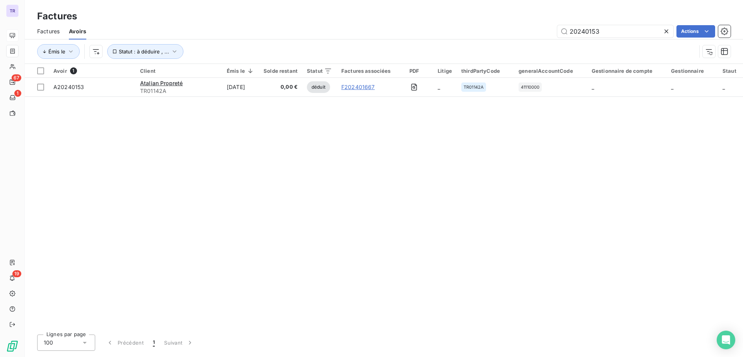
click at [343, 133] on div "Avoir 1 Client Émis le Solde restant Statut Factures associées PDF Litige third…" at bounding box center [384, 196] width 718 height 264
click at [606, 34] on input "20240153" at bounding box center [615, 31] width 116 height 12
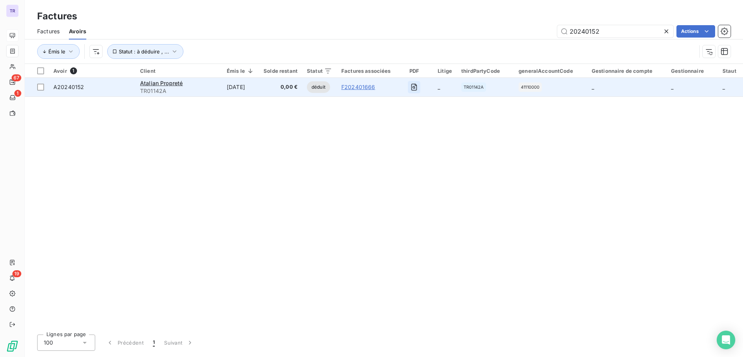
click at [415, 86] on icon "button" at bounding box center [413, 87] width 3 height 3
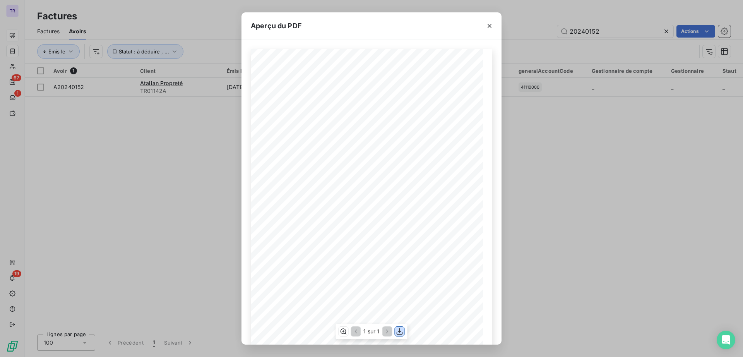
click at [396, 335] on button "button" at bounding box center [399, 330] width 9 height 9
click at [491, 26] on icon "button" at bounding box center [489, 26] width 8 height 8
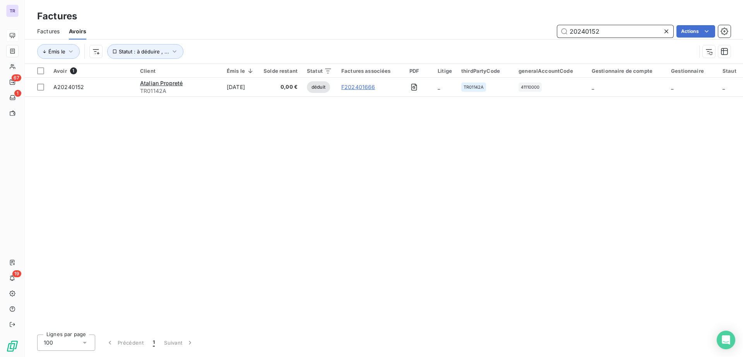
drag, startPoint x: 612, startPoint y: 34, endPoint x: 456, endPoint y: 27, distance: 156.0
click at [456, 27] on div "20240152 Actions" at bounding box center [413, 31] width 635 height 12
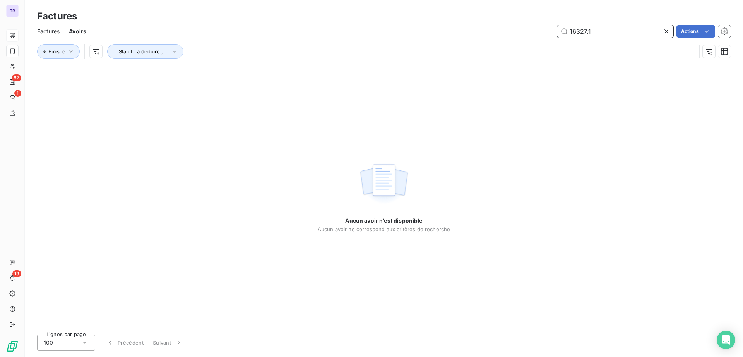
type input "16327.13"
click at [47, 31] on span "Factures" at bounding box center [48, 31] width 22 height 8
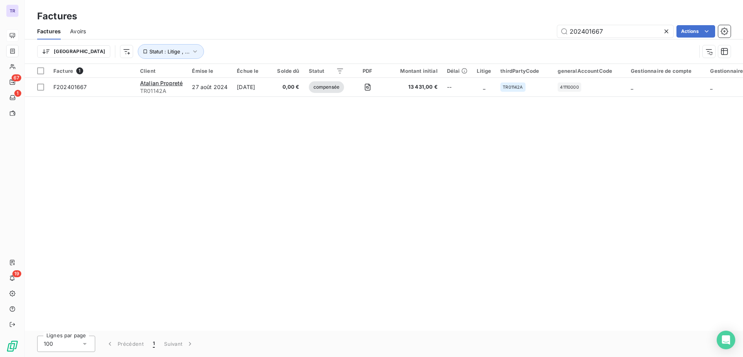
drag, startPoint x: 636, startPoint y: 29, endPoint x: 482, endPoint y: 30, distance: 154.3
click at [482, 30] on div "202401667 Actions" at bounding box center [412, 31] width 635 height 12
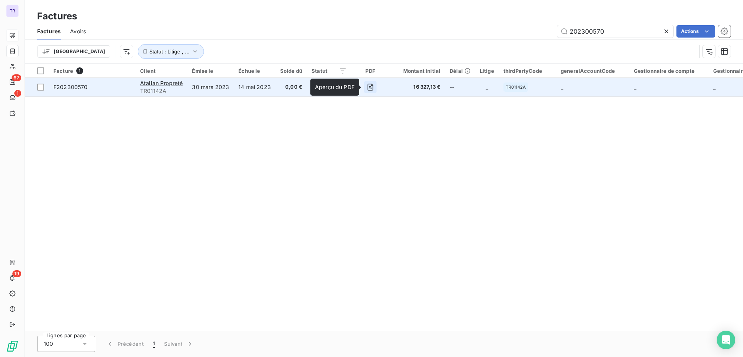
type input "202300570"
click at [369, 87] on icon "button" at bounding box center [370, 87] width 8 height 8
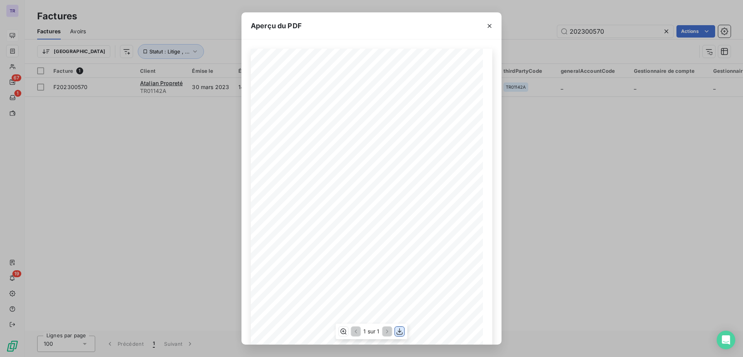
click at [398, 331] on icon "button" at bounding box center [400, 331] width 8 height 8
click at [490, 27] on icon "button" at bounding box center [489, 26] width 4 height 4
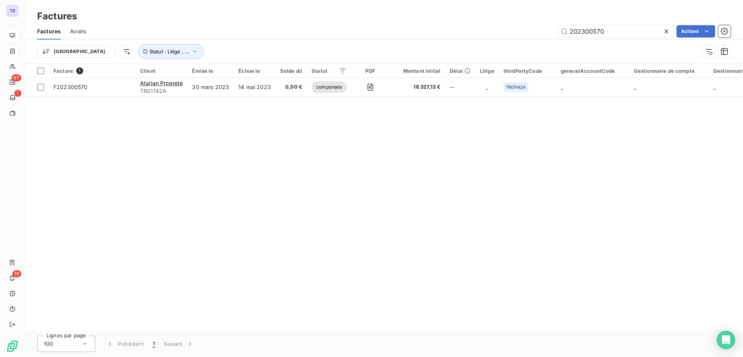
click at [85, 29] on span "Avoirs" at bounding box center [78, 31] width 16 height 8
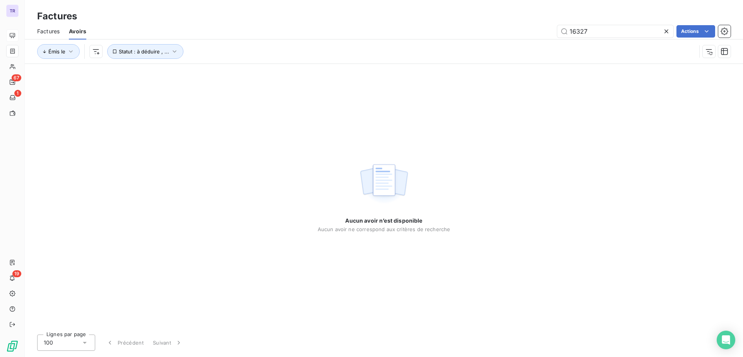
click at [82, 31] on span "Avoirs" at bounding box center [77, 31] width 17 height 8
click at [607, 27] on input "16327" at bounding box center [615, 31] width 116 height 12
drag, startPoint x: 543, startPoint y: 26, endPoint x: 460, endPoint y: 26, distance: 83.2
click at [465, 26] on div "16327 Actions" at bounding box center [413, 31] width 635 height 12
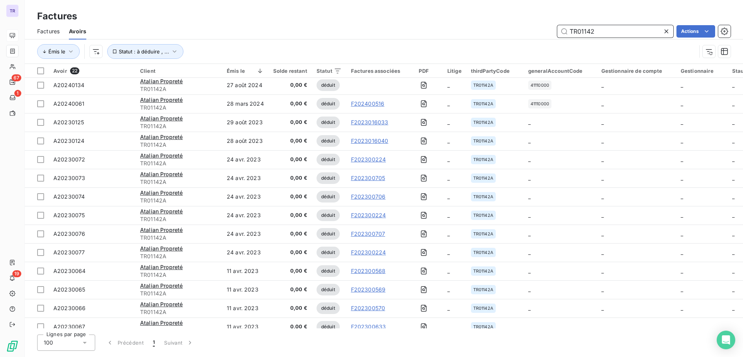
scroll to position [145, 0]
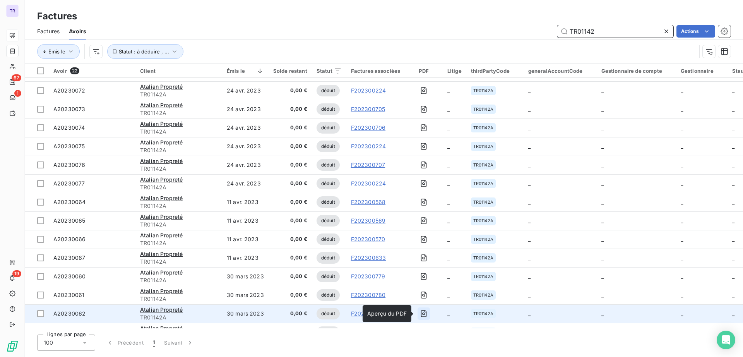
type input "TR01142"
click at [422, 315] on icon "button" at bounding box center [424, 313] width 8 height 8
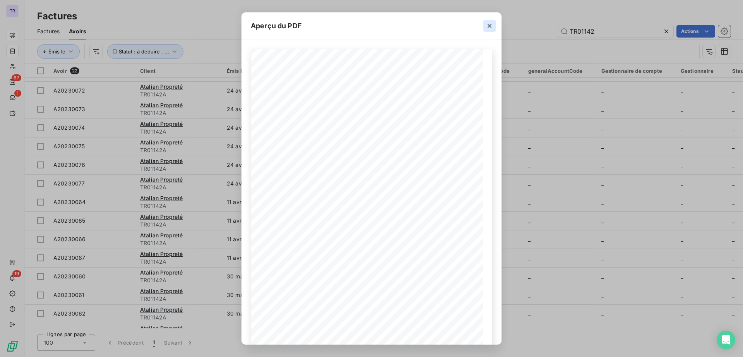
click at [487, 23] on icon "button" at bounding box center [489, 26] width 8 height 8
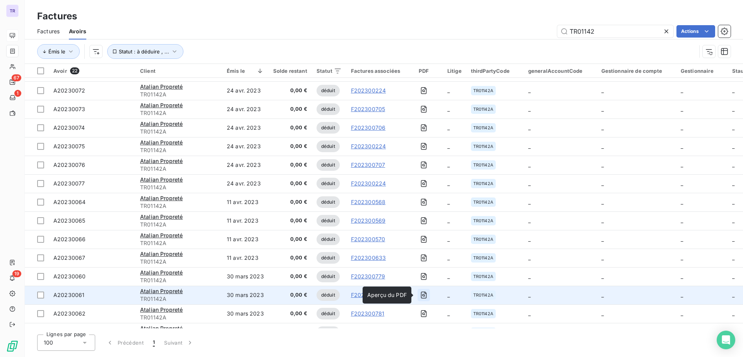
click at [424, 293] on icon "button" at bounding box center [424, 295] width 8 height 8
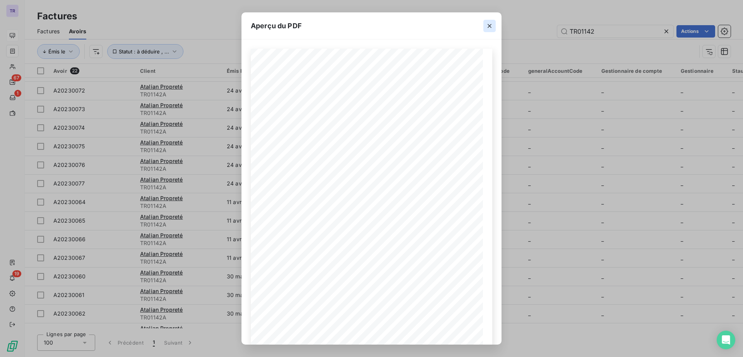
click at [489, 28] on icon "button" at bounding box center [489, 26] width 8 height 8
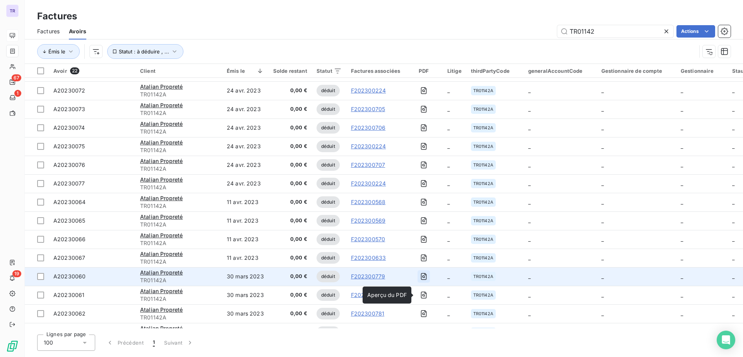
click at [422, 273] on icon "button" at bounding box center [424, 276] width 6 height 7
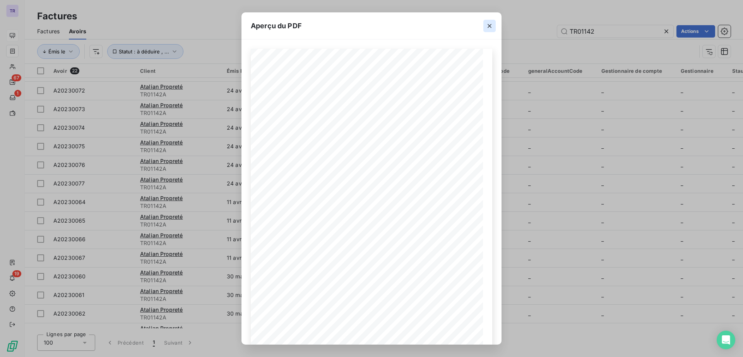
click at [488, 24] on icon "button" at bounding box center [489, 26] width 8 height 8
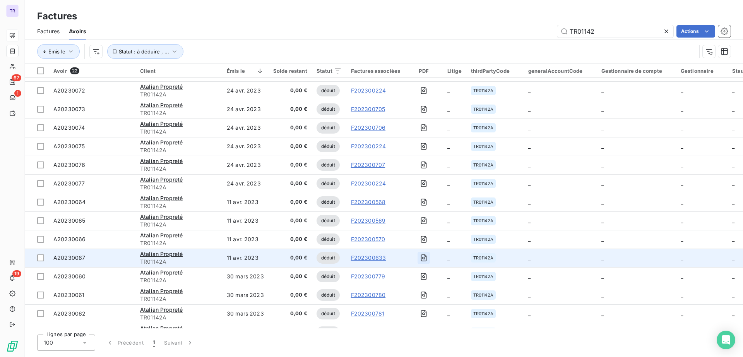
click at [421, 255] on icon "button" at bounding box center [424, 258] width 8 height 8
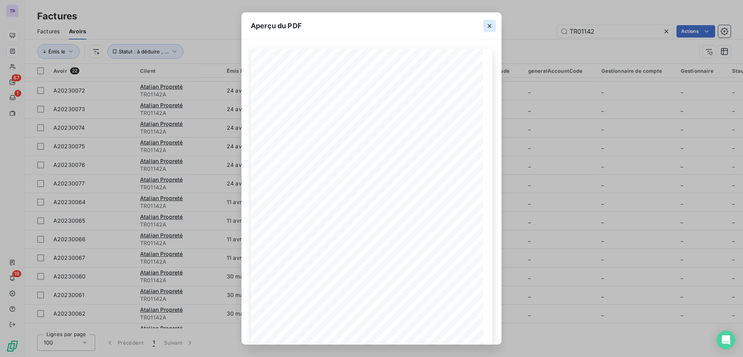
click at [487, 22] on icon "button" at bounding box center [489, 26] width 8 height 8
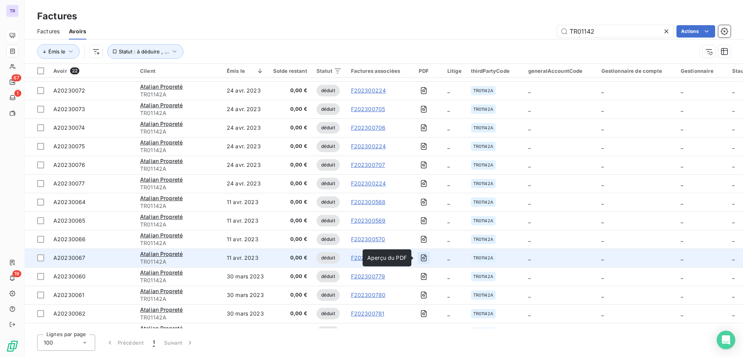
click at [424, 255] on icon "button" at bounding box center [424, 258] width 8 height 8
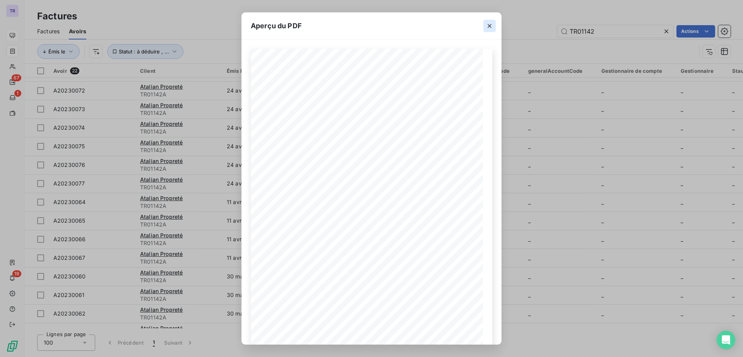
click at [486, 22] on icon "button" at bounding box center [489, 26] width 8 height 8
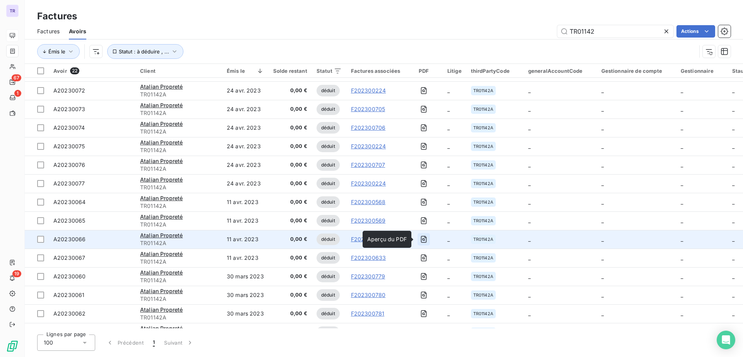
click at [419, 234] on button "button" at bounding box center [423, 239] width 12 height 12
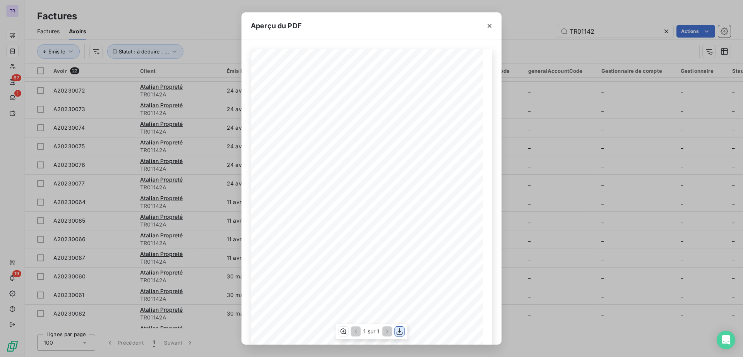
click at [399, 332] on icon "button" at bounding box center [400, 331] width 8 height 8
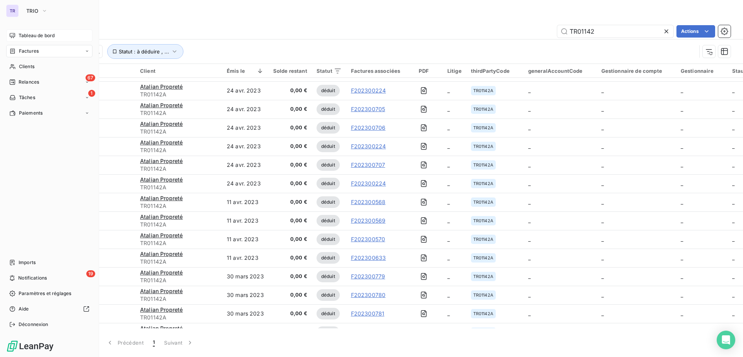
click at [43, 35] on span "Tableau de bord" at bounding box center [37, 35] width 36 height 7
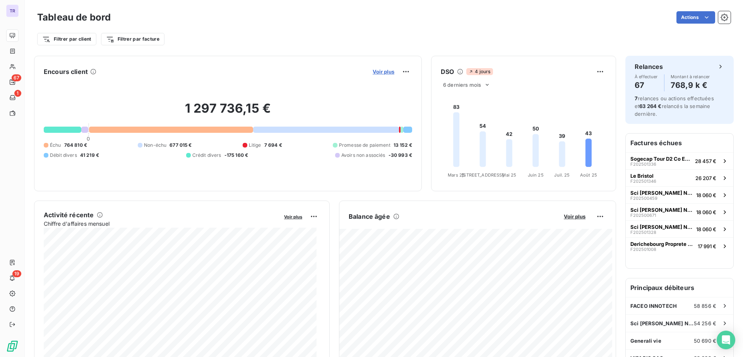
click at [377, 73] on span "Voir plus" at bounding box center [383, 71] width 22 height 6
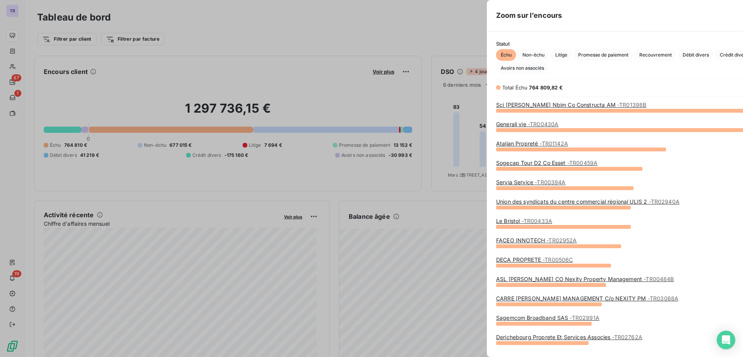
scroll to position [239, 290]
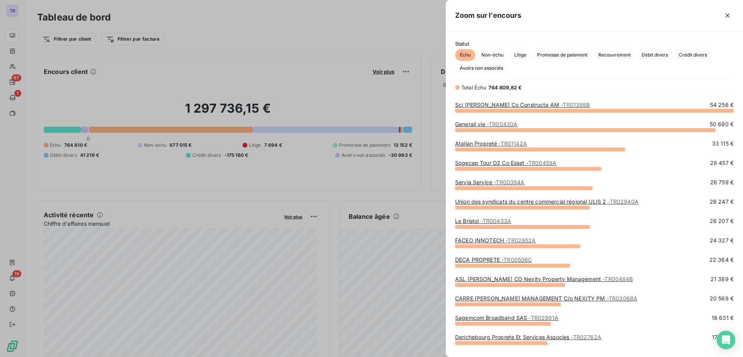
scroll to position [239, 290]
click at [516, 143] on span "- TR01142A" at bounding box center [513, 143] width 28 height 7
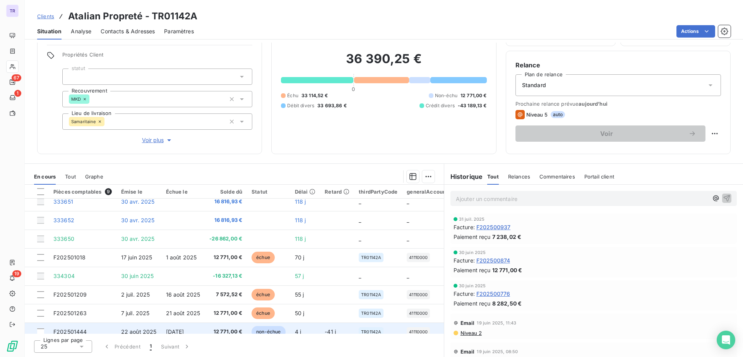
scroll to position [36, 0]
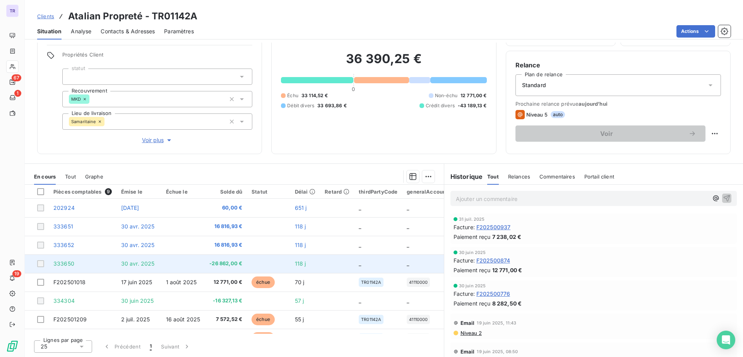
scroll to position [36, 0]
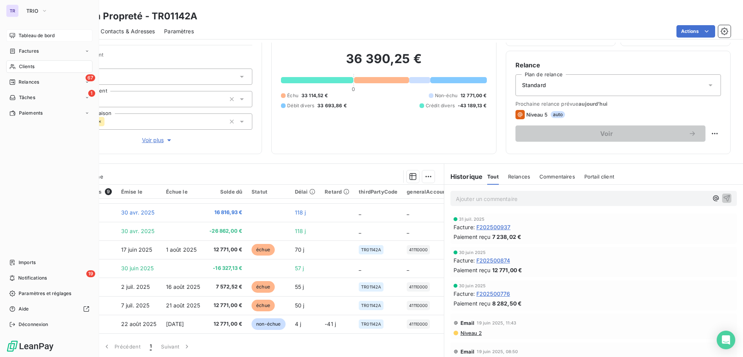
click at [42, 37] on span "Tableau de bord" at bounding box center [37, 35] width 36 height 7
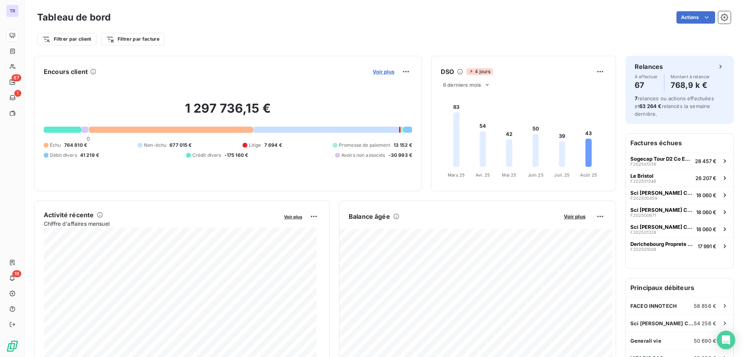
click at [384, 73] on span "Voir plus" at bounding box center [383, 71] width 22 height 6
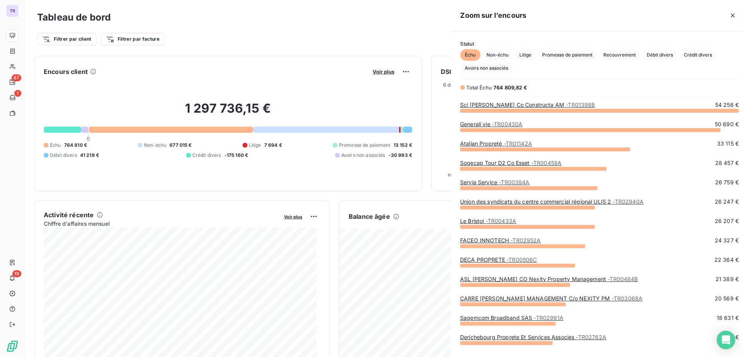
scroll to position [239, 290]
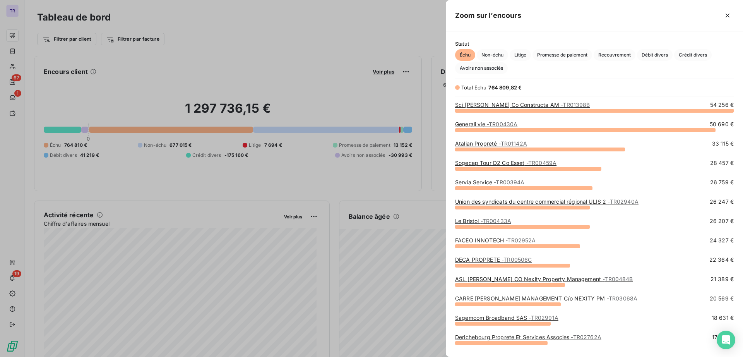
click at [518, 142] on span "- TR01142A" at bounding box center [513, 143] width 28 height 7
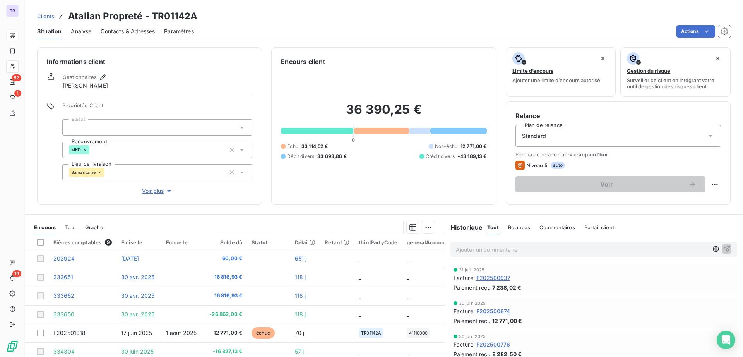
click at [503, 253] on p "Ajouter un commentaire ﻿" at bounding box center [582, 249] width 252 height 10
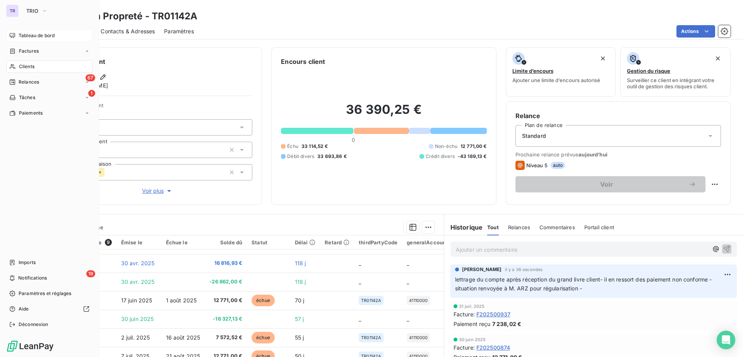
click at [32, 36] on span "Tableau de bord" at bounding box center [37, 35] width 36 height 7
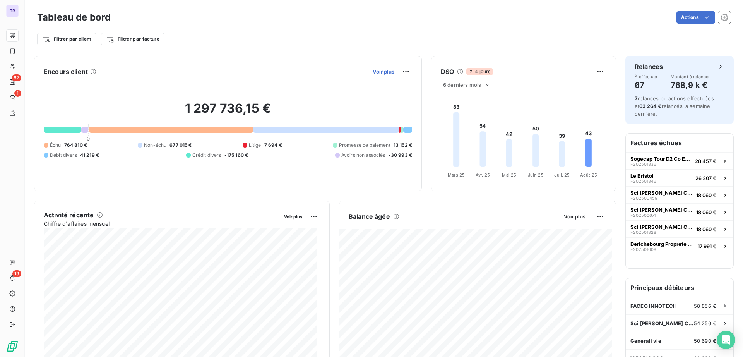
click at [383, 72] on span "Voir plus" at bounding box center [383, 71] width 22 height 6
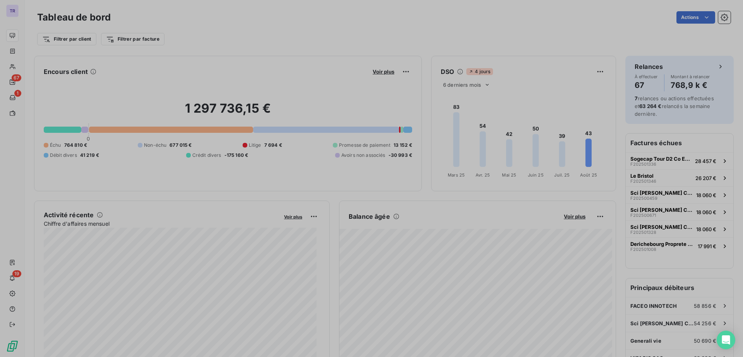
scroll to position [8, 8]
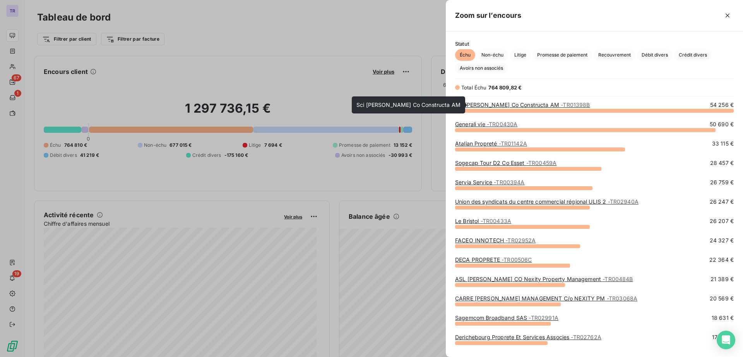
click at [531, 104] on link "Sci [PERSON_NAME] Co Constructa AM - TR01398B" at bounding box center [522, 104] width 135 height 7
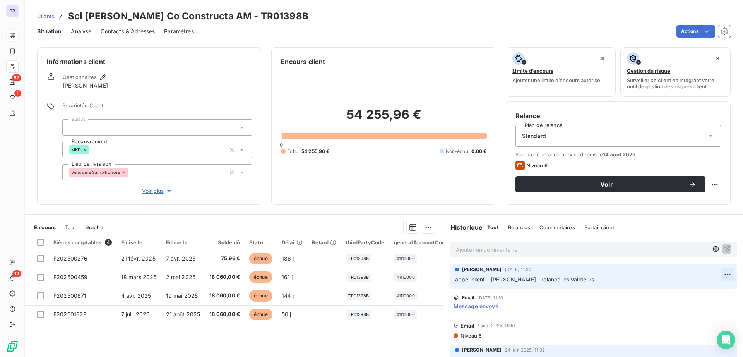
click at [709, 271] on html "TR 67 1 19 Clients Sci [PERSON_NAME] Co Constructa AM - TR01398B Situation Anal…" at bounding box center [371, 178] width 743 height 357
click at [685, 295] on div "Editer" at bounding box center [693, 291] width 43 height 12
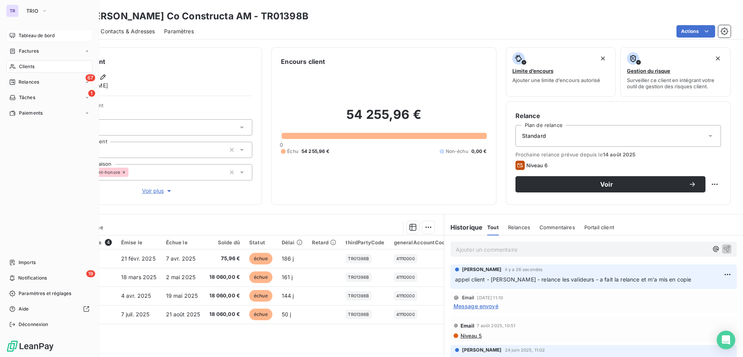
click at [42, 36] on span "Tableau de bord" at bounding box center [37, 35] width 36 height 7
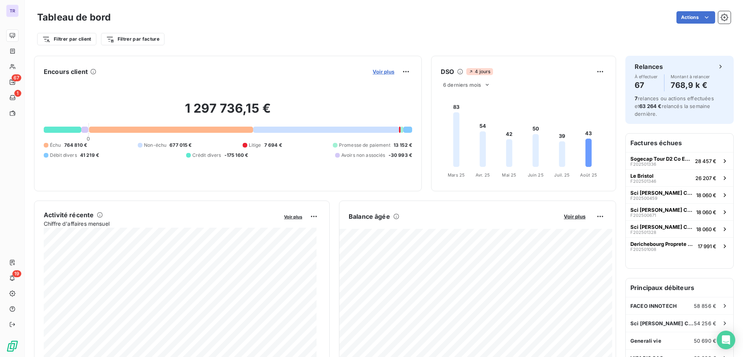
click at [385, 71] on span "Voir plus" at bounding box center [383, 71] width 22 height 6
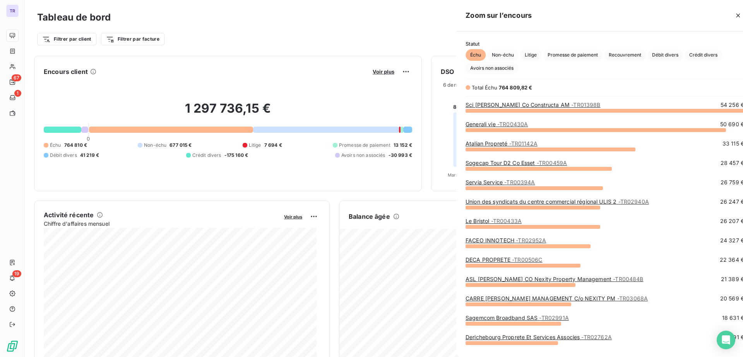
scroll to position [349, 290]
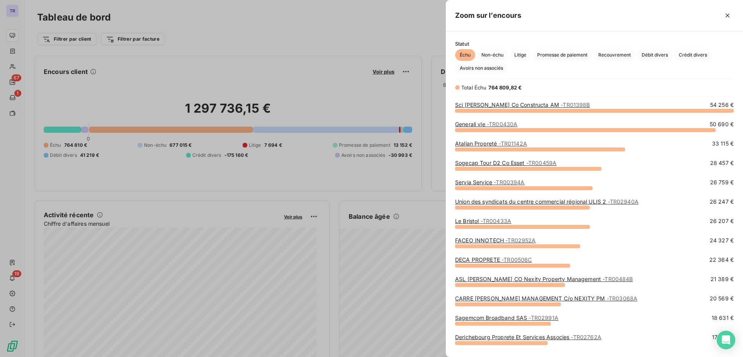
click at [496, 127] on div "Generali vie - TR00430A" at bounding box center [486, 124] width 62 height 8
click at [501, 125] on span "- TR00430A" at bounding box center [502, 124] width 31 height 7
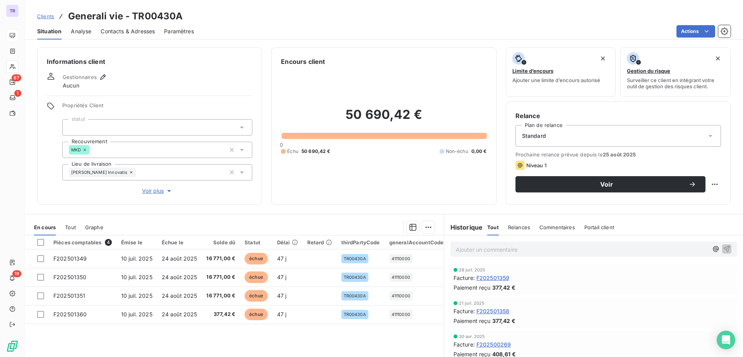
click at [135, 29] on span "Contacts & Adresses" at bounding box center [128, 31] width 54 height 8
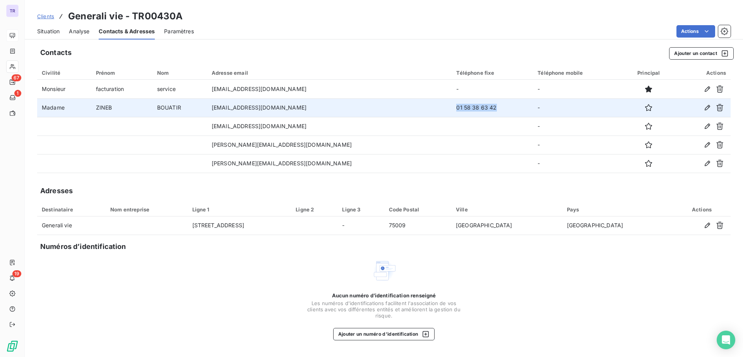
drag, startPoint x: 470, startPoint y: 102, endPoint x: 427, endPoint y: 105, distance: 43.8
click at [451, 105] on td "01 58 38 63 42" at bounding box center [491, 107] width 81 height 19
copy td "01 58 38 63 42"
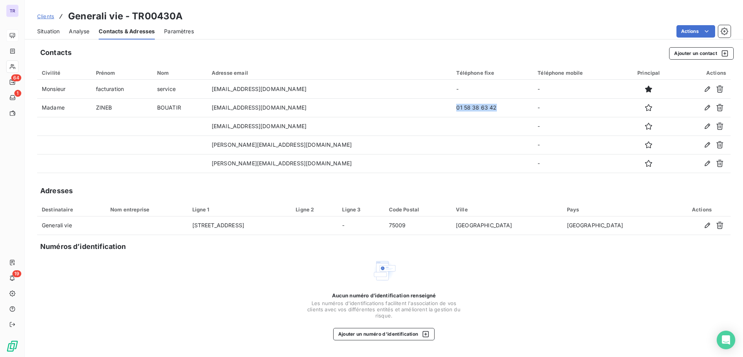
drag, startPoint x: 47, startPoint y: 31, endPoint x: 57, endPoint y: 29, distance: 10.2
click at [47, 31] on span "Situation" at bounding box center [48, 31] width 22 height 8
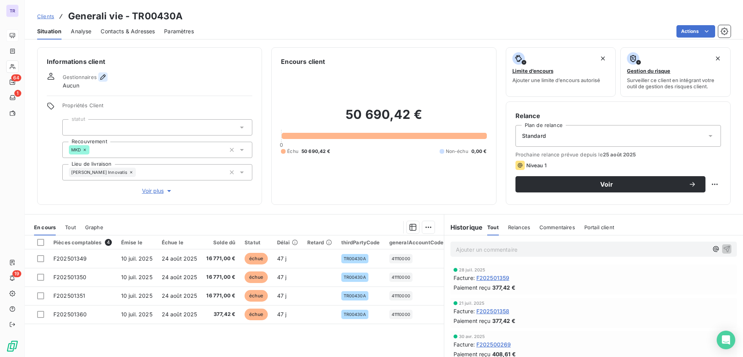
click at [101, 78] on icon "button" at bounding box center [103, 77] width 8 height 8
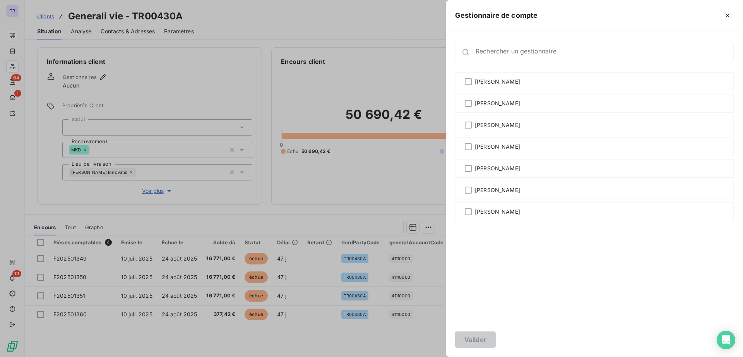
click at [413, 173] on div at bounding box center [371, 178] width 743 height 357
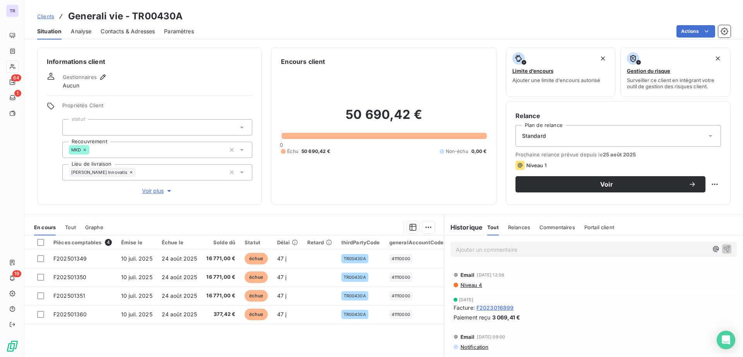
scroll to position [435, 0]
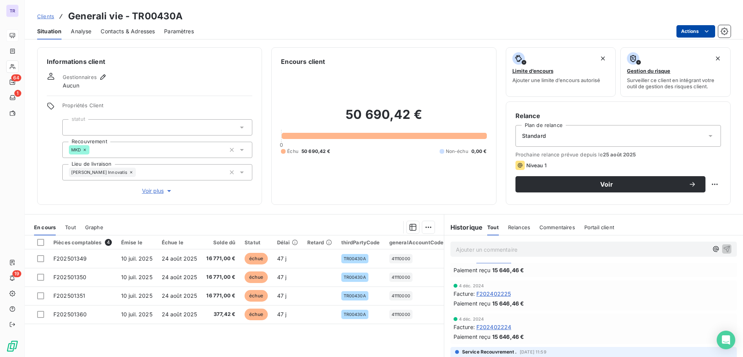
click at [684, 31] on html "TR 64 1 19 Clients Generali vie - TR00430A Situation Analyse Contacts & Adresse…" at bounding box center [371, 178] width 743 height 357
click at [610, 184] on html "TR 64 1 19 Clients Generali vie - TR00430A Situation Analyse Contacts & Adresse…" at bounding box center [371, 178] width 743 height 357
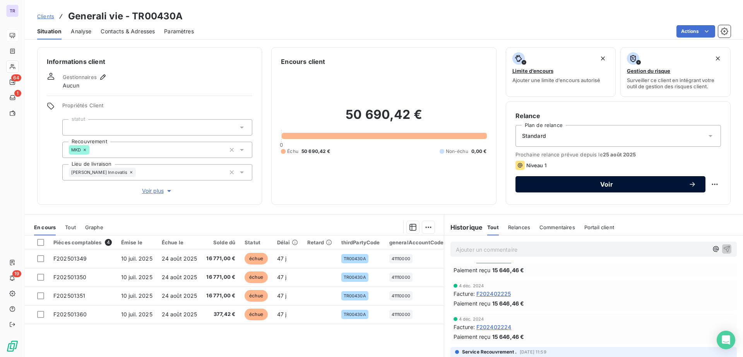
click at [608, 184] on span "Voir" at bounding box center [606, 184] width 164 height 6
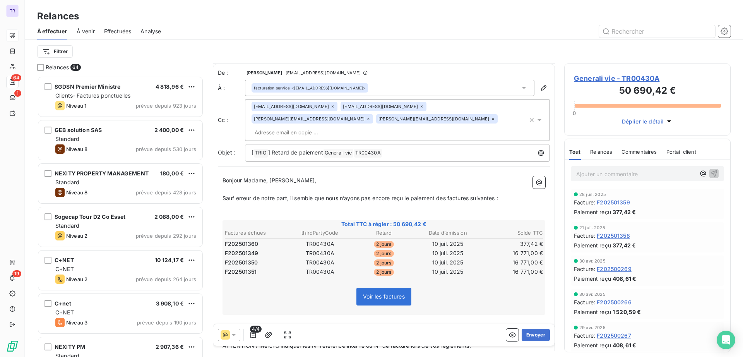
scroll to position [97, 0]
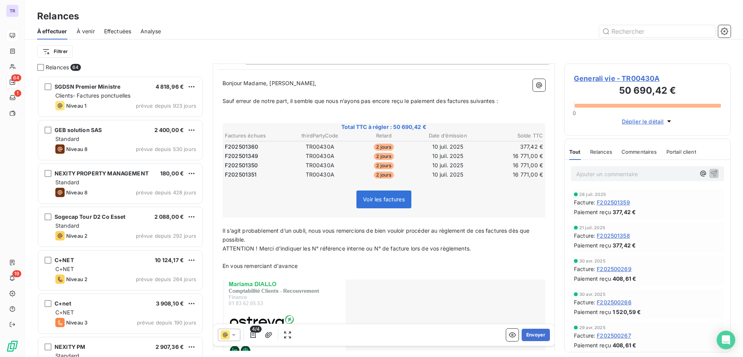
click at [235, 338] on icon at bounding box center [234, 335] width 8 height 8
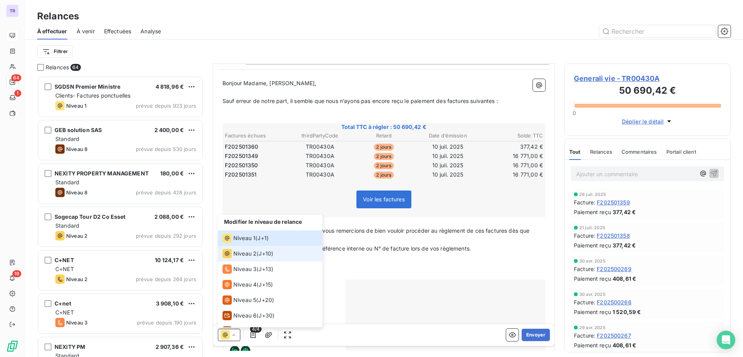
click at [252, 256] on span "Niveau 2" at bounding box center [244, 253] width 23 height 8
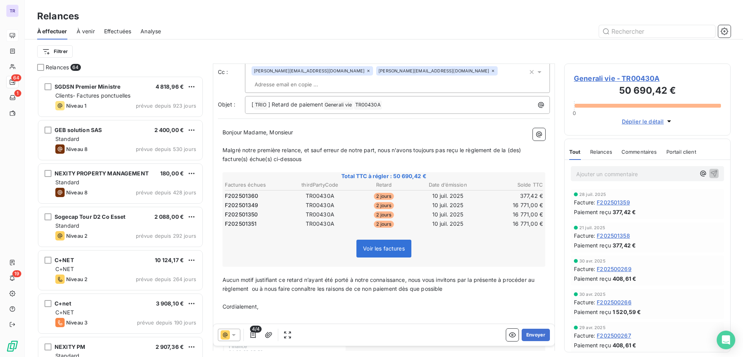
scroll to position [177, 0]
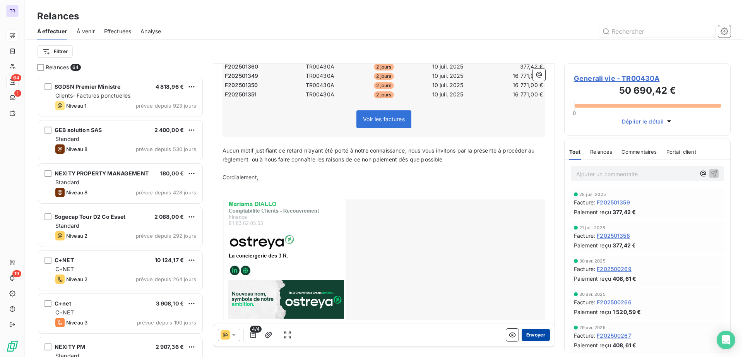
click at [523, 333] on button "Envoyer" at bounding box center [535, 334] width 28 height 12
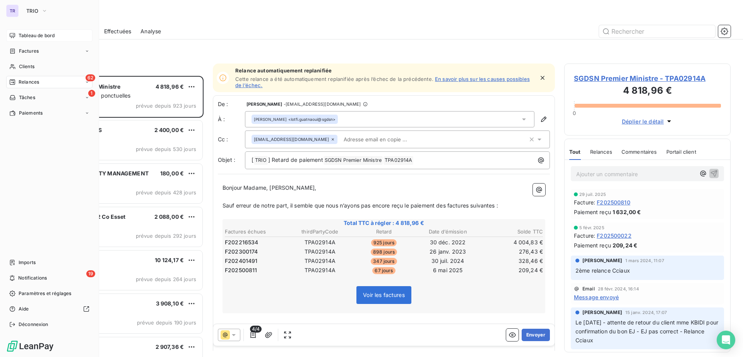
click at [40, 35] on span "Tableau de bord" at bounding box center [37, 35] width 36 height 7
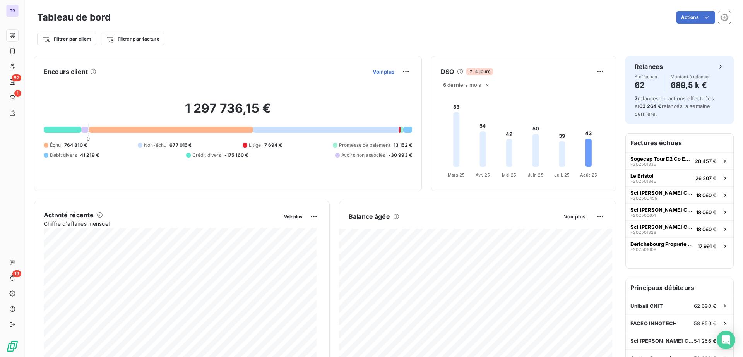
click at [383, 70] on span "Voir plus" at bounding box center [383, 71] width 22 height 6
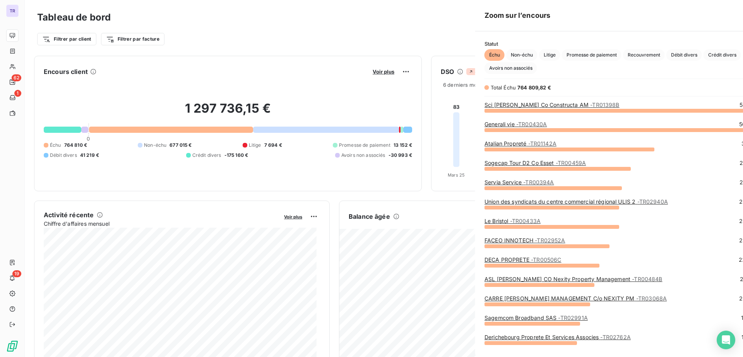
scroll to position [349, 290]
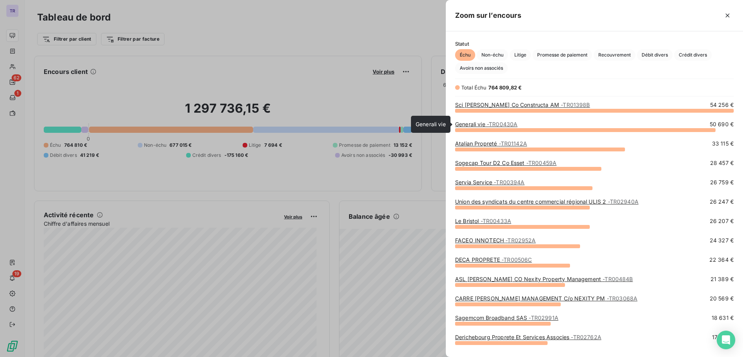
click at [500, 125] on span "- TR00430A" at bounding box center [502, 124] width 31 height 7
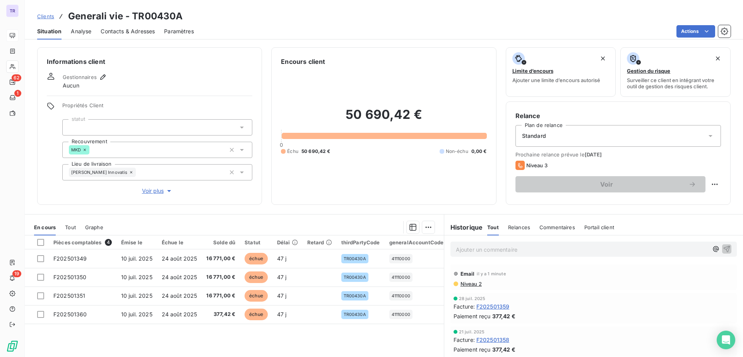
click at [150, 35] on div "Contacts & Adresses" at bounding box center [128, 31] width 54 height 16
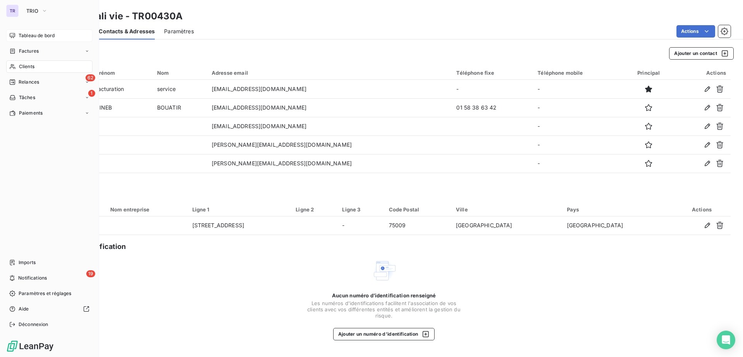
drag, startPoint x: 27, startPoint y: 36, endPoint x: 34, endPoint y: 37, distance: 7.1
click at [27, 36] on span "Tableau de bord" at bounding box center [37, 35] width 36 height 7
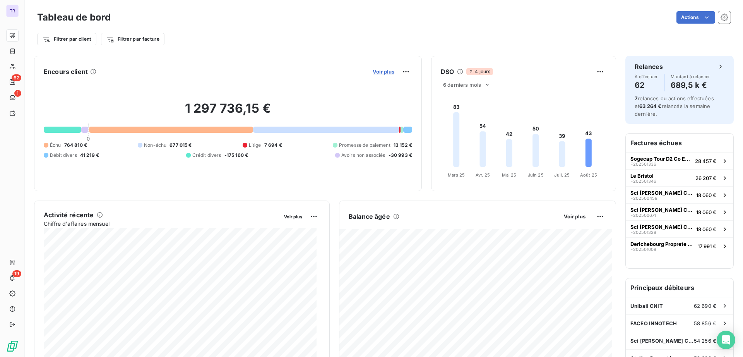
click at [389, 69] on span "Voir plus" at bounding box center [383, 71] width 22 height 6
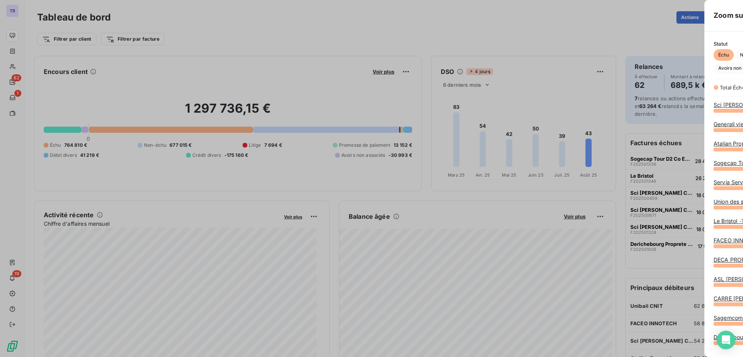
scroll to position [349, 290]
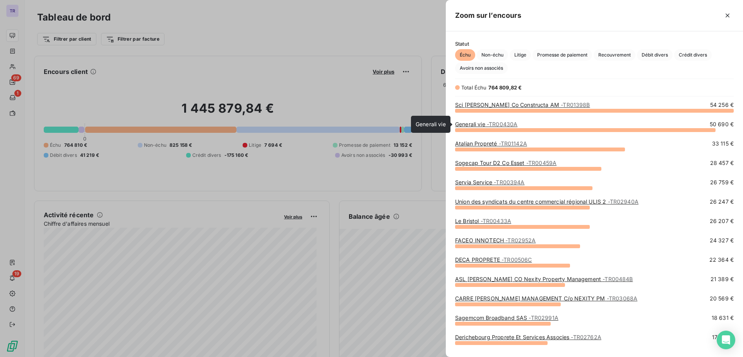
click at [484, 124] on link "Generali vie - TR00430A" at bounding box center [486, 124] width 62 height 7
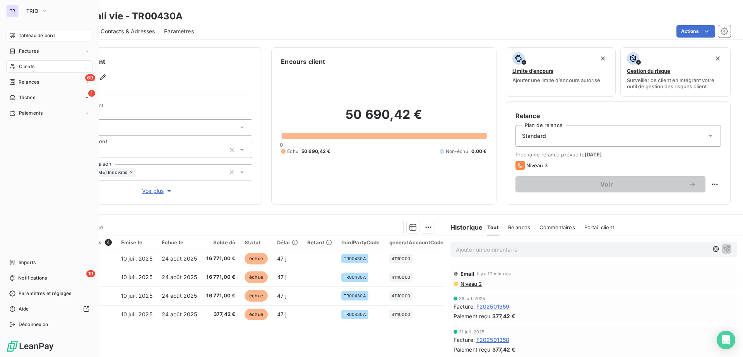
drag, startPoint x: 29, startPoint y: 36, endPoint x: 53, endPoint y: 34, distance: 24.0
click at [31, 36] on span "Tableau de bord" at bounding box center [37, 35] width 36 height 7
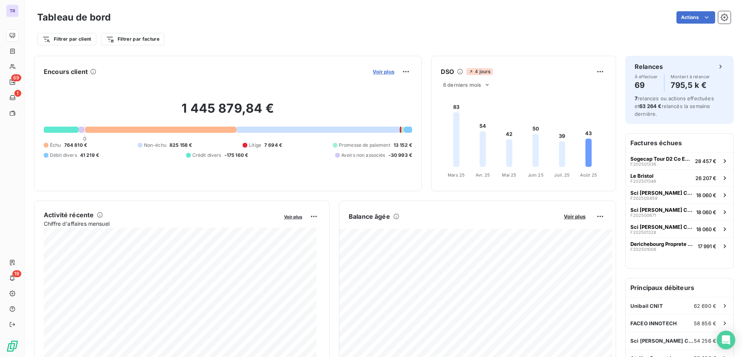
click at [377, 73] on span "Voir plus" at bounding box center [383, 71] width 22 height 6
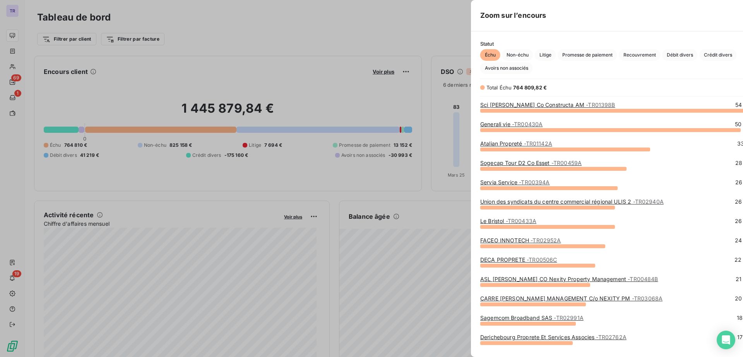
scroll to position [349, 290]
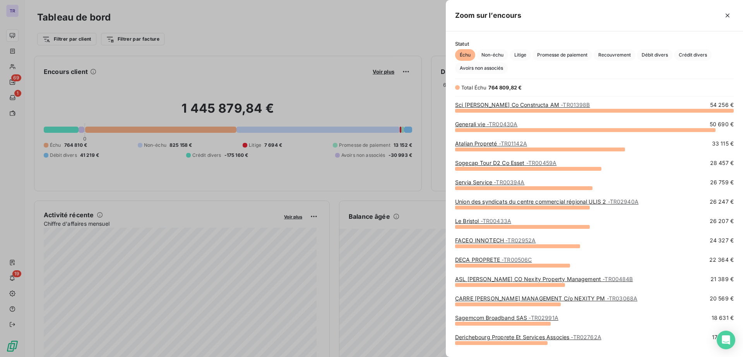
click at [494, 164] on link "Sogecap Tour D2 Co Esset - TR00459A" at bounding box center [505, 162] width 101 height 7
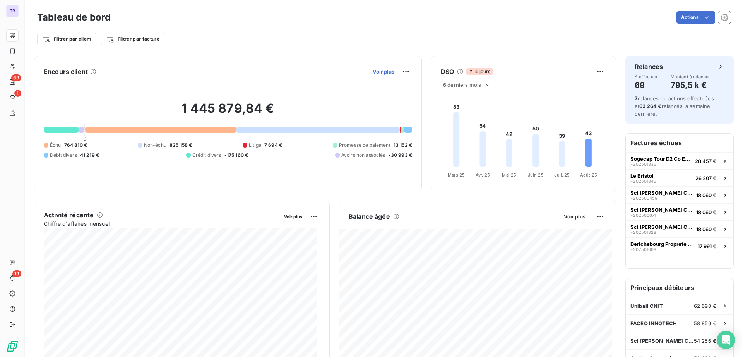
click at [375, 72] on span "Voir plus" at bounding box center [383, 71] width 22 height 6
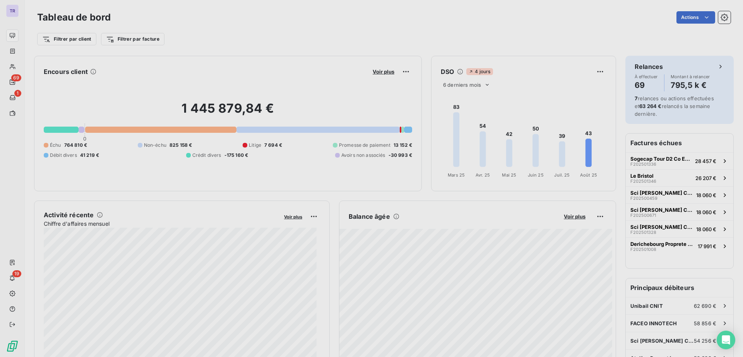
scroll to position [349, 290]
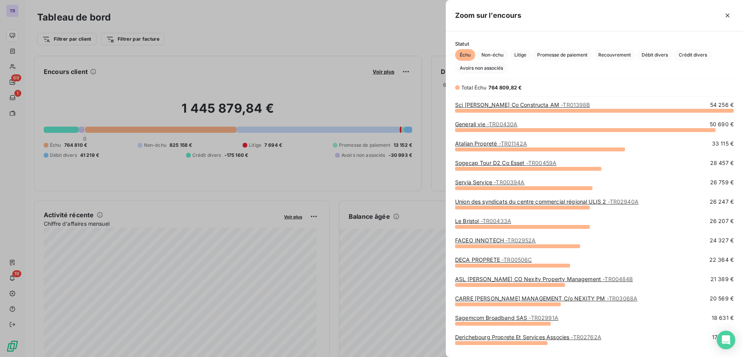
click at [490, 161] on link "Sogecap Tour D2 Co Esset - TR00459A" at bounding box center [505, 162] width 101 height 7
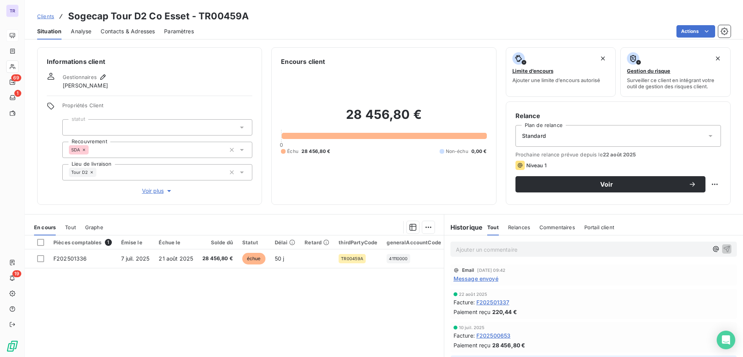
click at [477, 278] on span "Message envoyé" at bounding box center [475, 278] width 45 height 8
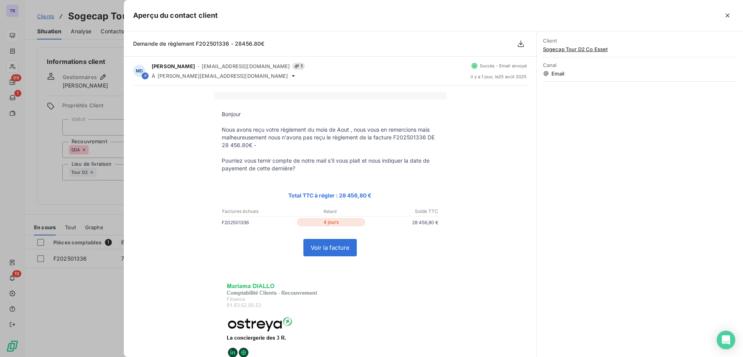
drag, startPoint x: 92, startPoint y: 193, endPoint x: 119, endPoint y: 198, distance: 27.7
click at [93, 194] on div at bounding box center [371, 178] width 743 height 357
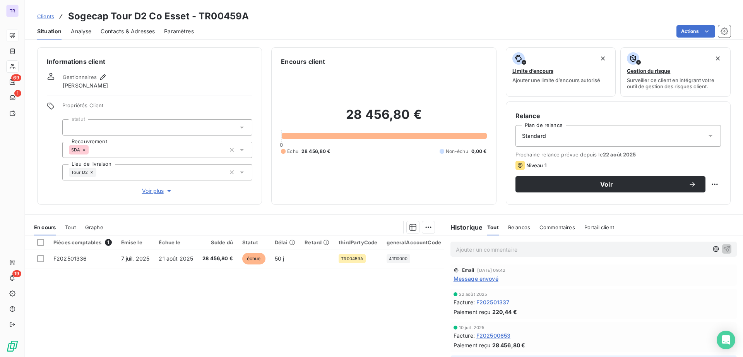
click at [466, 251] on p "Ajouter un commentaire ﻿" at bounding box center [582, 249] width 252 height 10
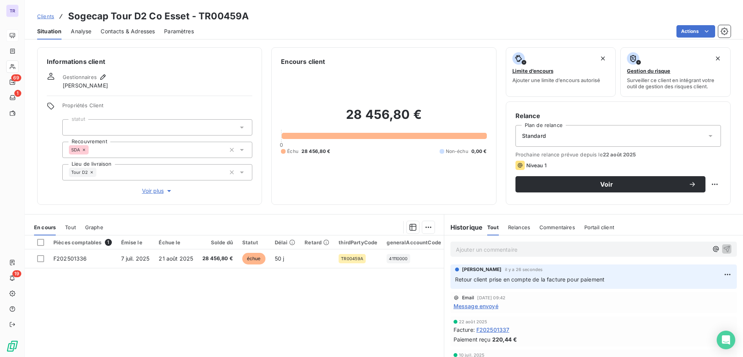
click at [128, 31] on span "Contacts & Adresses" at bounding box center [128, 31] width 54 height 8
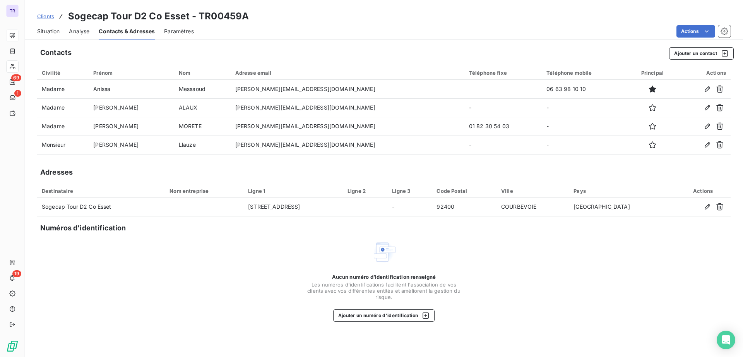
click at [42, 33] on span "Situation" at bounding box center [48, 31] width 22 height 8
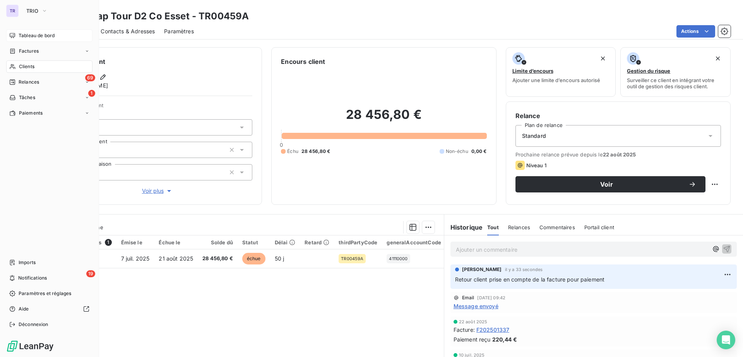
click at [34, 33] on span "Tableau de bord" at bounding box center [37, 35] width 36 height 7
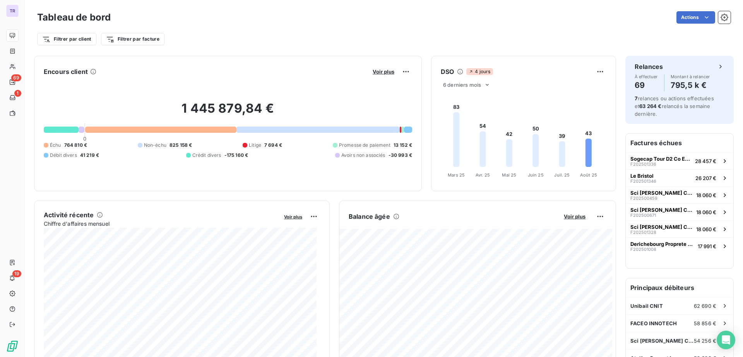
click at [391, 72] on button "Voir plus" at bounding box center [383, 71] width 26 height 7
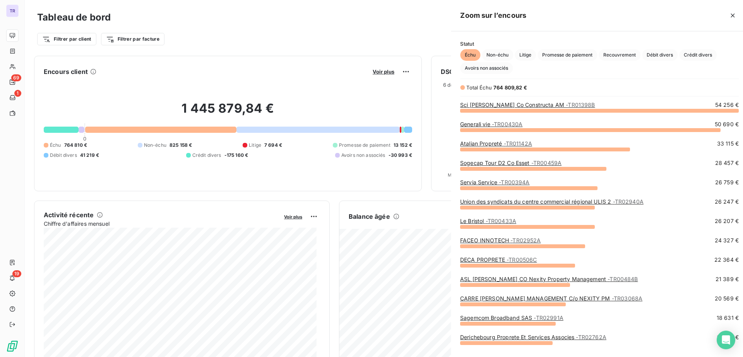
scroll to position [349, 290]
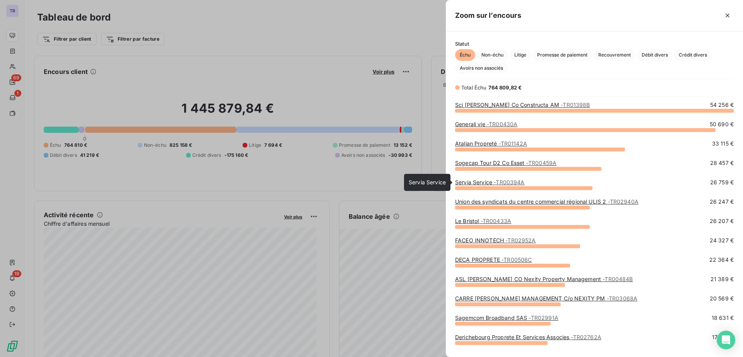
click at [500, 181] on span "- TR00394A" at bounding box center [509, 182] width 31 height 7
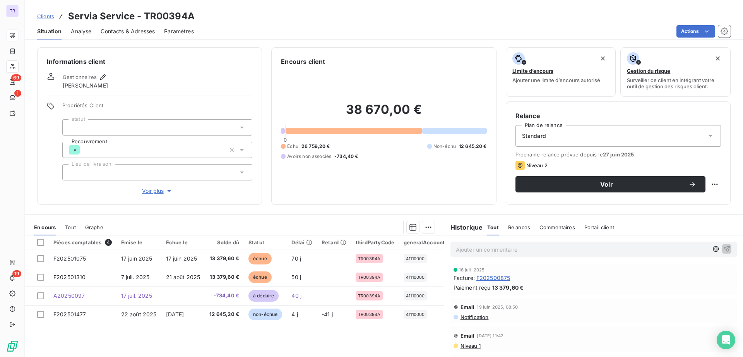
click at [135, 33] on span "Contacts & Adresses" at bounding box center [128, 31] width 54 height 8
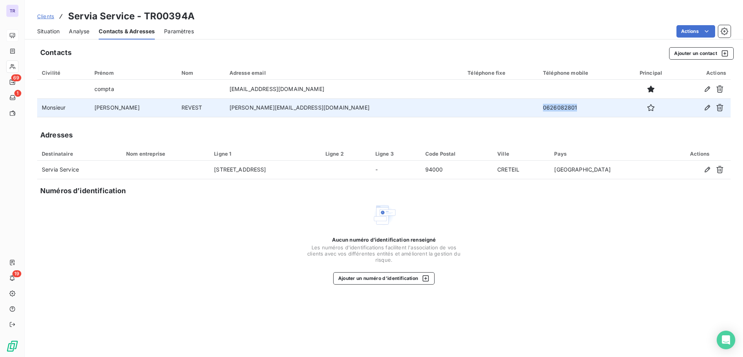
drag, startPoint x: 527, startPoint y: 106, endPoint x: 492, endPoint y: 105, distance: 34.5
click at [538, 105] on td "0626082801" at bounding box center [581, 107] width 87 height 19
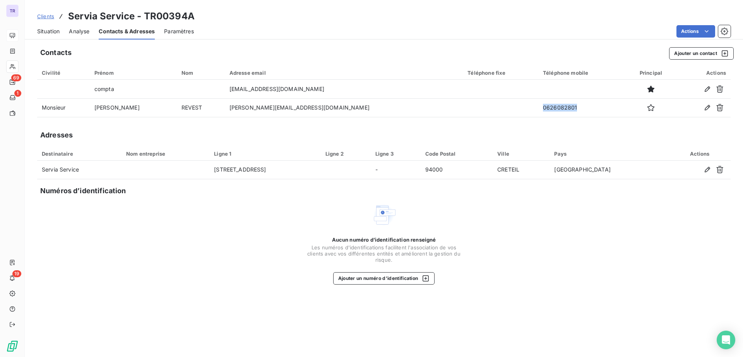
click at [47, 33] on span "Situation" at bounding box center [48, 31] width 22 height 8
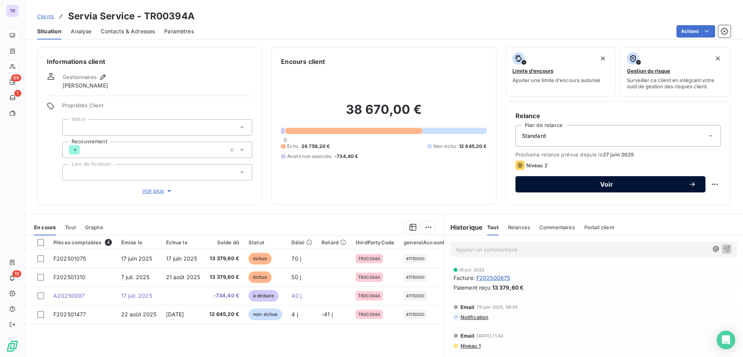
click at [598, 183] on span "Voir" at bounding box center [606, 184] width 164 height 6
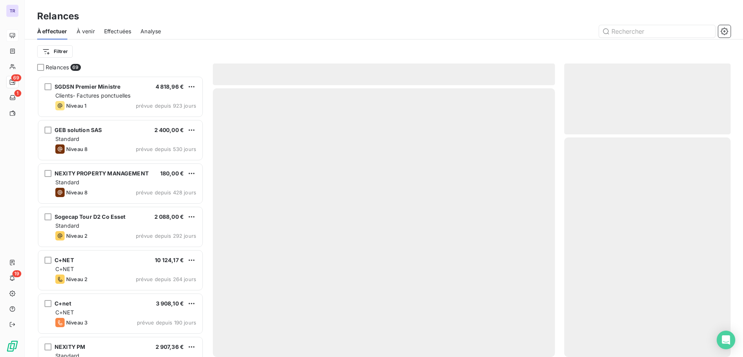
scroll to position [273, 159]
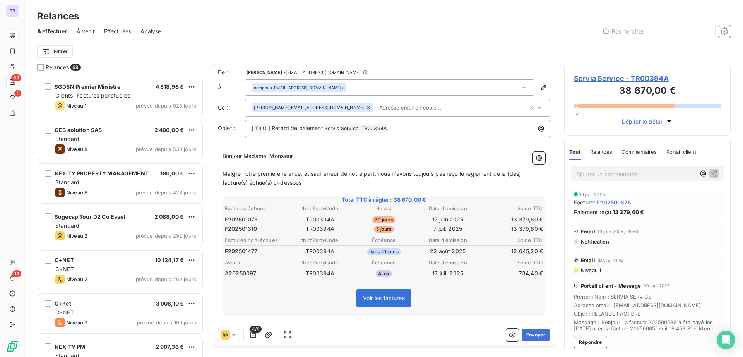
click at [231, 335] on icon at bounding box center [234, 335] width 8 height 8
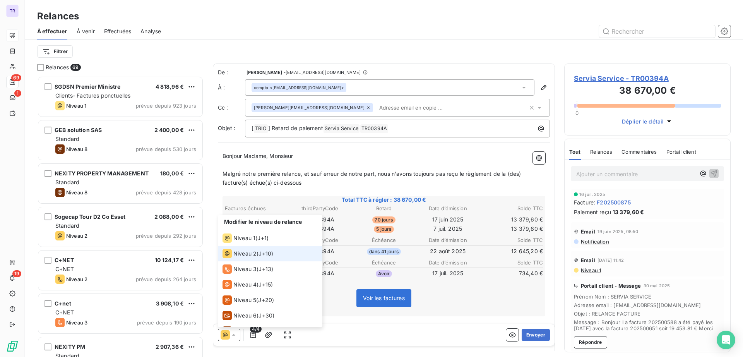
click at [248, 254] on span "Niveau 2" at bounding box center [244, 253] width 23 height 8
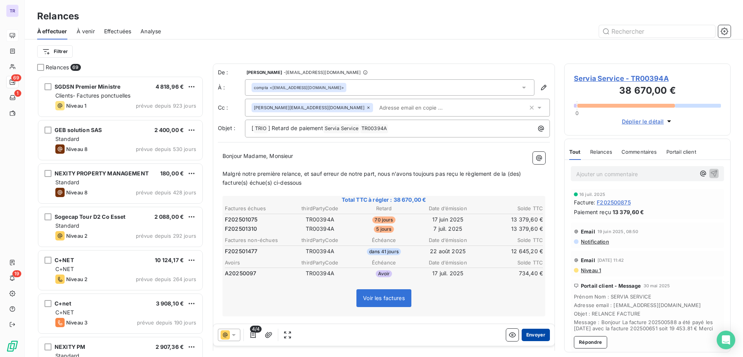
click at [522, 333] on button "Envoyer" at bounding box center [535, 334] width 28 height 12
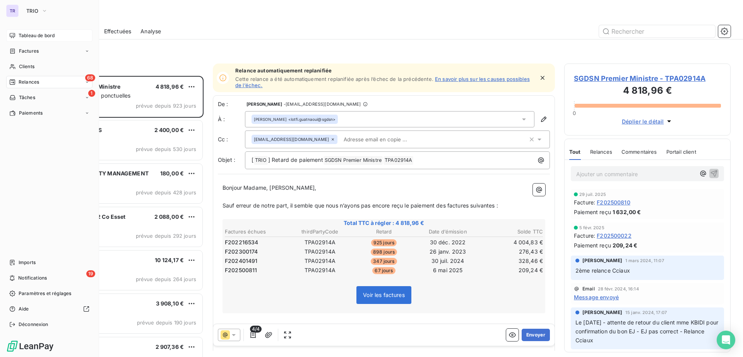
click at [44, 35] on span "Tableau de bord" at bounding box center [37, 35] width 36 height 7
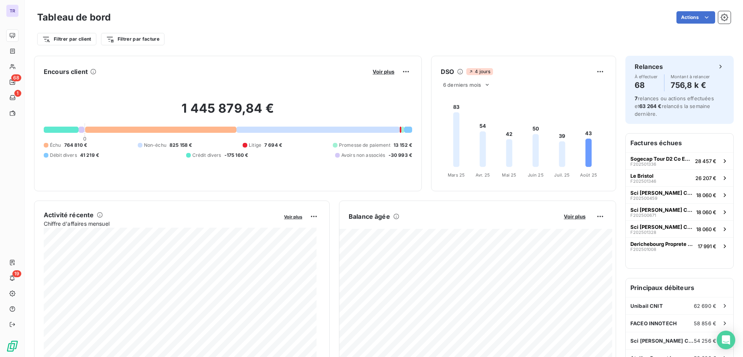
click at [381, 67] on div "Voir plus" at bounding box center [391, 71] width 42 height 12
click at [383, 72] on span "Voir plus" at bounding box center [383, 71] width 22 height 6
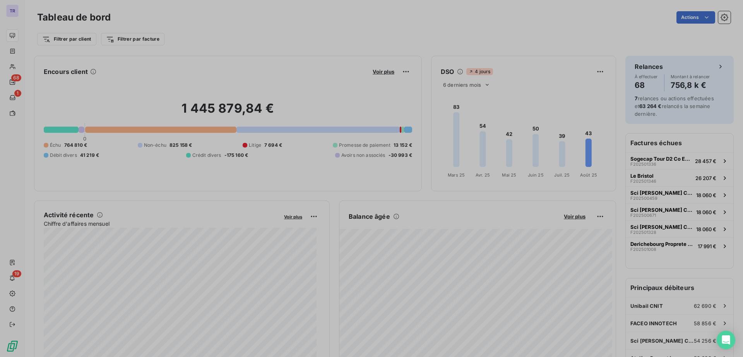
scroll to position [349, 290]
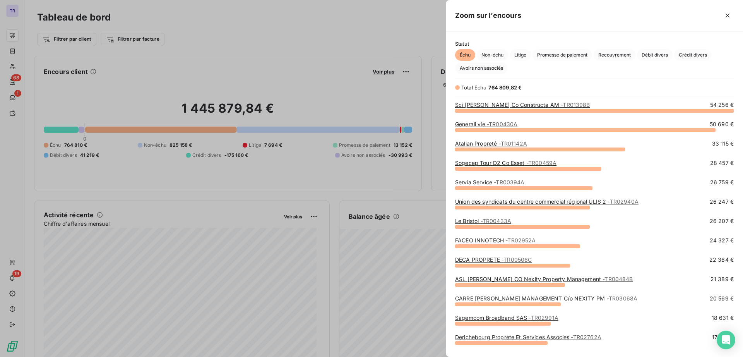
click at [495, 184] on span "- TR00394A" at bounding box center [509, 182] width 31 height 7
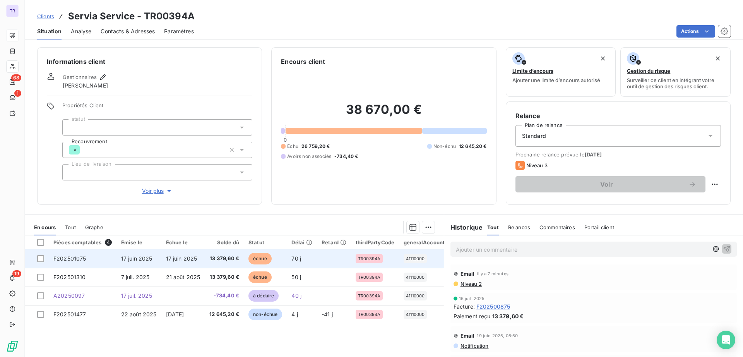
click at [260, 259] on span "échue" at bounding box center [259, 259] width 23 height 12
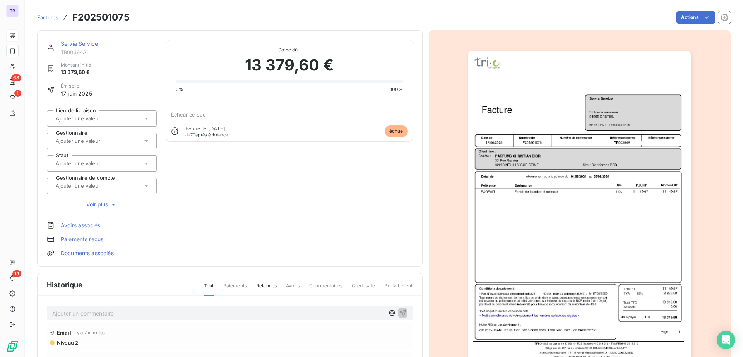
click at [555, 237] on img "button" at bounding box center [579, 208] width 222 height 315
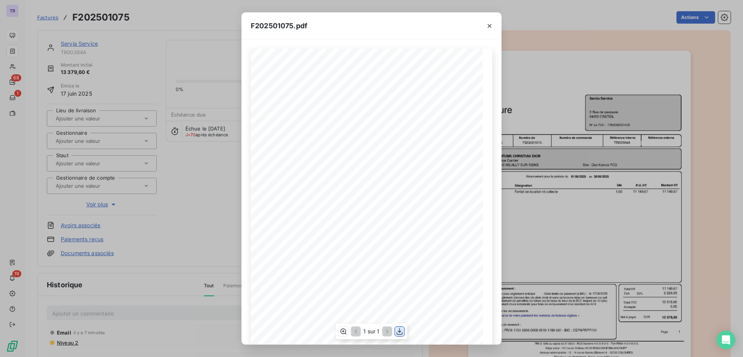
click at [396, 329] on icon "button" at bounding box center [400, 331] width 8 height 8
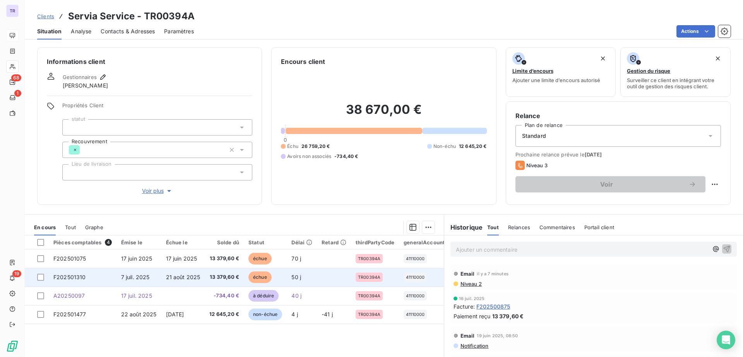
click at [258, 277] on span "échue" at bounding box center [259, 277] width 23 height 12
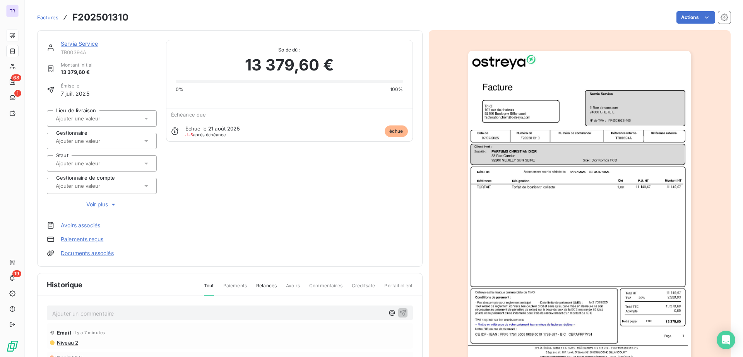
click at [574, 147] on img "button" at bounding box center [579, 208] width 222 height 315
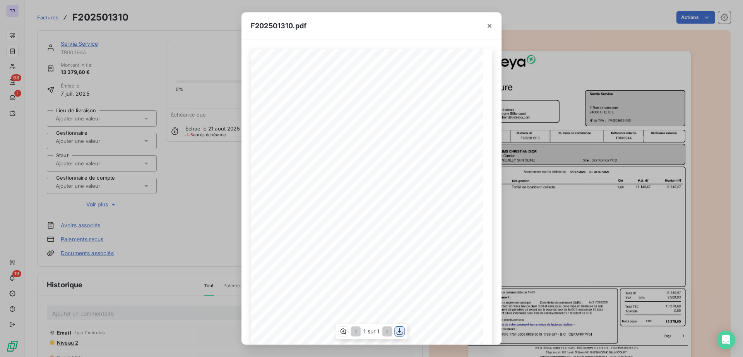
click at [400, 332] on icon "button" at bounding box center [400, 331] width 8 height 8
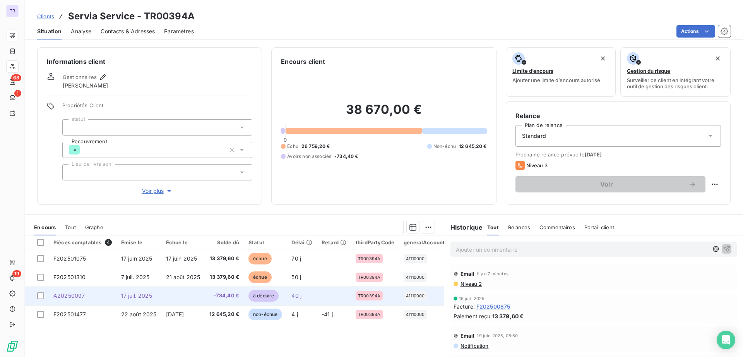
click at [266, 295] on span "à déduire" at bounding box center [263, 296] width 30 height 12
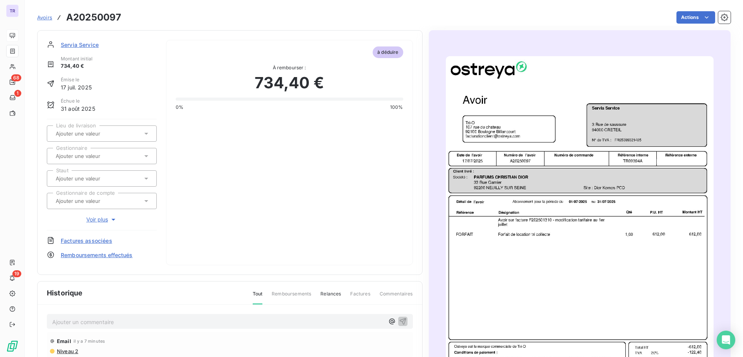
click at [496, 110] on img "button" at bounding box center [580, 245] width 268 height 378
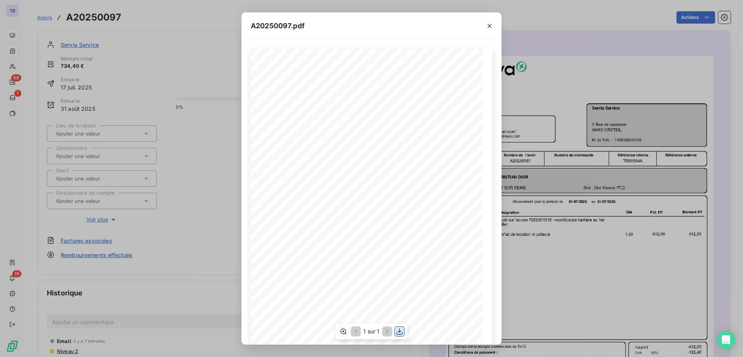
click at [400, 329] on icon "button" at bounding box center [400, 331] width 8 height 8
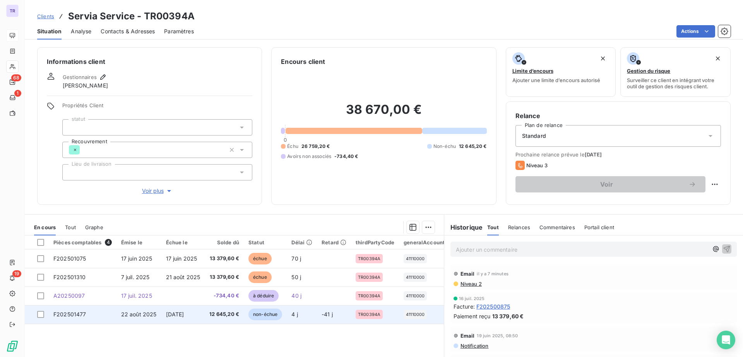
click at [268, 318] on span "non-échue" at bounding box center [265, 314] width 34 height 12
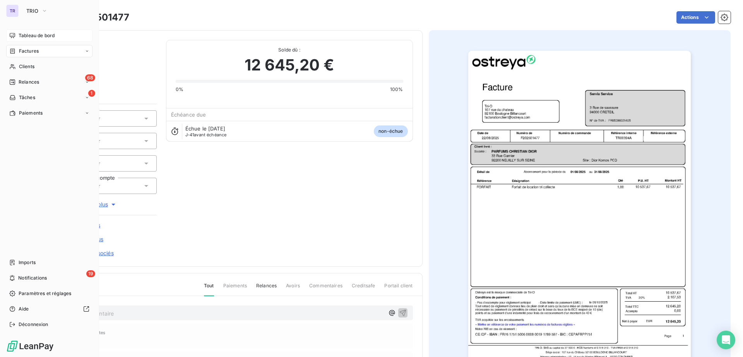
click at [43, 36] on span "Tableau de bord" at bounding box center [37, 35] width 36 height 7
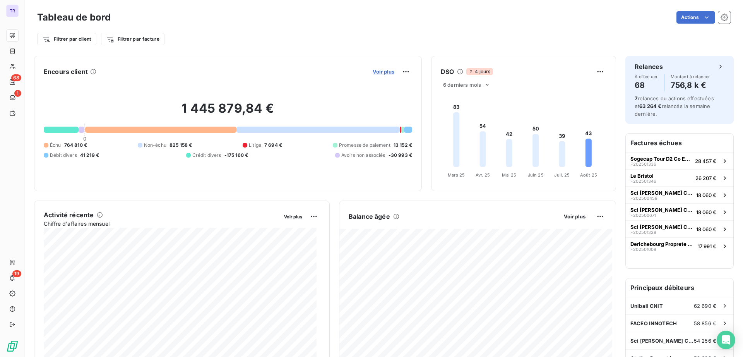
click at [376, 72] on span "Voir plus" at bounding box center [383, 71] width 22 height 6
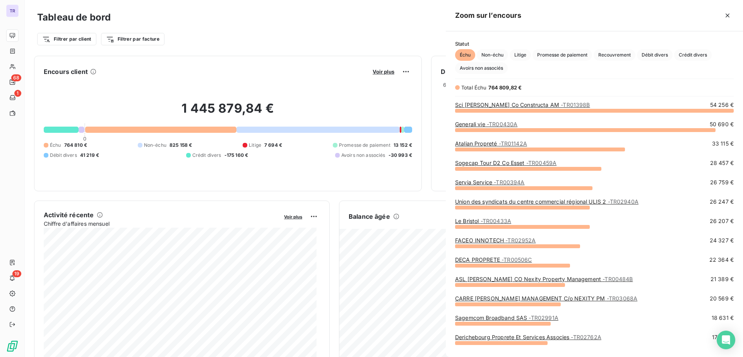
scroll to position [239, 290]
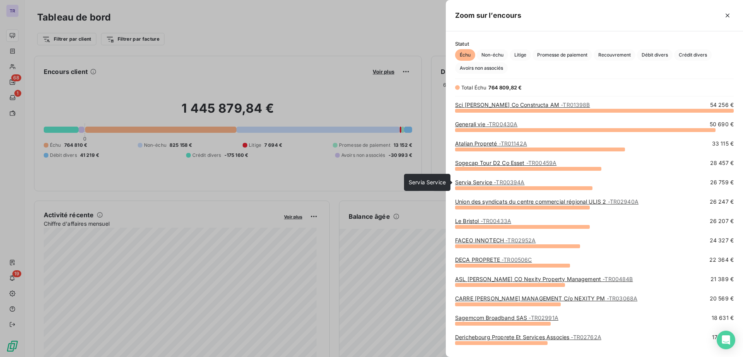
click at [507, 182] on span "- TR00394A" at bounding box center [509, 182] width 31 height 7
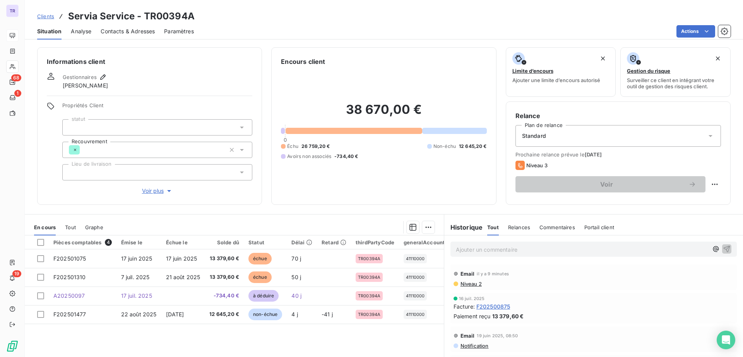
click at [481, 248] on p "Ajouter un commentaire ﻿" at bounding box center [582, 249] width 252 height 10
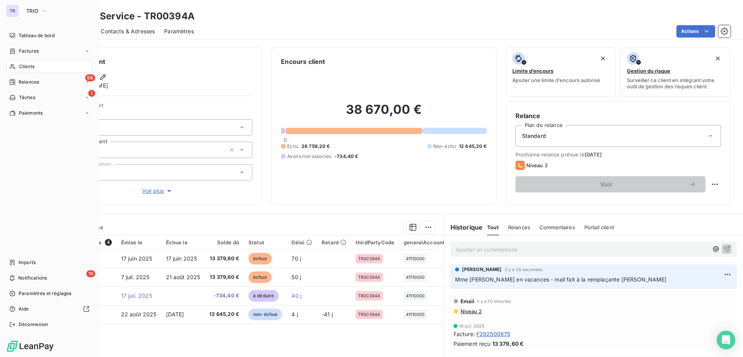
drag, startPoint x: 44, startPoint y: 40, endPoint x: 98, endPoint y: 60, distance: 57.8
click at [44, 39] on div "Tableau de bord" at bounding box center [49, 35] width 86 height 12
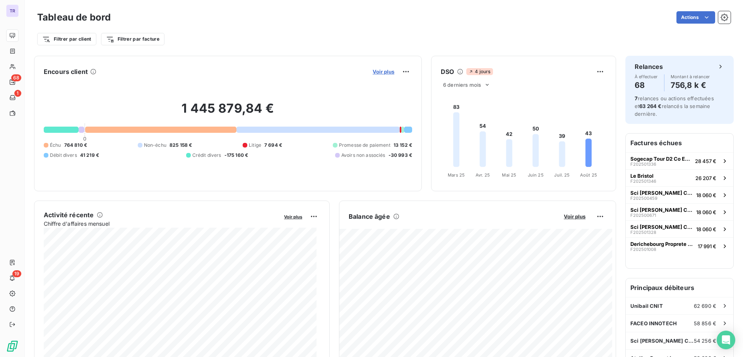
click at [379, 70] on span "Voir plus" at bounding box center [383, 71] width 22 height 6
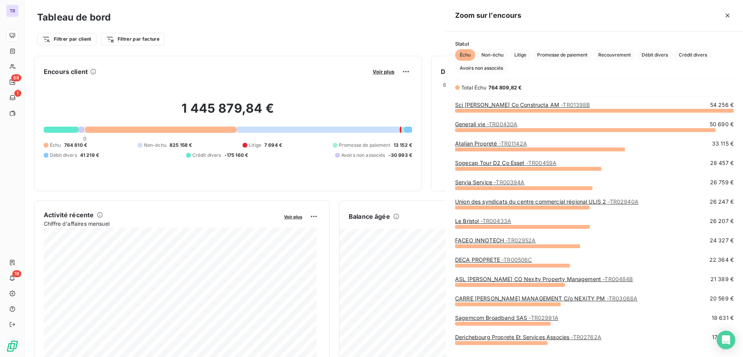
scroll to position [349, 290]
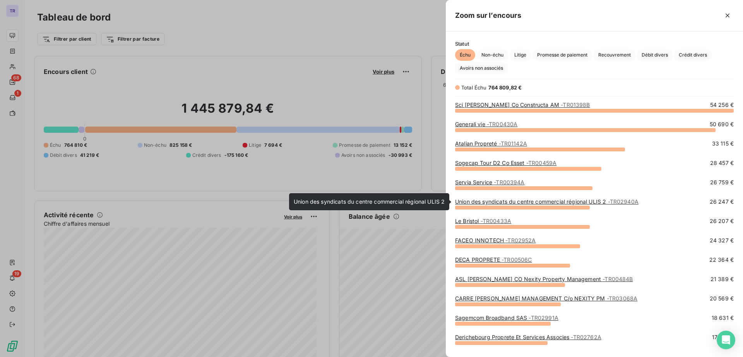
click at [511, 200] on link "Union des syndicats du centre commercial régional ULIS 2 - TR02940A" at bounding box center [546, 201] width 183 height 7
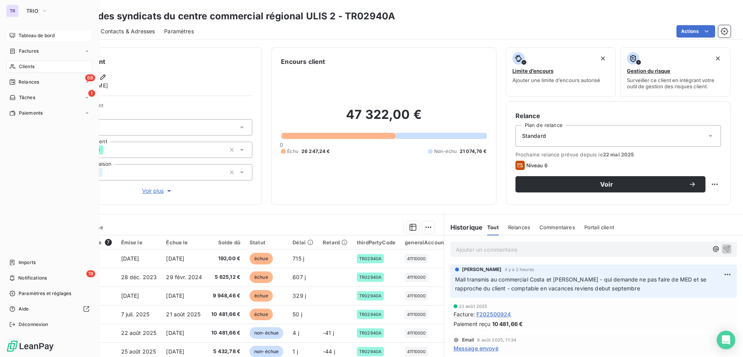
click at [51, 32] on span "Tableau de bord" at bounding box center [37, 35] width 36 height 7
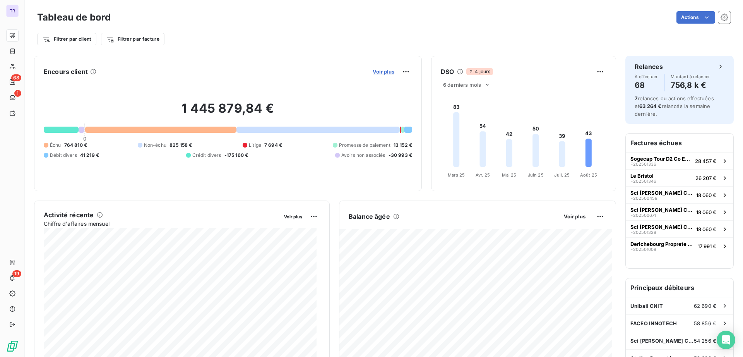
click at [385, 70] on span "Voir plus" at bounding box center [383, 71] width 22 height 6
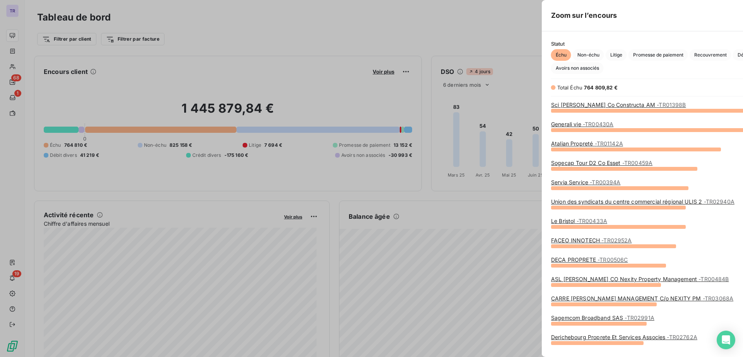
scroll to position [349, 290]
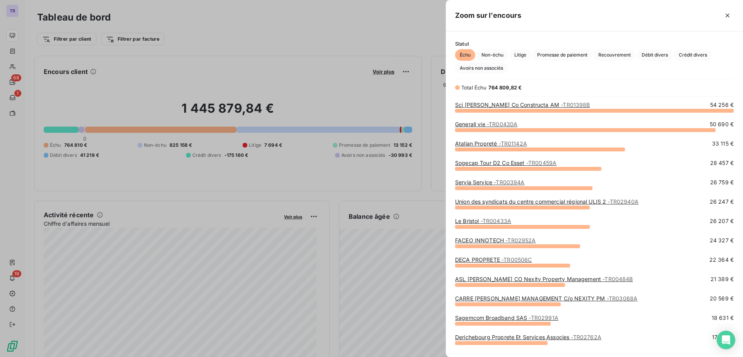
drag, startPoint x: 422, startPoint y: 195, endPoint x: 430, endPoint y: 195, distance: 8.9
click at [423, 195] on div at bounding box center [371, 178] width 743 height 357
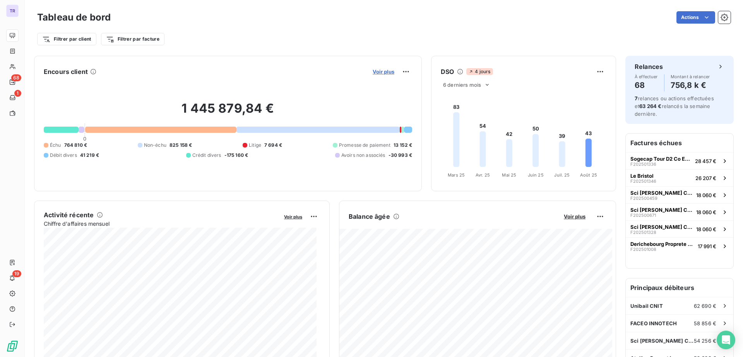
click at [376, 71] on span "Voir plus" at bounding box center [383, 71] width 22 height 6
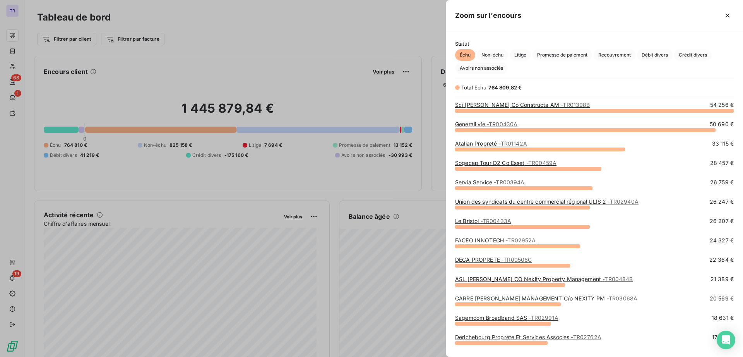
click at [494, 222] on span "- TR00433A" at bounding box center [495, 220] width 31 height 7
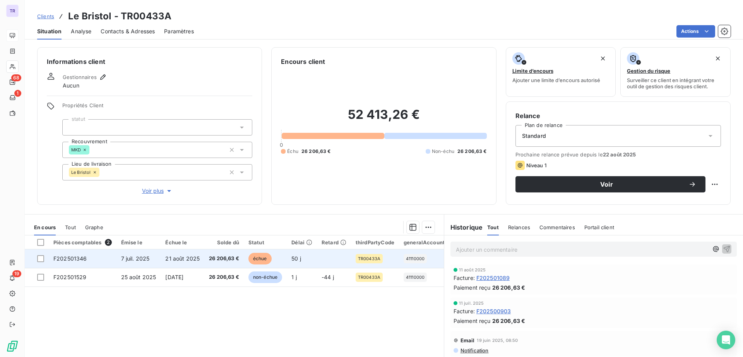
scroll to position [51, 0]
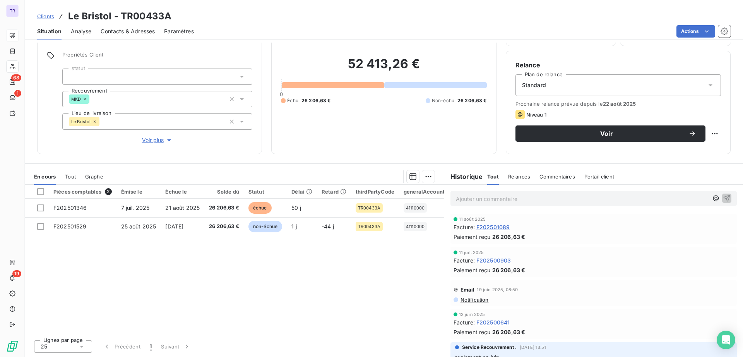
click at [564, 200] on p "Ajouter un commentaire ﻿" at bounding box center [582, 199] width 252 height 10
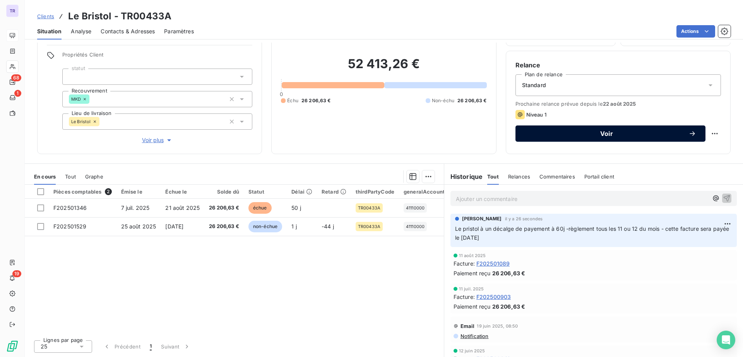
click at [619, 140] on button "Voir" at bounding box center [610, 133] width 190 height 16
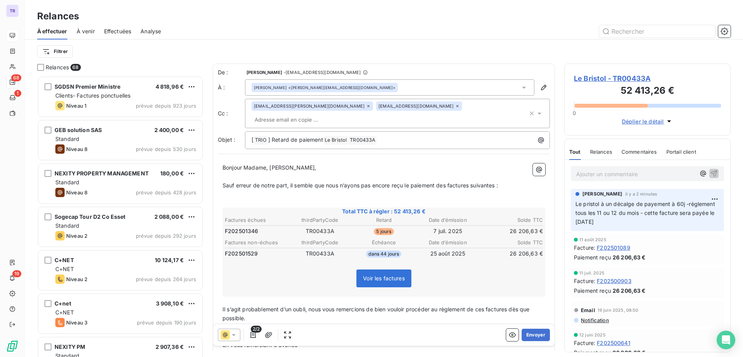
drag, startPoint x: 526, startPoint y: 334, endPoint x: 523, endPoint y: 342, distance: 8.2
click at [525, 341] on div "2/2 Envoyer" at bounding box center [383, 335] width 341 height 22
click at [528, 333] on button "Envoyer" at bounding box center [535, 334] width 28 height 12
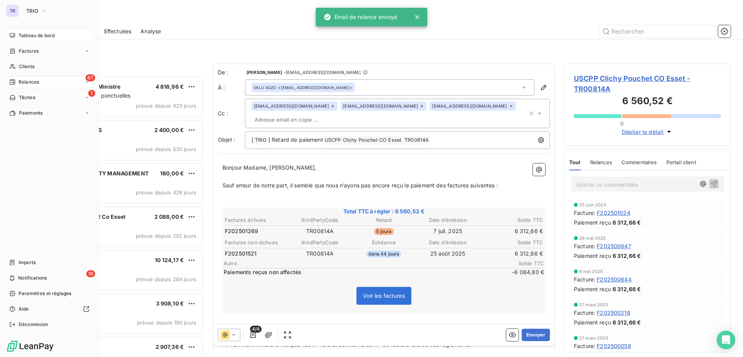
click at [31, 39] on div "Tableau de bord" at bounding box center [49, 35] width 86 height 12
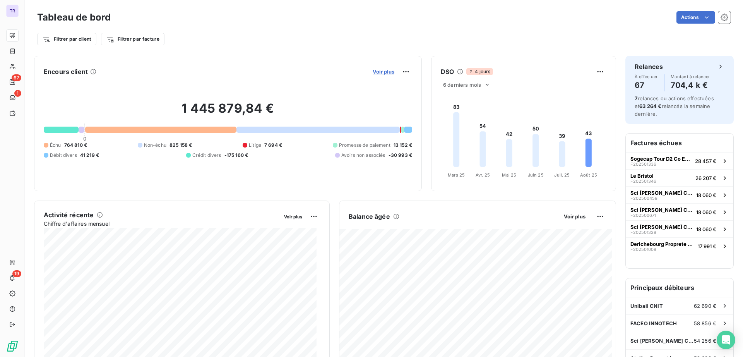
click at [378, 70] on span "Voir plus" at bounding box center [383, 71] width 22 height 6
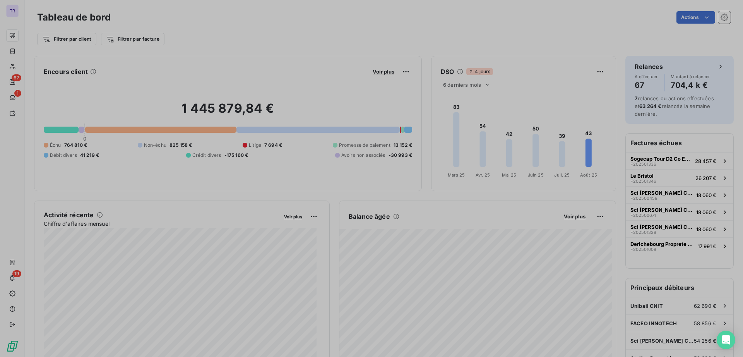
scroll to position [349, 290]
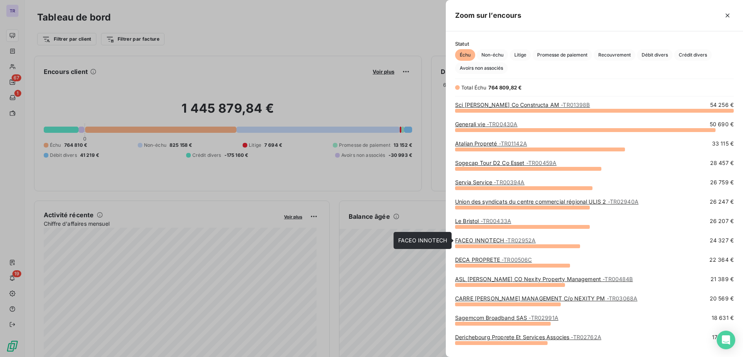
drag, startPoint x: 491, startPoint y: 238, endPoint x: 494, endPoint y: 241, distance: 4.4
click at [494, 241] on link "FACEO INNOTECH - TR02952A" at bounding box center [495, 240] width 81 height 7
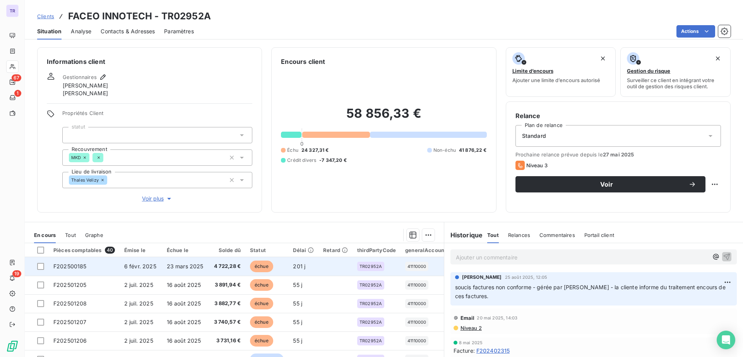
click at [262, 268] on span "échue" at bounding box center [261, 266] width 23 height 12
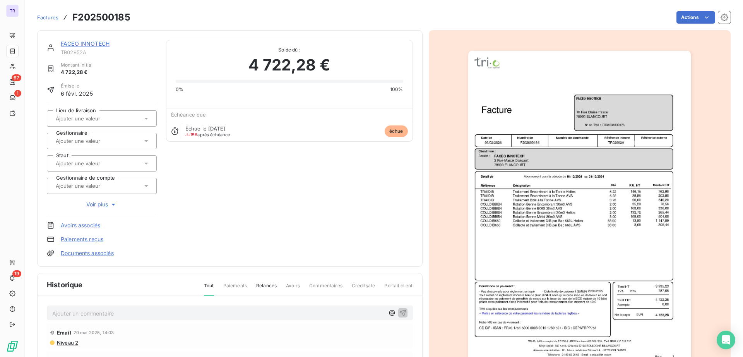
click at [582, 111] on img "button" at bounding box center [579, 208] width 222 height 315
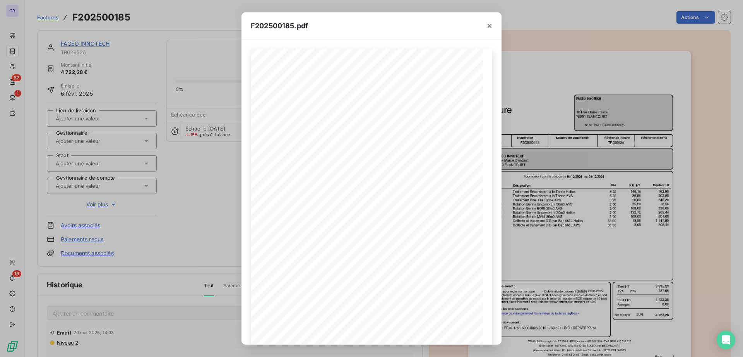
click at [148, 159] on div "F202500185.pdf Référence interne Numéro de Date de Numéro de commande Référence…" at bounding box center [371, 178] width 743 height 357
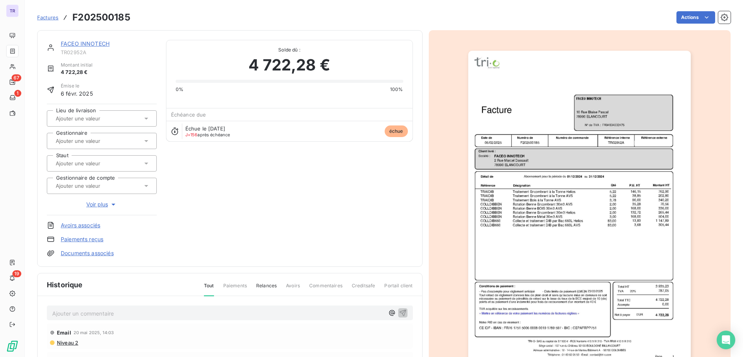
click at [105, 42] on link "FACEO INNOTECH" at bounding box center [85, 43] width 49 height 7
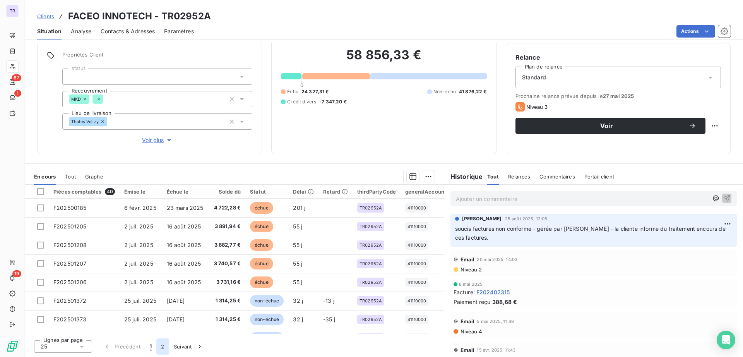
click at [166, 343] on button "2" at bounding box center [162, 346] width 12 height 16
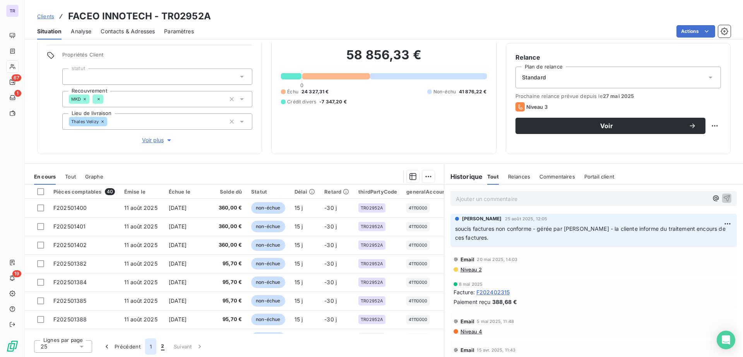
click at [150, 347] on button "1" at bounding box center [150, 346] width 11 height 16
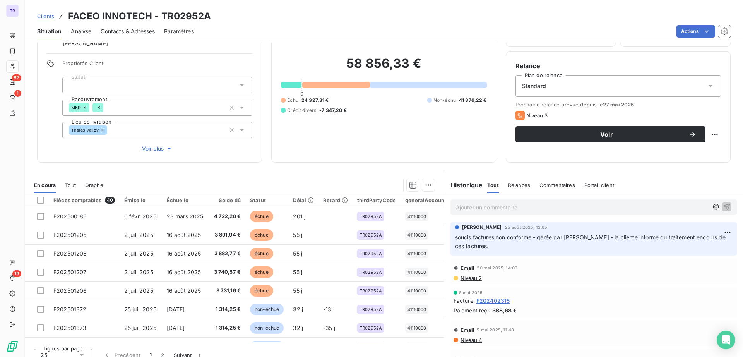
scroll to position [56, 0]
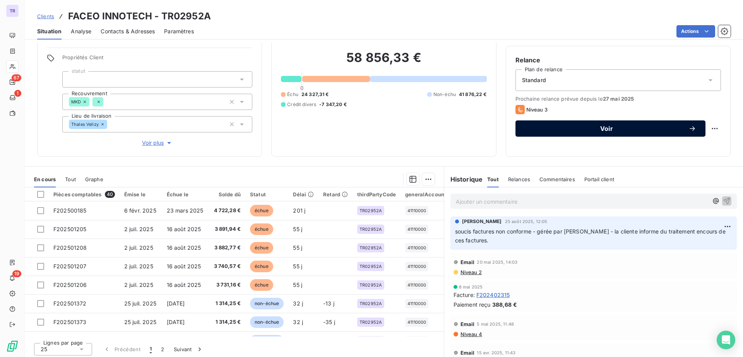
click at [584, 128] on span "Voir" at bounding box center [606, 128] width 164 height 6
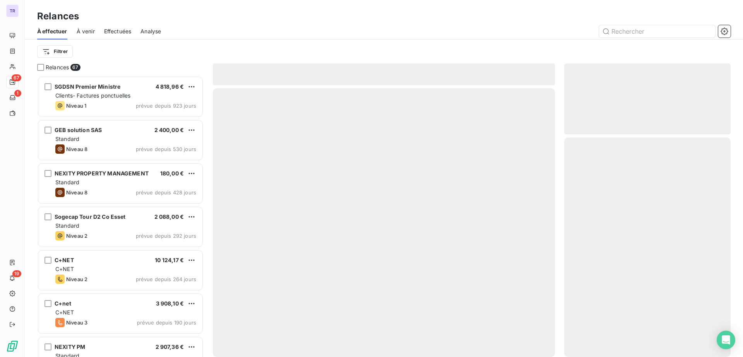
scroll to position [273, 159]
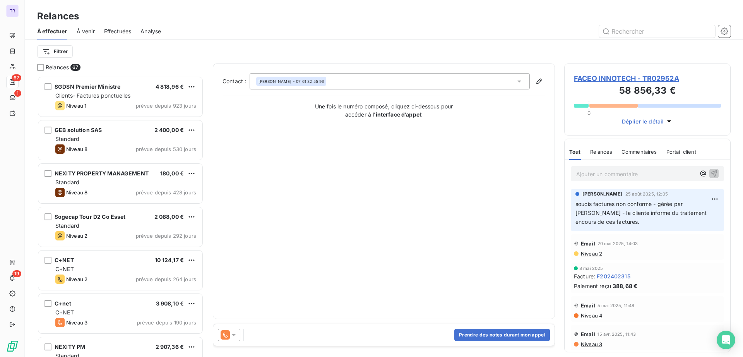
click at [231, 332] on icon at bounding box center [234, 335] width 8 height 8
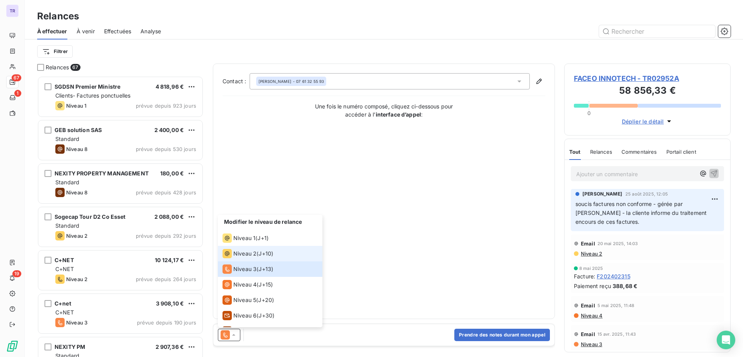
click at [258, 256] on div "Niveau 2 ( J+10 )" at bounding box center [247, 253] width 51 height 9
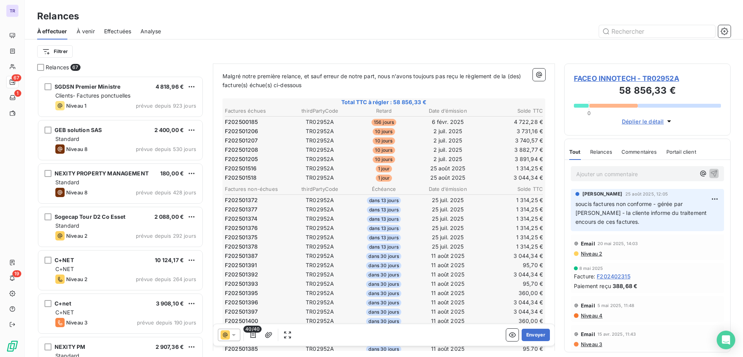
scroll to position [0, 0]
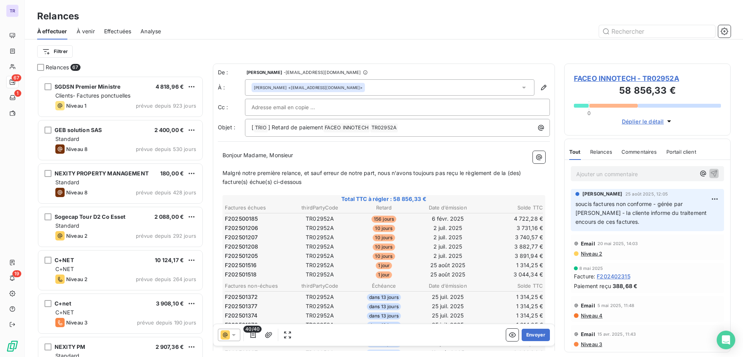
click at [309, 184] on p "Malgré notre première relance, et sauf erreur de notre part, nous n'avons toujo…" at bounding box center [383, 178] width 323 height 18
click at [234, 336] on icon at bounding box center [234, 335] width 8 height 8
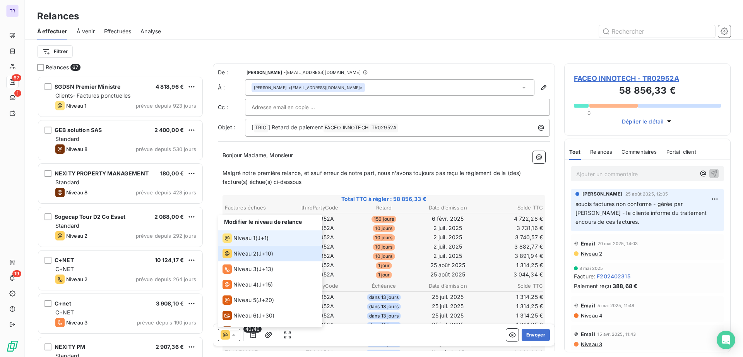
click at [263, 241] on span "J+1 )" at bounding box center [262, 238] width 11 height 8
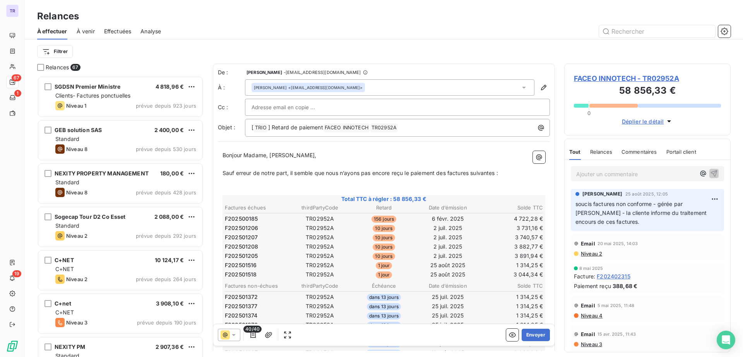
click at [377, 224] on td "10 jours" at bounding box center [383, 228] width 63 height 9
click at [378, 222] on span "156 jours" at bounding box center [383, 218] width 25 height 7
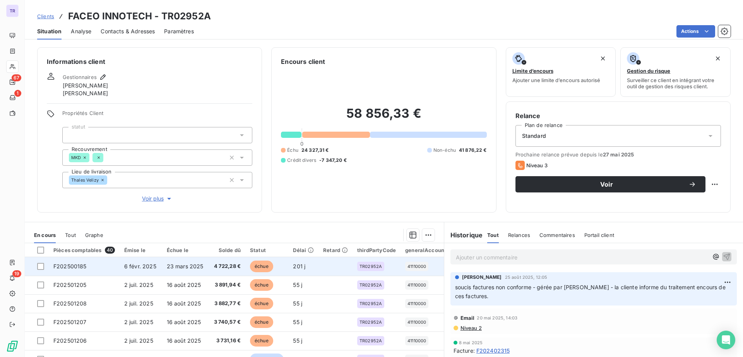
click at [259, 263] on span "échue" at bounding box center [261, 266] width 23 height 12
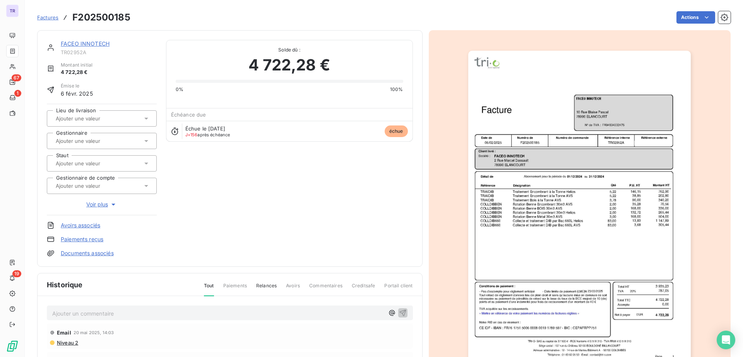
click at [572, 158] on img "button" at bounding box center [579, 208] width 222 height 315
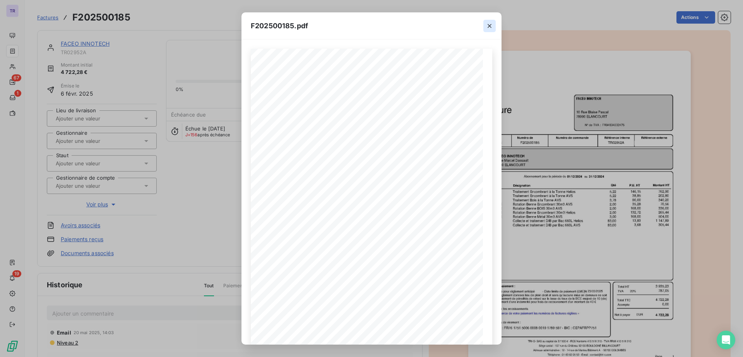
click at [486, 27] on icon "button" at bounding box center [489, 26] width 8 height 8
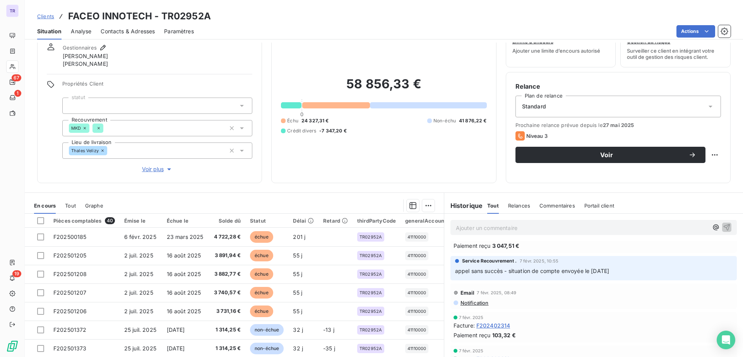
scroll to position [40, 0]
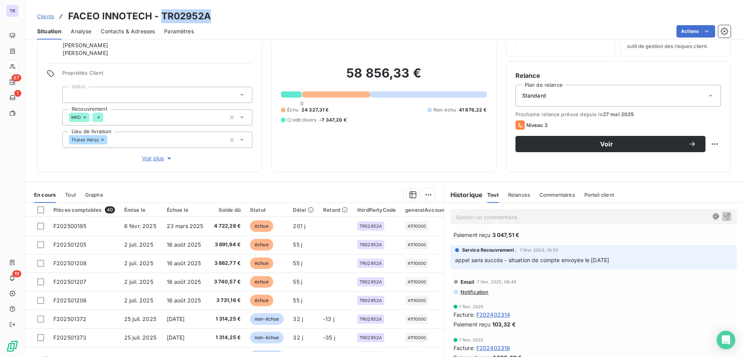
drag, startPoint x: 215, startPoint y: 17, endPoint x: 159, endPoint y: 17, distance: 56.1
click at [159, 17] on div "Clients FACEO INNOTECH - TR02952A" at bounding box center [384, 16] width 718 height 14
copy h3 "TR02952A"
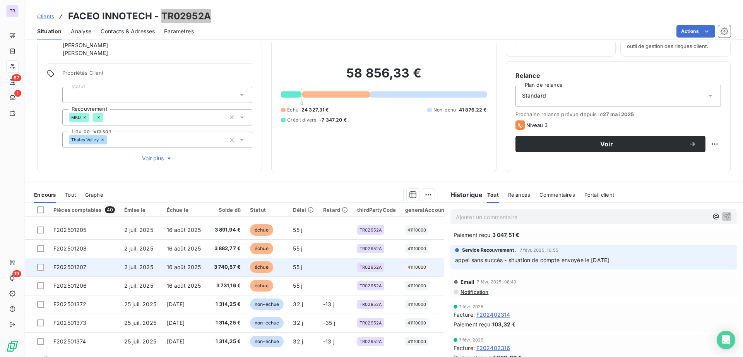
scroll to position [0, 0]
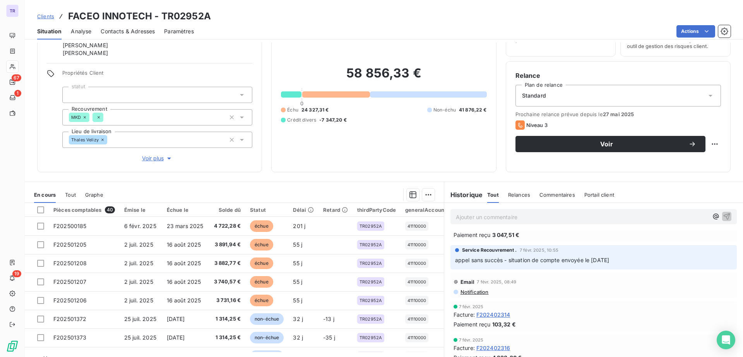
click at [429, 137] on div "58 856,33 € 0 Échu 24 327,31 € Non-échu 41 876,22 € Crédit divers -7 347,20 €" at bounding box center [383, 94] width 205 height 137
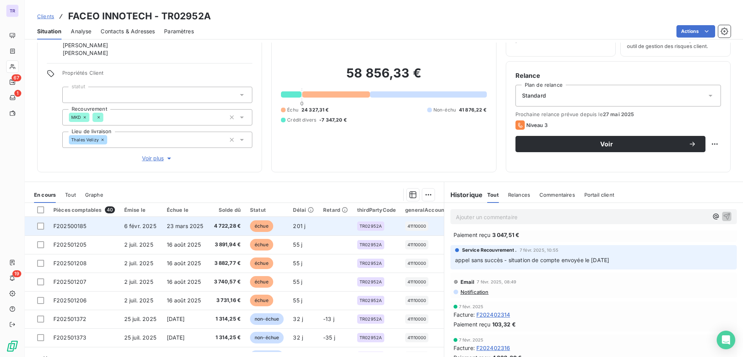
click at [259, 225] on span "échue" at bounding box center [261, 226] width 23 height 12
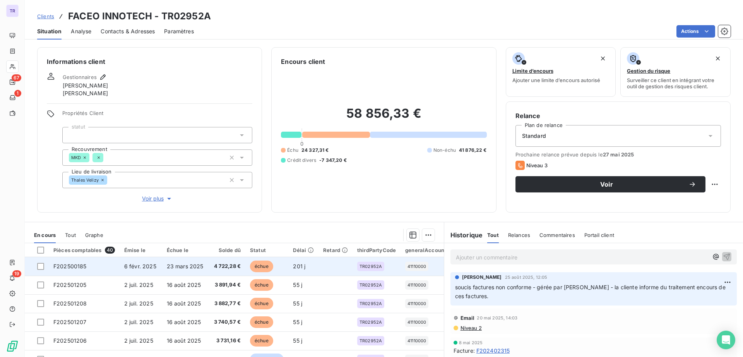
click at [259, 264] on span "échue" at bounding box center [261, 266] width 23 height 12
click at [261, 267] on span "échue" at bounding box center [261, 266] width 23 height 12
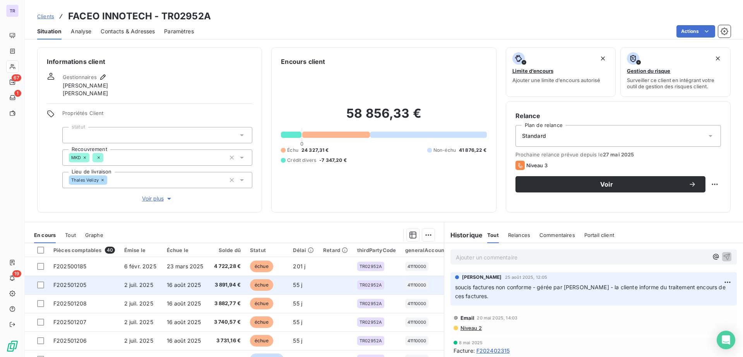
click at [252, 279] on span "échue" at bounding box center [261, 285] width 23 height 12
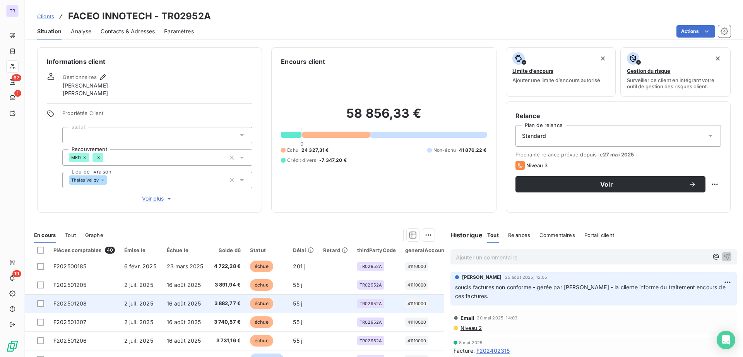
click at [260, 302] on span "échue" at bounding box center [261, 303] width 23 height 12
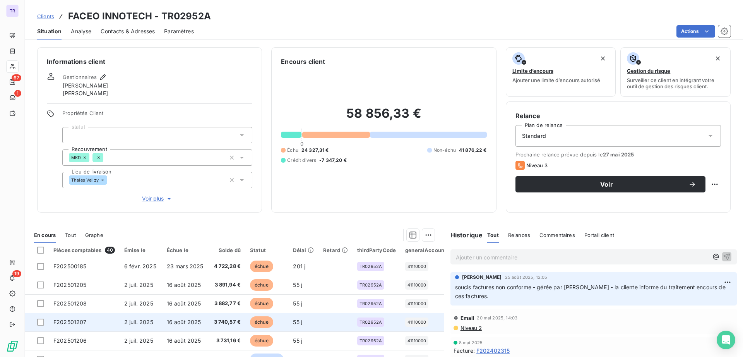
click at [257, 321] on span "échue" at bounding box center [261, 322] width 23 height 12
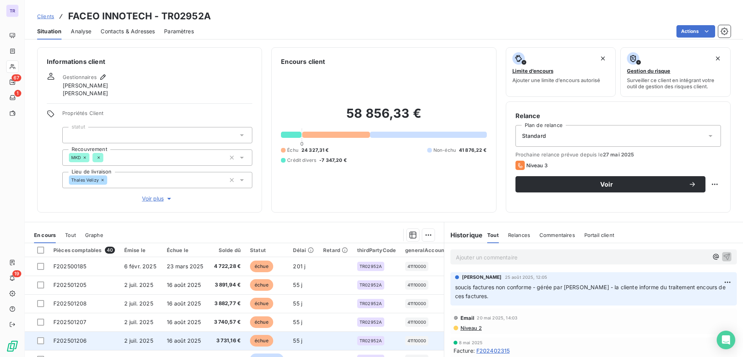
click at [254, 338] on span "échue" at bounding box center [261, 341] width 23 height 12
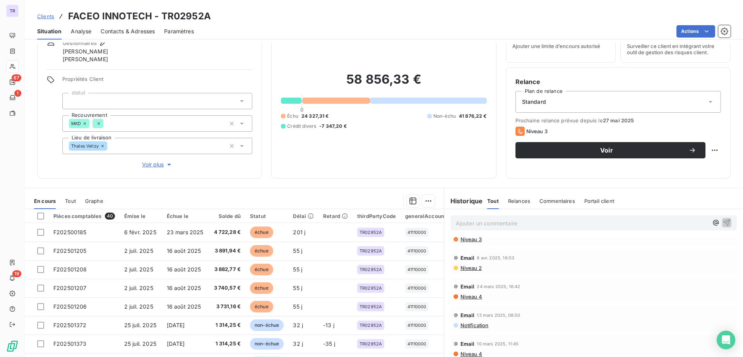
scroll to position [58, 0]
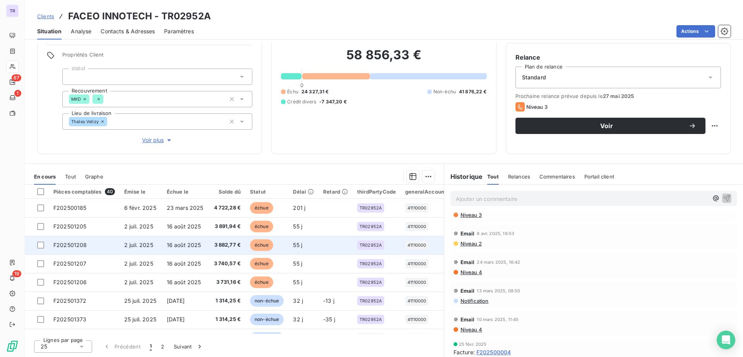
click at [255, 249] on span "échue" at bounding box center [261, 245] width 23 height 12
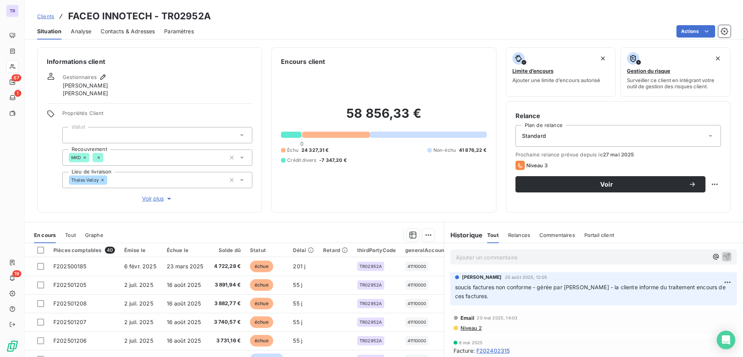
click at [495, 293] on p "soucis factures non conforme - gérée par [PERSON_NAME] - la cliente informe du …" at bounding box center [593, 292] width 277 height 18
click at [717, 280] on html "TR 67 1 19 Clients FACEO INNOTECH - TR02952A Situation Analyse Contacts & Adres…" at bounding box center [371, 178] width 743 height 357
click at [169, 266] on html "TR 67 1 19 Clients FACEO INNOTECH - TR02952A Situation Analyse Contacts & Adres…" at bounding box center [371, 178] width 743 height 357
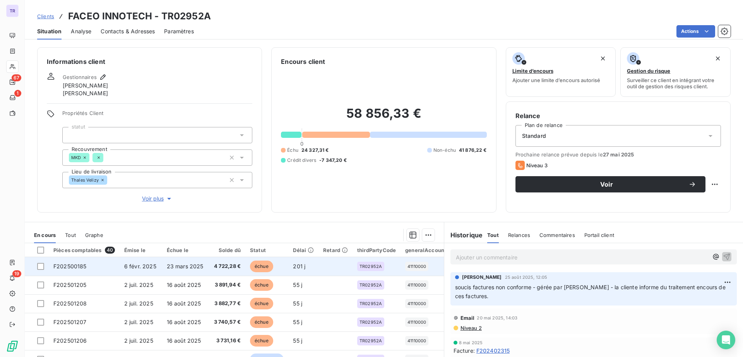
click at [255, 266] on span "échue" at bounding box center [261, 266] width 23 height 12
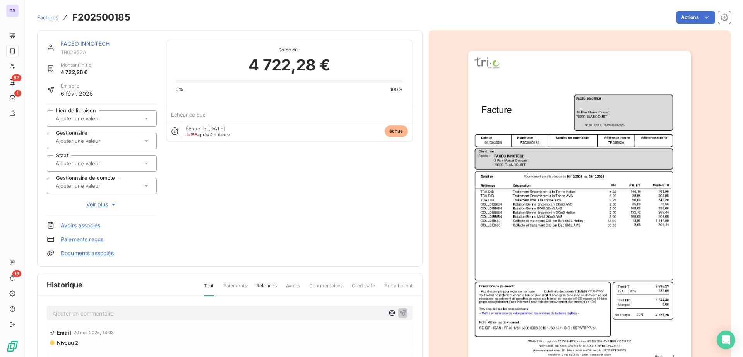
click at [255, 266] on div "FACEO INNOTECH TR02952A Montant initial 4 722,28 € Émise le [DATE] Lieu de livr…" at bounding box center [229, 148] width 385 height 236
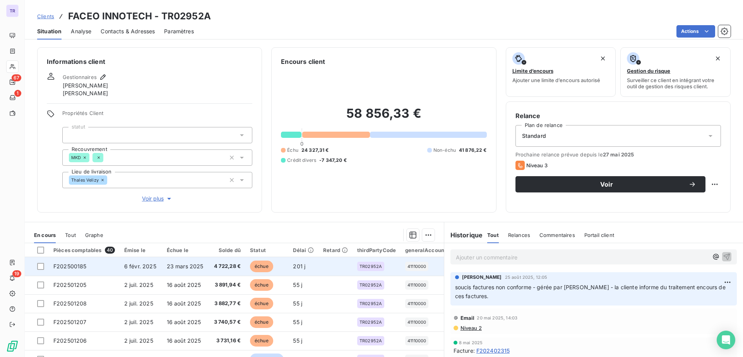
click at [261, 268] on span "échue" at bounding box center [261, 266] width 23 height 12
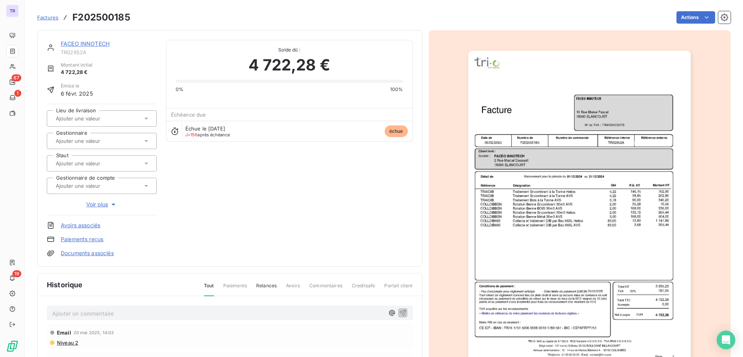
click at [559, 114] on img "button" at bounding box center [579, 208] width 222 height 315
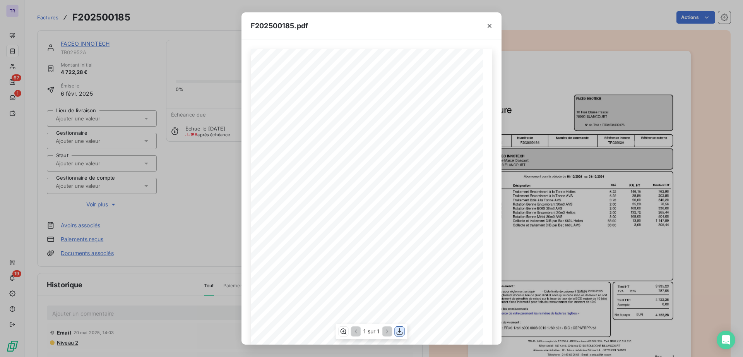
click at [401, 332] on icon "button" at bounding box center [400, 331] width 8 height 8
click at [396, 331] on icon "button" at bounding box center [400, 331] width 8 height 8
click at [490, 25] on icon "button" at bounding box center [489, 26] width 4 height 4
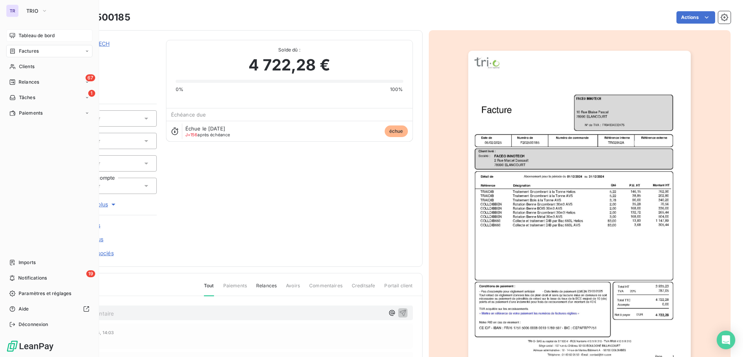
click at [33, 36] on span "Tableau de bord" at bounding box center [37, 35] width 36 height 7
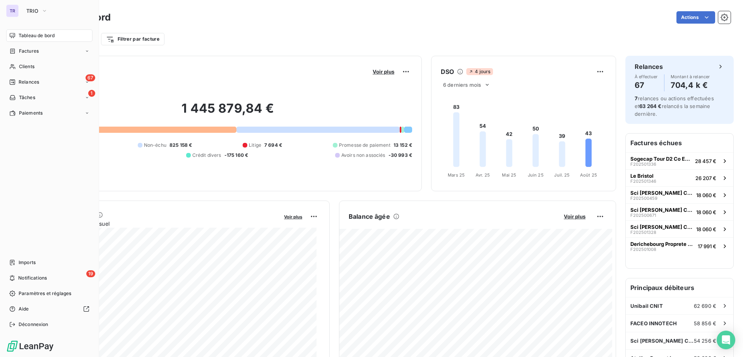
click at [46, 32] on span "Tableau de bord" at bounding box center [37, 35] width 36 height 7
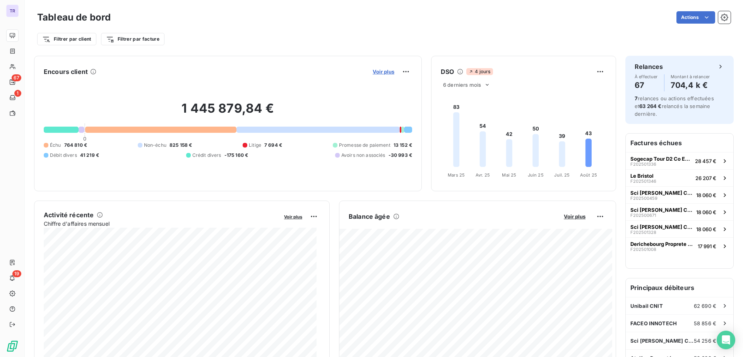
click at [378, 72] on span "Voir plus" at bounding box center [383, 71] width 22 height 6
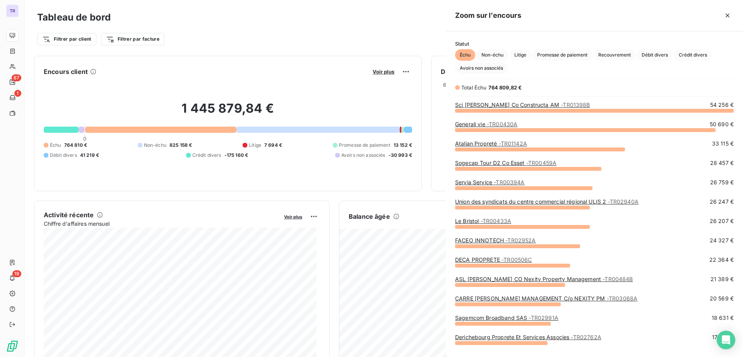
scroll to position [239, 290]
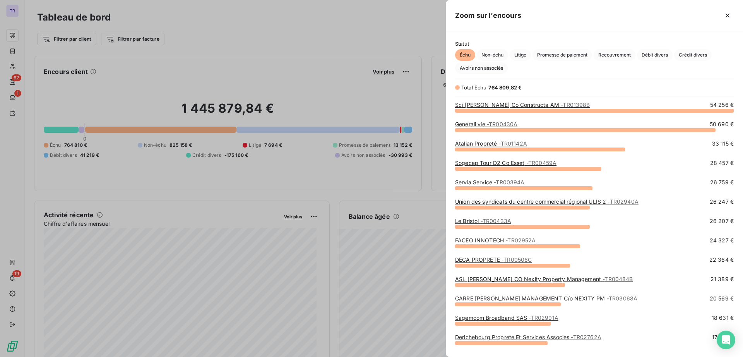
click at [522, 241] on span "- TR02952A" at bounding box center [520, 240] width 30 height 7
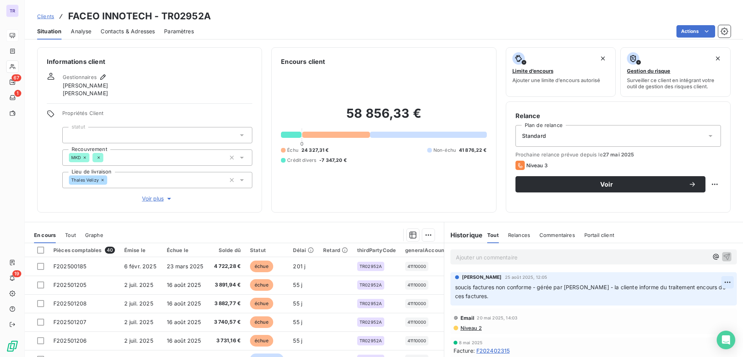
click at [710, 282] on html "TR 67 1 19 Clients FACEO INNOTECH - TR02952A Situation Analyse Contacts & Adres…" at bounding box center [371, 178] width 743 height 357
click at [683, 299] on div "Editer" at bounding box center [693, 299] width 43 height 12
